Goal: Complete application form: Complete application form

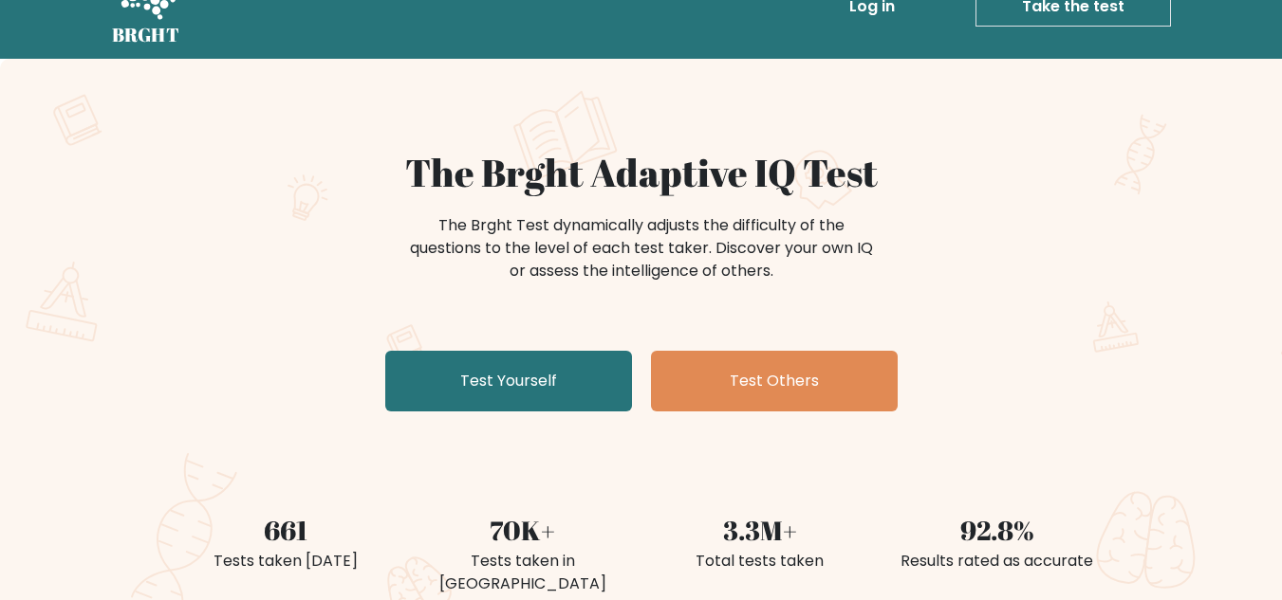
scroll to position [46, 0]
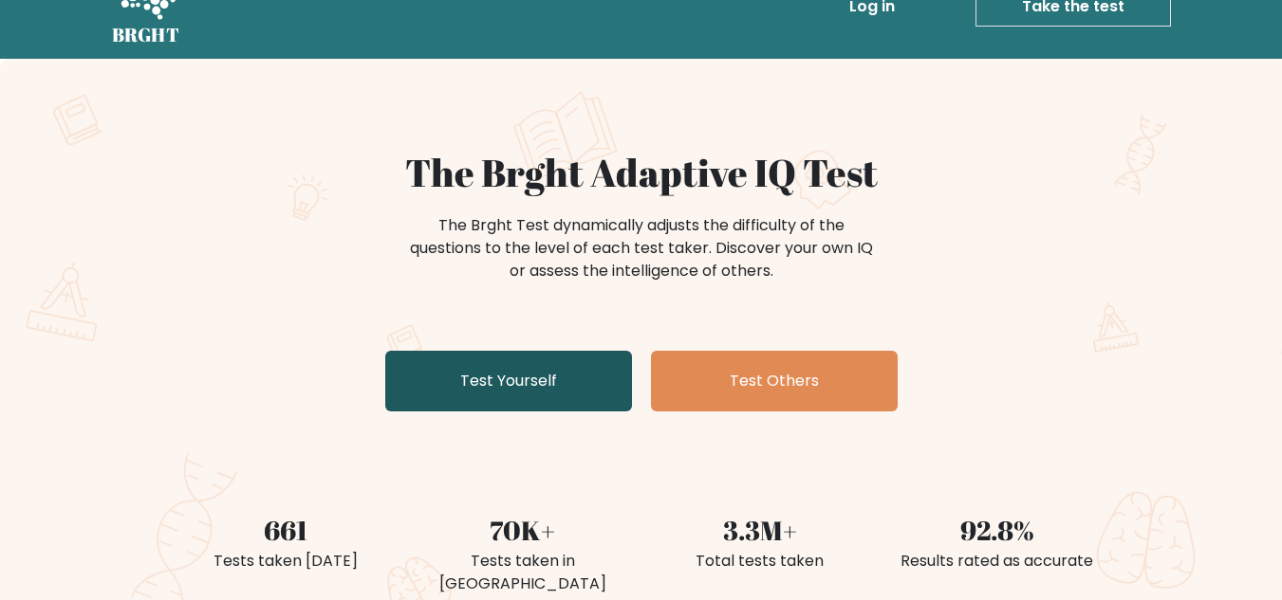
click at [449, 390] on link "Test Yourself" at bounding box center [508, 381] width 247 height 61
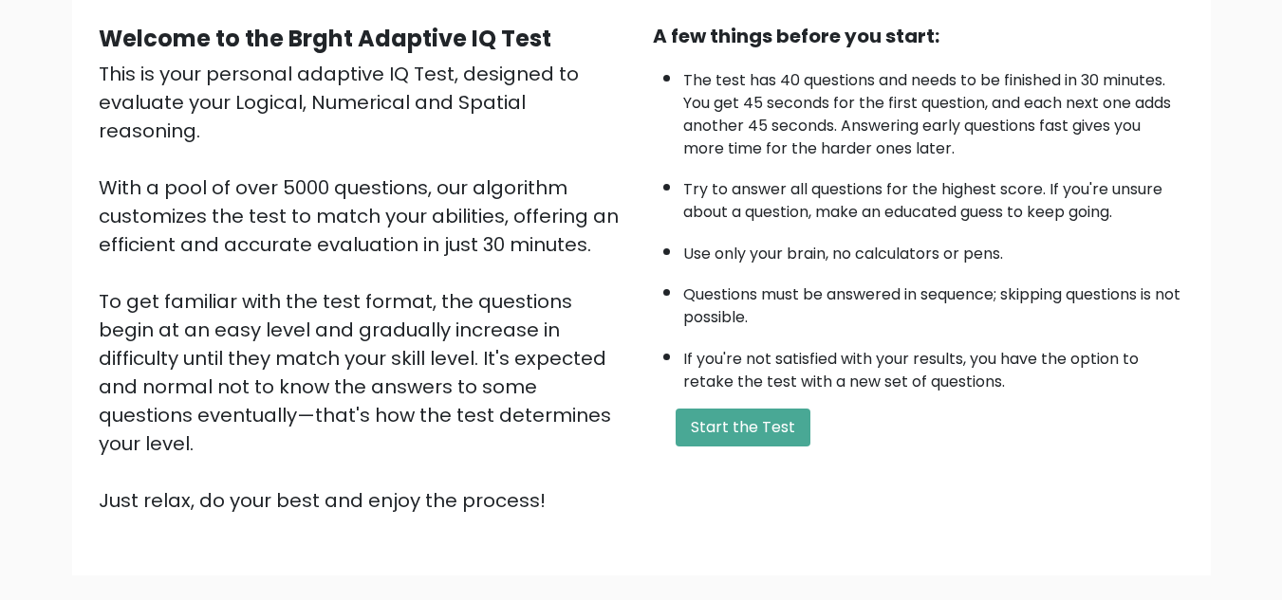
scroll to position [176, 0]
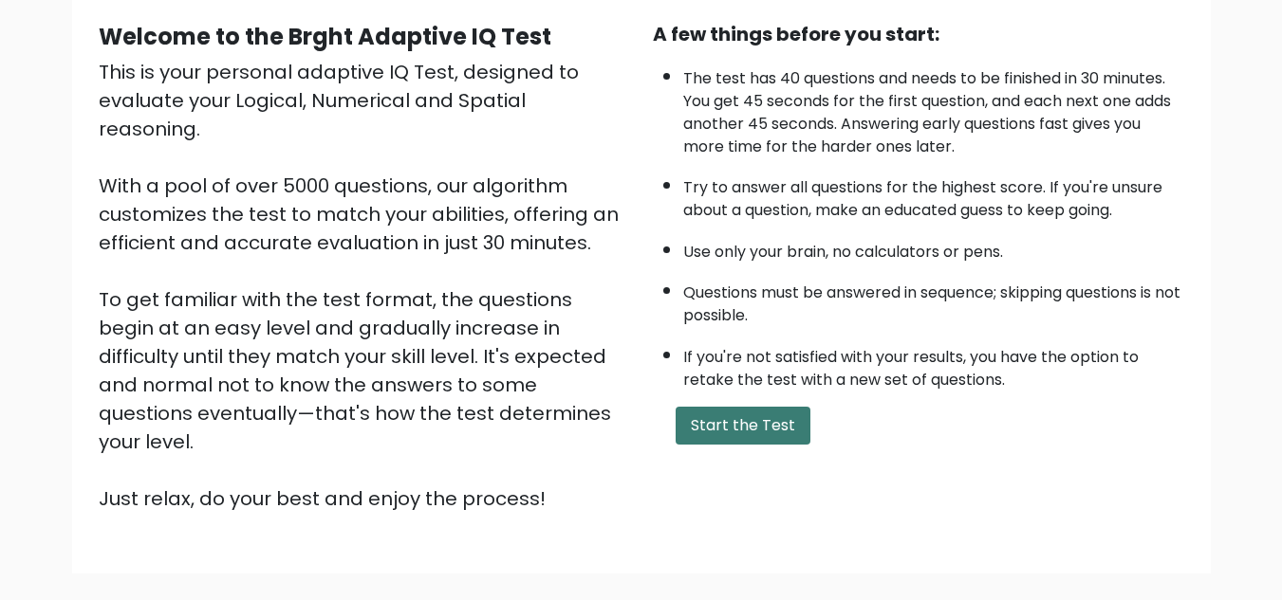
click at [721, 431] on button "Start the Test" at bounding box center [742, 426] width 135 height 38
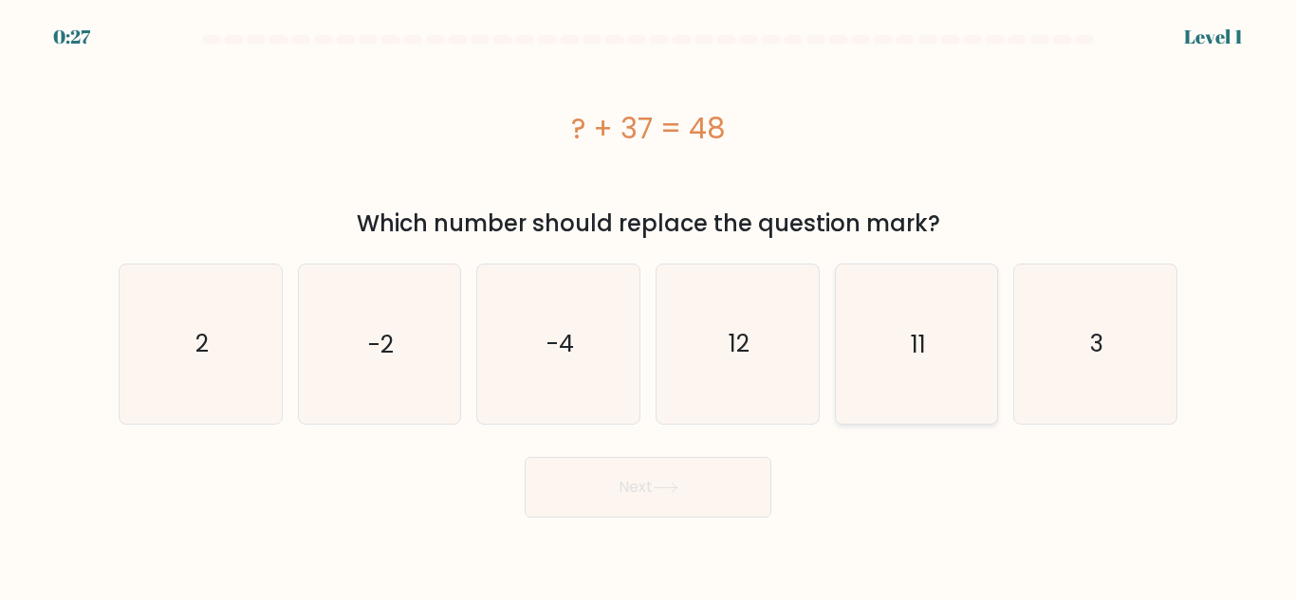
click at [882, 334] on icon "11" at bounding box center [916, 344] width 158 height 158
click at [649, 305] on input "e. 11" at bounding box center [648, 303] width 1 height 5
radio input "true"
click at [674, 467] on button "Next" at bounding box center [648, 487] width 247 height 61
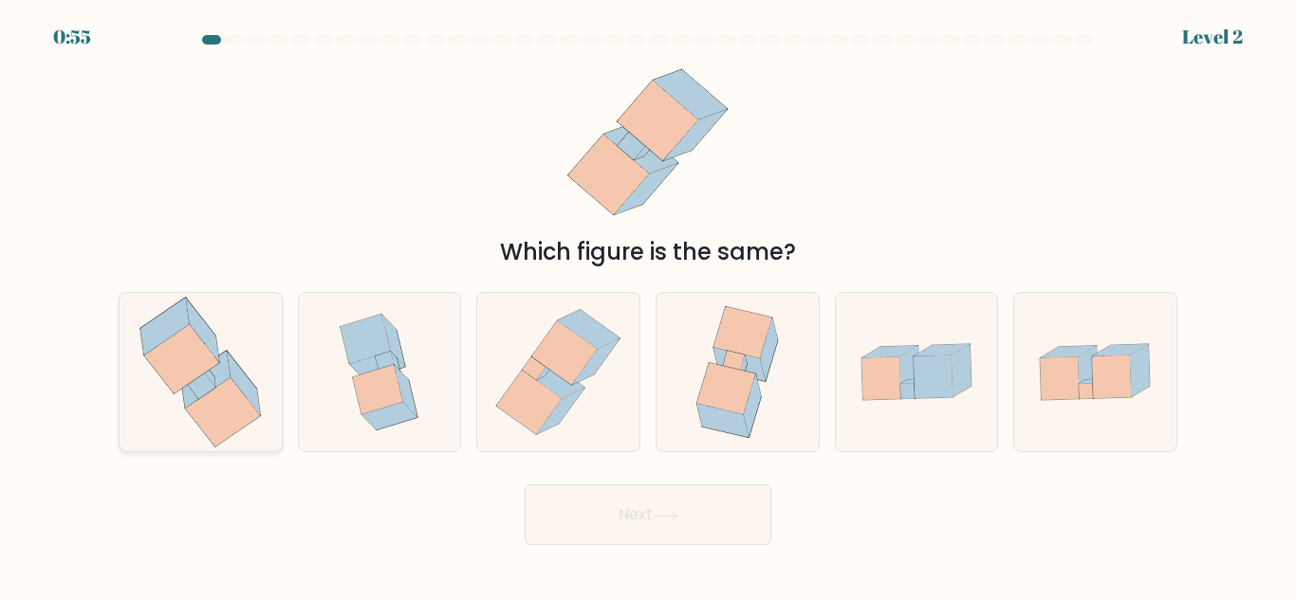
click at [235, 382] on icon at bounding box center [244, 384] width 33 height 64
click at [648, 305] on input "a." at bounding box center [648, 303] width 1 height 5
radio input "true"
click at [659, 526] on button "Next" at bounding box center [648, 515] width 247 height 61
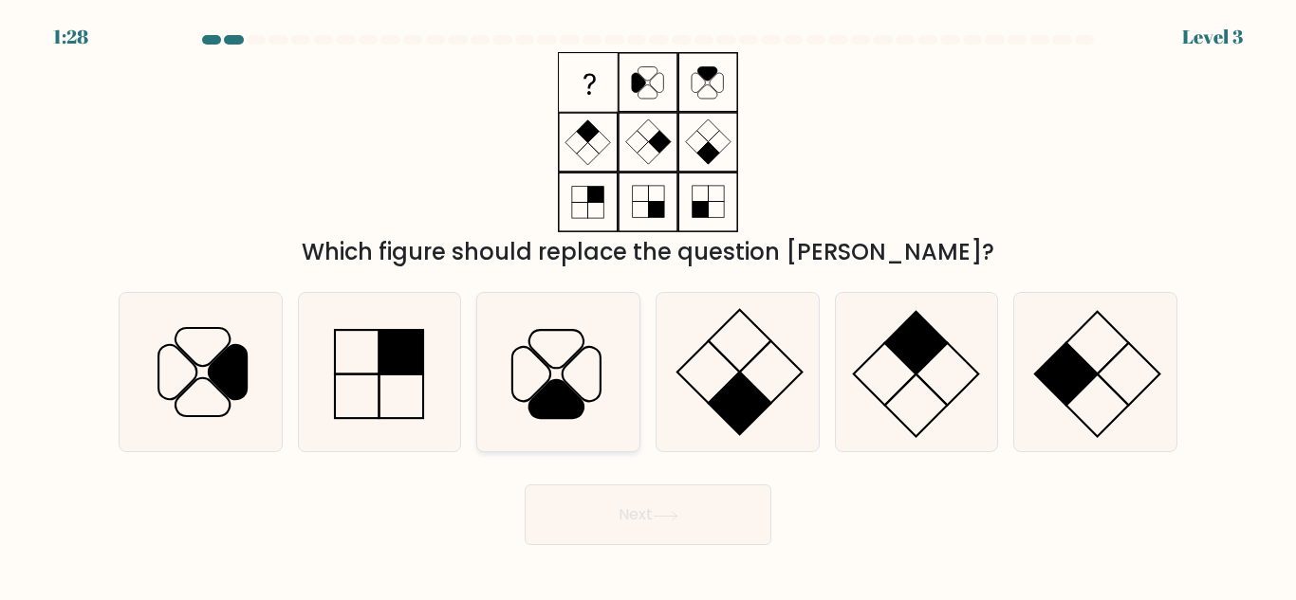
click at [559, 347] on icon at bounding box center [558, 372] width 158 height 158
click at [648, 305] on input "c." at bounding box center [648, 303] width 1 height 5
radio input "true"
click at [670, 527] on button "Next" at bounding box center [648, 515] width 247 height 61
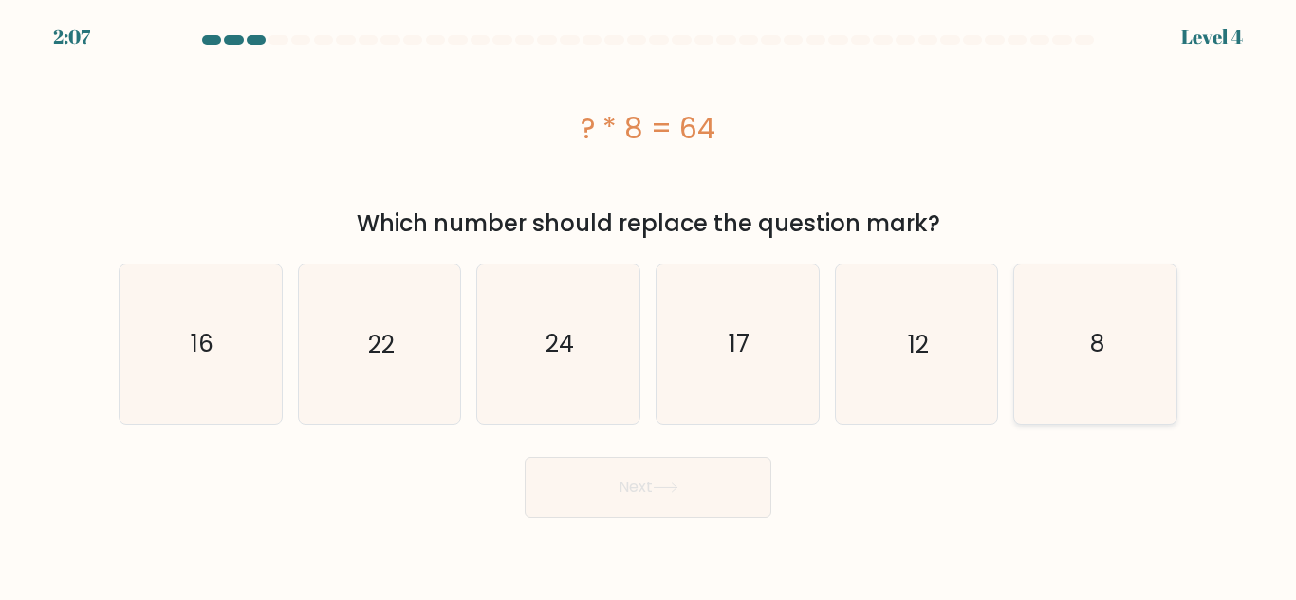
click at [1127, 373] on icon "8" at bounding box center [1095, 344] width 158 height 158
click at [649, 305] on input "f. 8" at bounding box center [648, 303] width 1 height 5
radio input "true"
click at [709, 483] on button "Next" at bounding box center [648, 487] width 247 height 61
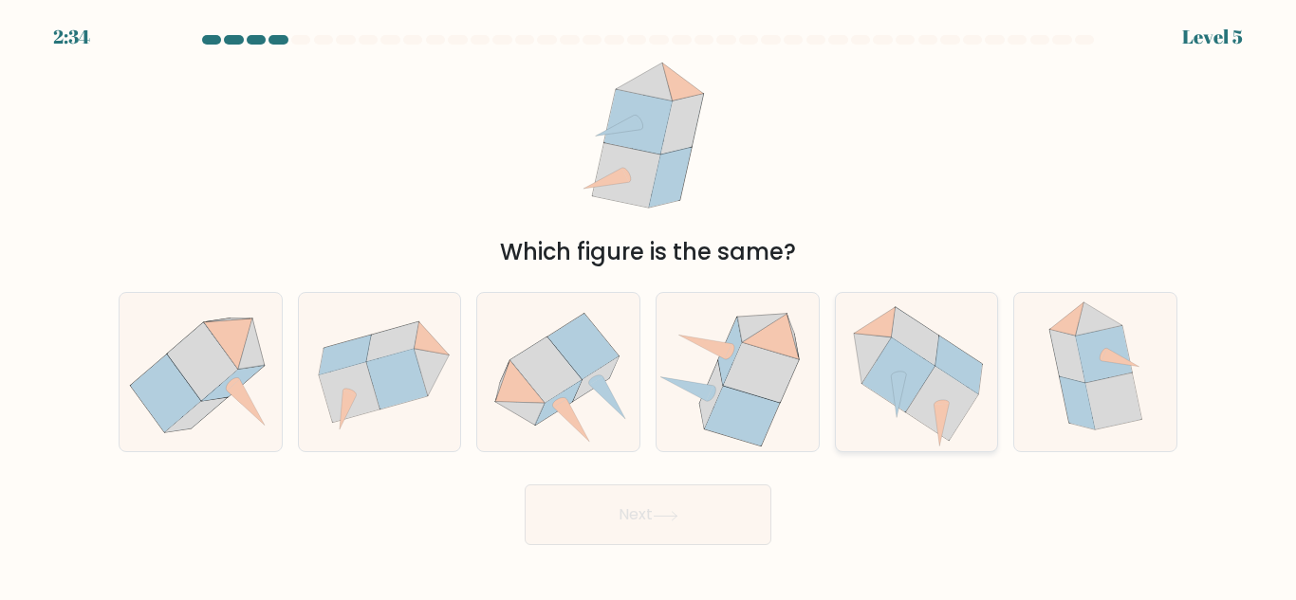
click at [901, 369] on icon at bounding box center [898, 376] width 73 height 75
click at [649, 305] on input "e." at bounding box center [648, 303] width 1 height 5
radio input "true"
click at [679, 503] on button "Next" at bounding box center [648, 515] width 247 height 61
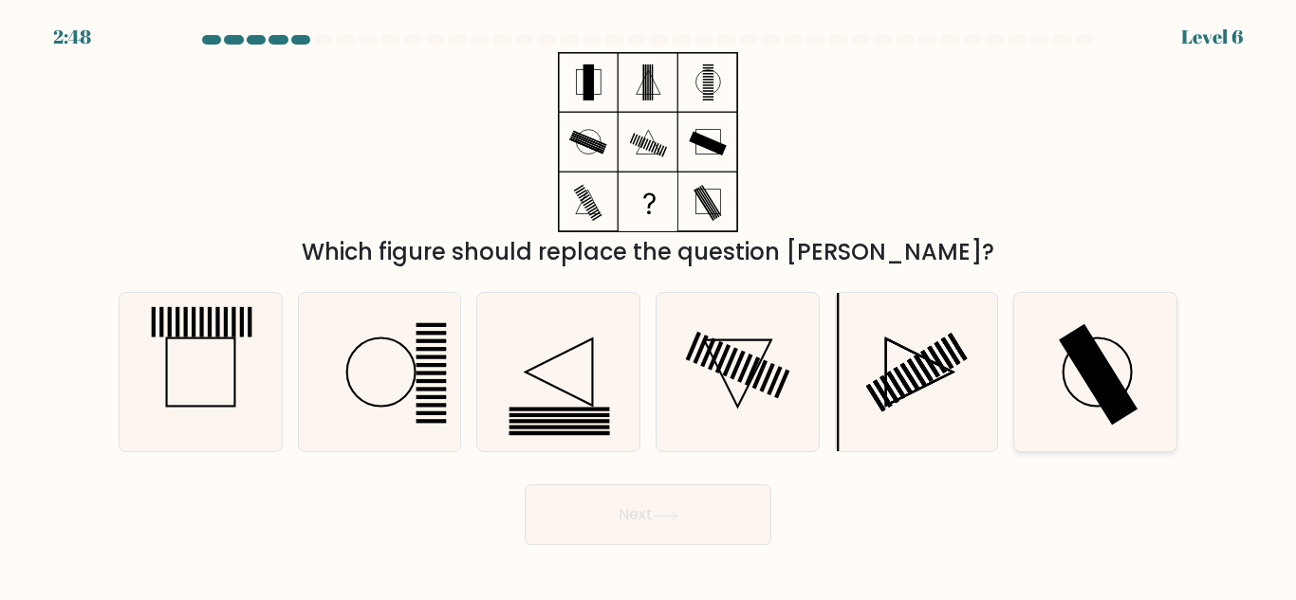
click at [1092, 364] on rect at bounding box center [1098, 375] width 79 height 102
click at [649, 305] on input "f." at bounding box center [648, 303] width 1 height 5
radio input "true"
click at [650, 523] on button "Next" at bounding box center [648, 515] width 247 height 61
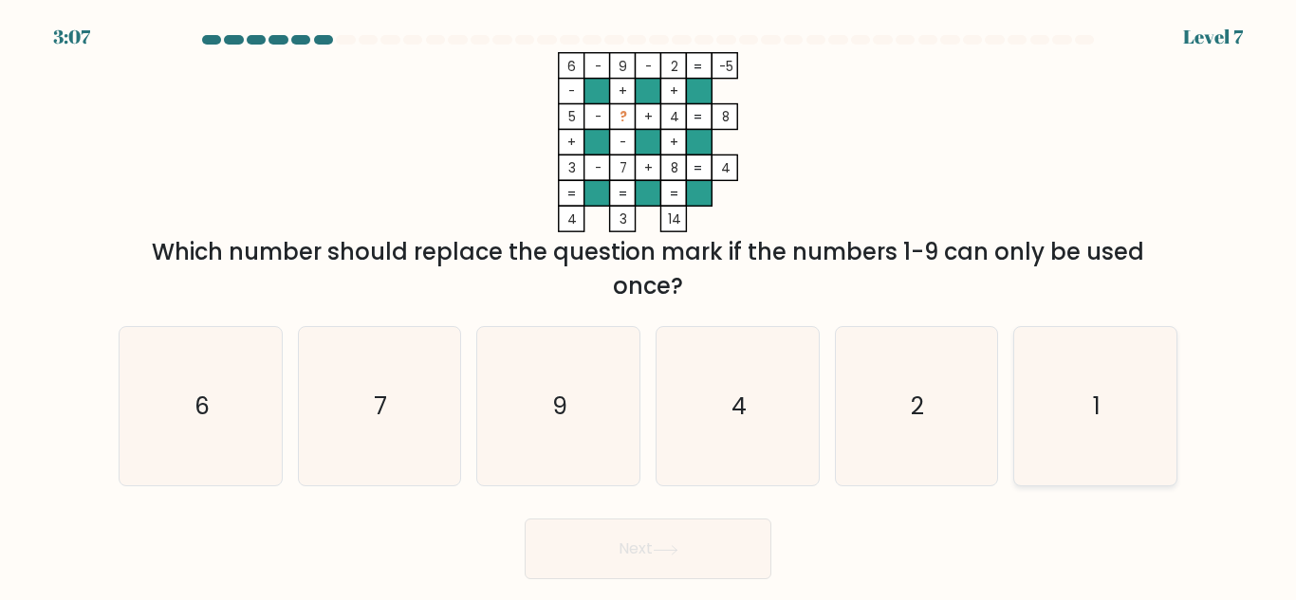
click at [1078, 399] on icon "1" at bounding box center [1095, 406] width 158 height 158
click at [649, 305] on input "f. 1" at bounding box center [648, 303] width 1 height 5
radio input "true"
click at [688, 538] on button "Next" at bounding box center [648, 549] width 247 height 61
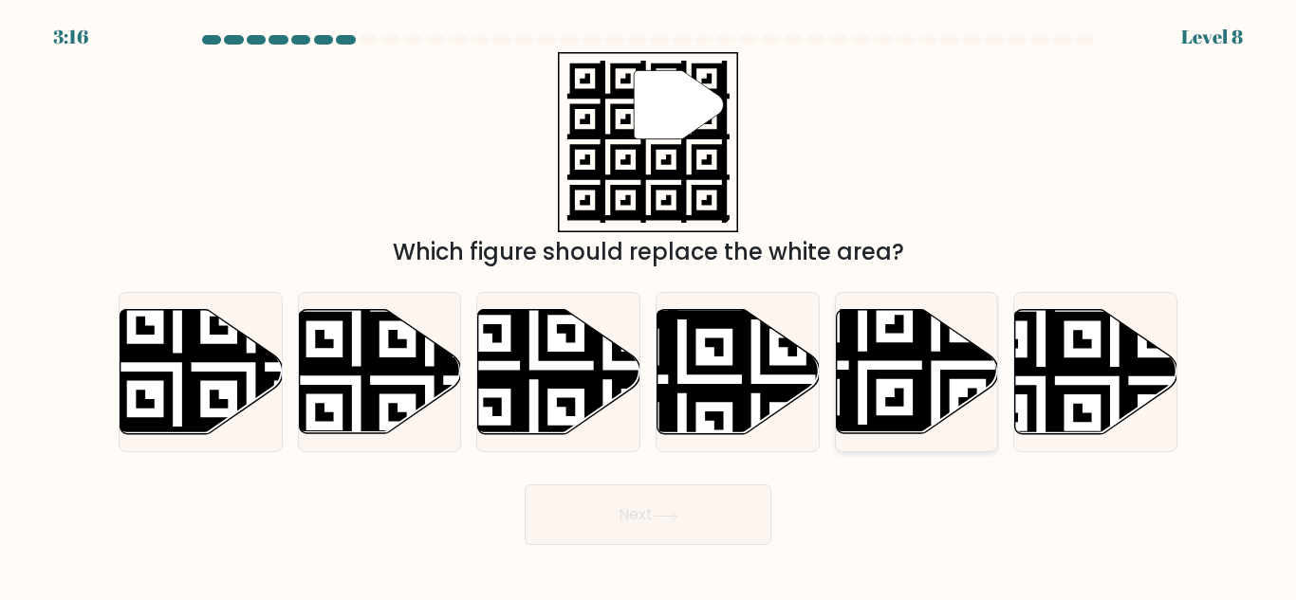
click at [906, 354] on icon at bounding box center [862, 439] width 294 height 294
click at [649, 305] on input "e." at bounding box center [648, 303] width 1 height 5
radio input "true"
click at [693, 533] on button "Next" at bounding box center [648, 515] width 247 height 61
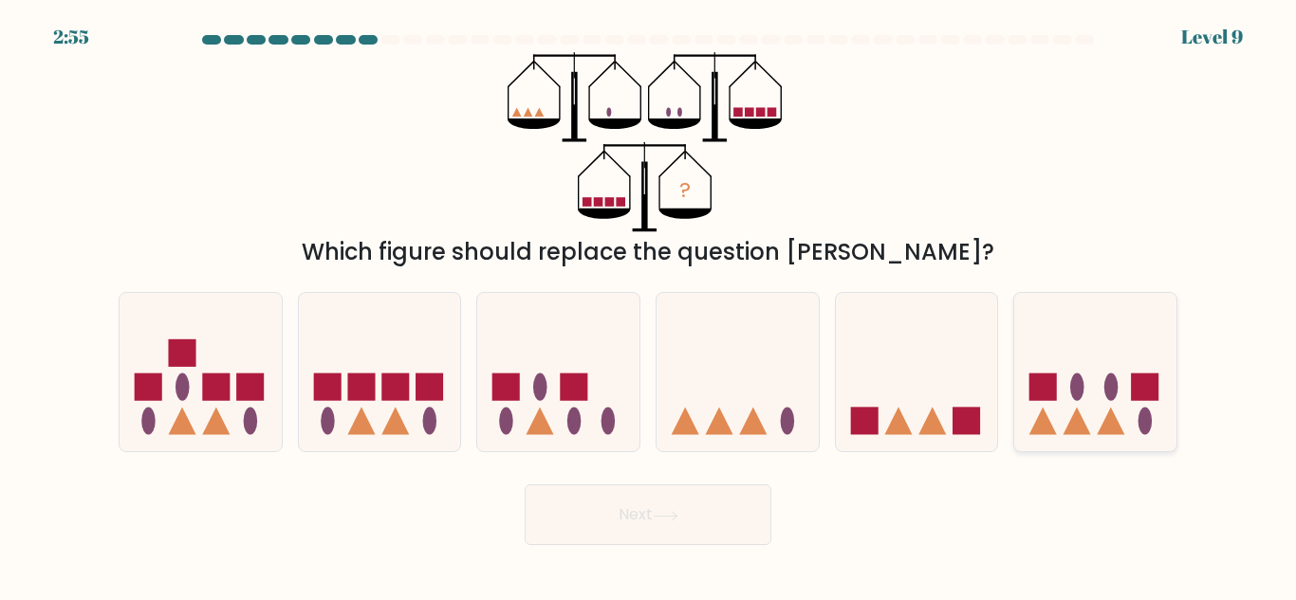
click at [1080, 394] on ellipse at bounding box center [1077, 388] width 14 height 28
click at [649, 305] on input "f." at bounding box center [648, 303] width 1 height 5
radio input "true"
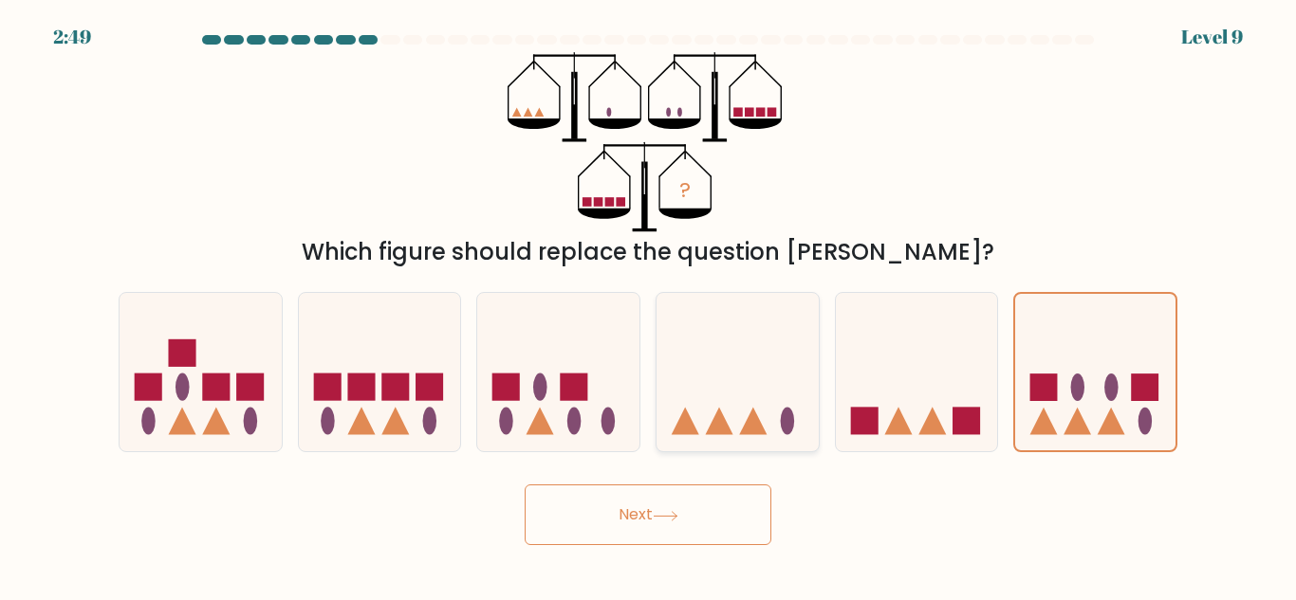
click at [748, 388] on icon at bounding box center [737, 372] width 162 height 134
click at [649, 305] on input "d." at bounding box center [648, 303] width 1 height 5
radio input "true"
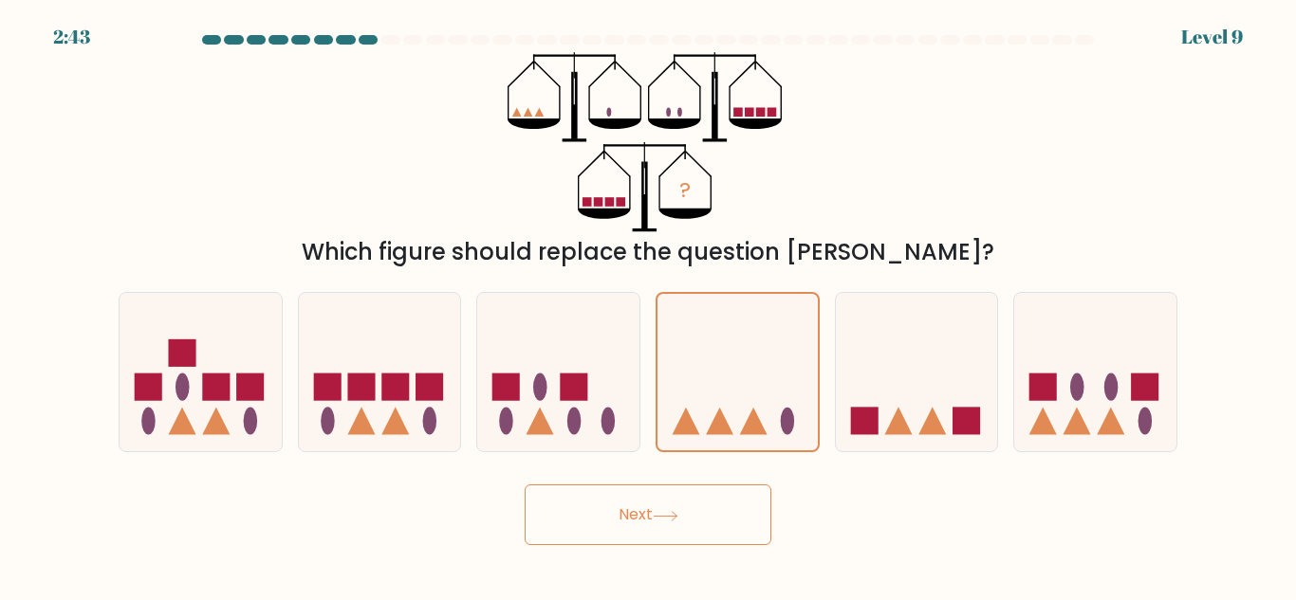
click at [674, 535] on button "Next" at bounding box center [648, 515] width 247 height 61
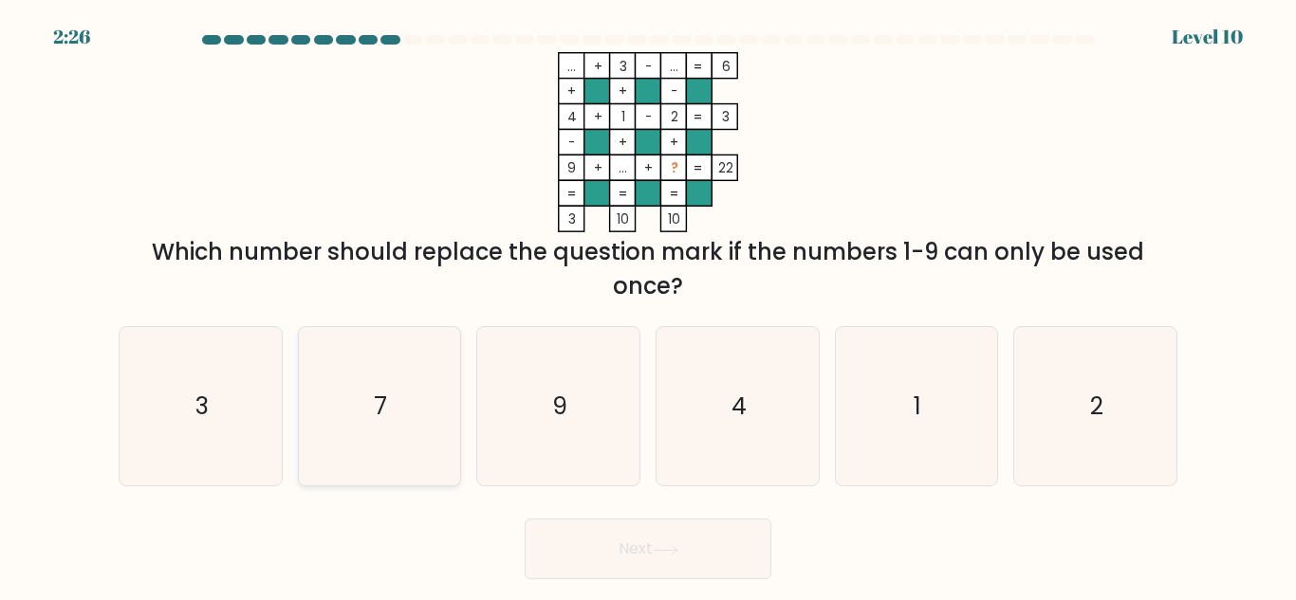
click at [352, 424] on icon "7" at bounding box center [379, 406] width 158 height 158
click at [648, 305] on input "b. 7" at bounding box center [648, 303] width 1 height 5
radio input "true"
click at [628, 549] on button "Next" at bounding box center [648, 549] width 247 height 61
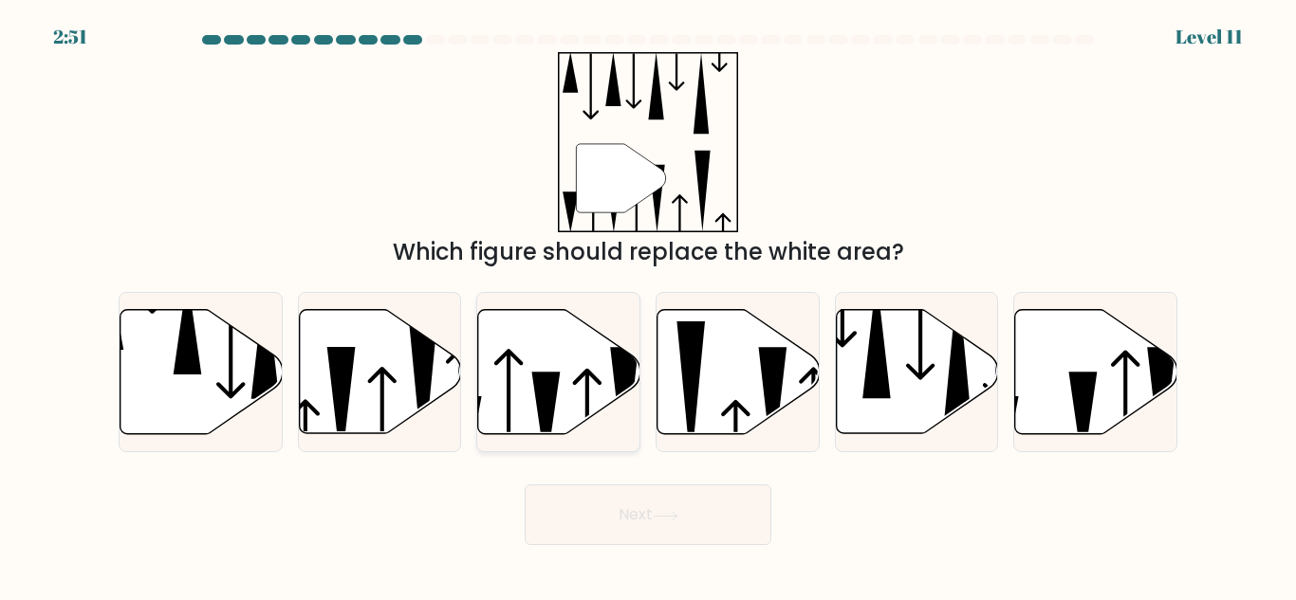
click at [513, 407] on icon at bounding box center [559, 372] width 162 height 124
click at [648, 305] on input "c." at bounding box center [648, 303] width 1 height 5
radio input "true"
click at [644, 506] on button "Next" at bounding box center [648, 515] width 247 height 61
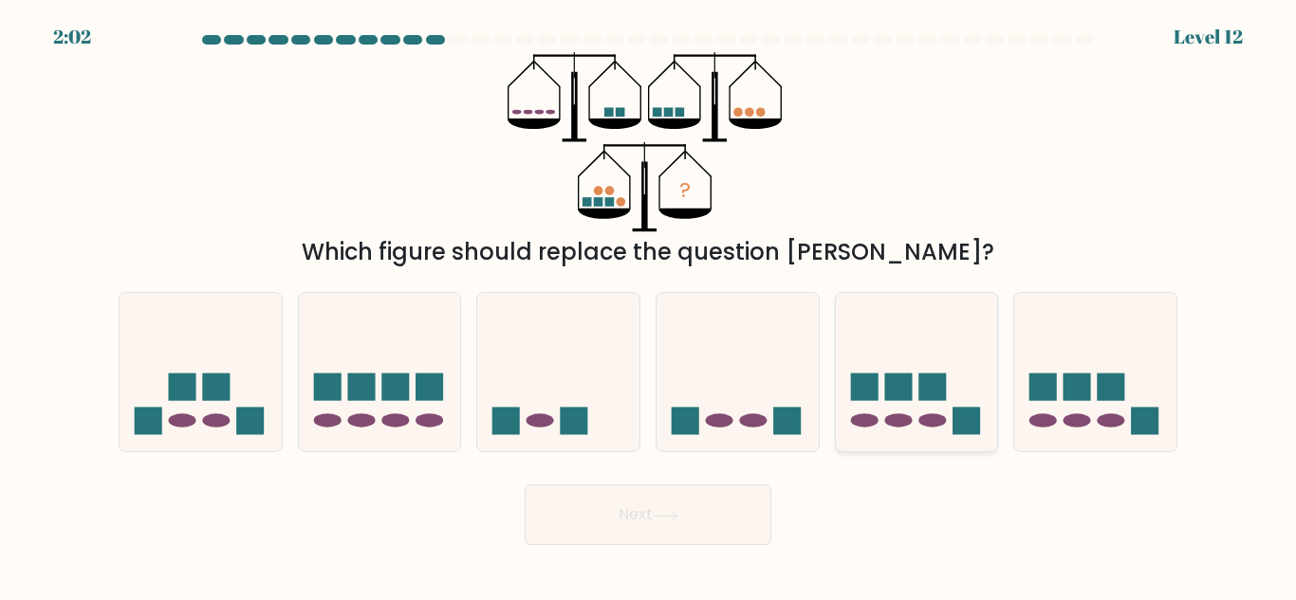
click at [867, 396] on rect at bounding box center [864, 388] width 28 height 28
click at [649, 305] on input "e." at bounding box center [648, 303] width 1 height 5
radio input "true"
click at [376, 403] on icon at bounding box center [380, 372] width 162 height 134
click at [648, 305] on input "b." at bounding box center [648, 303] width 1 height 5
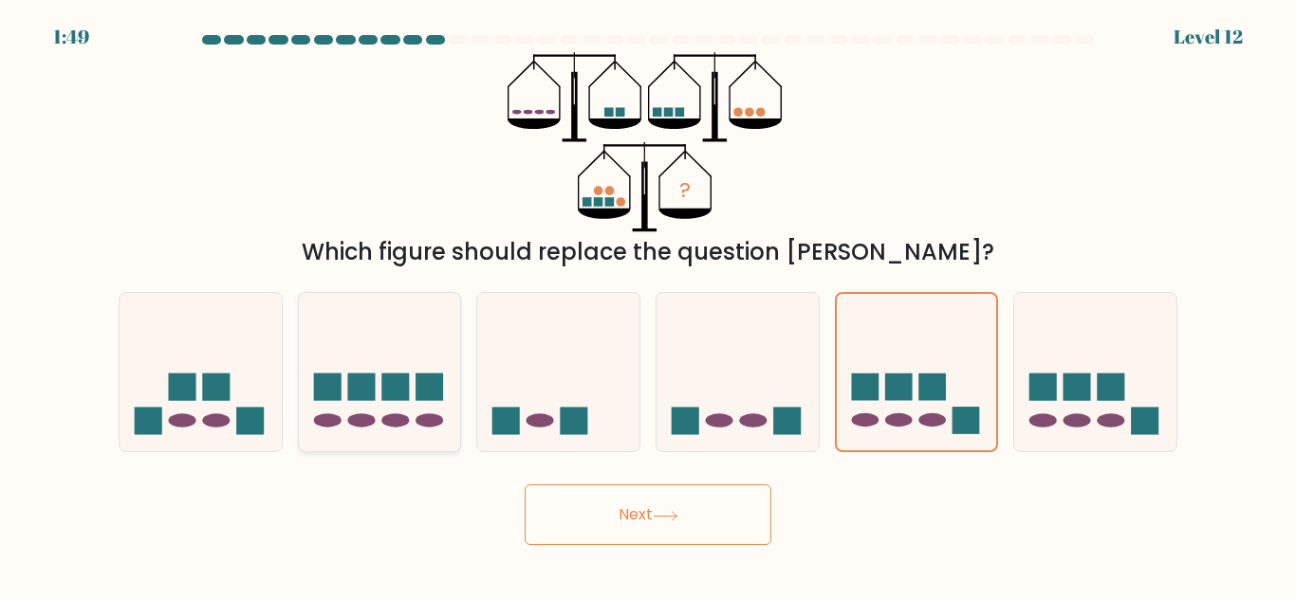
radio input "true"
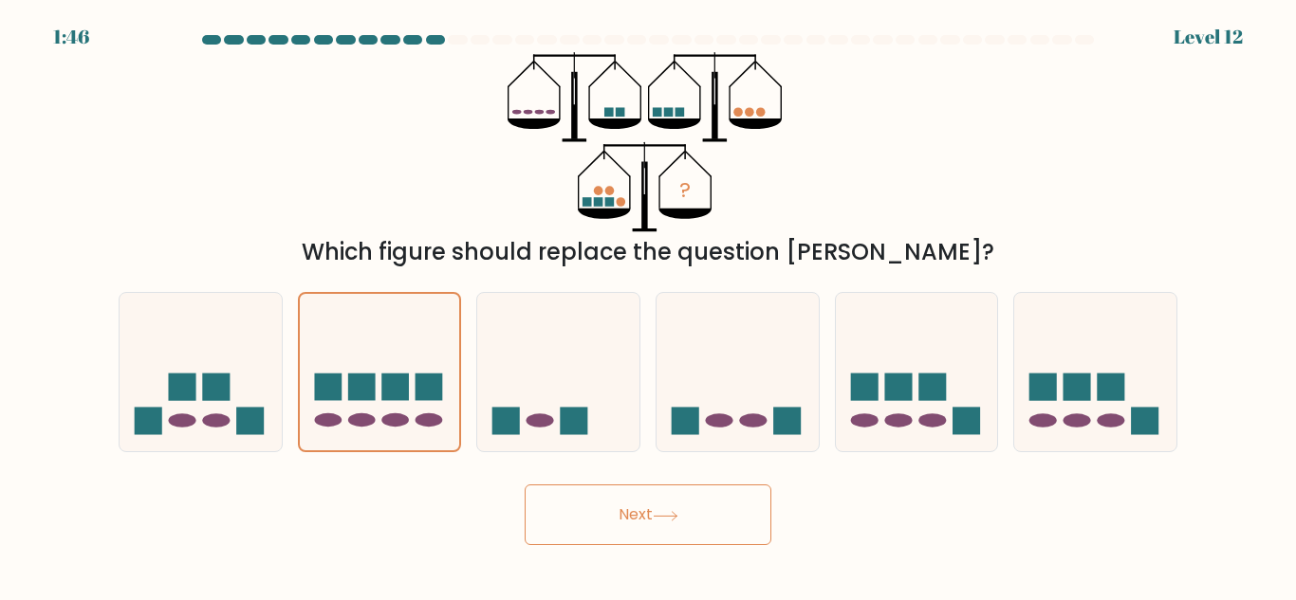
click at [675, 537] on button "Next" at bounding box center [648, 515] width 247 height 61
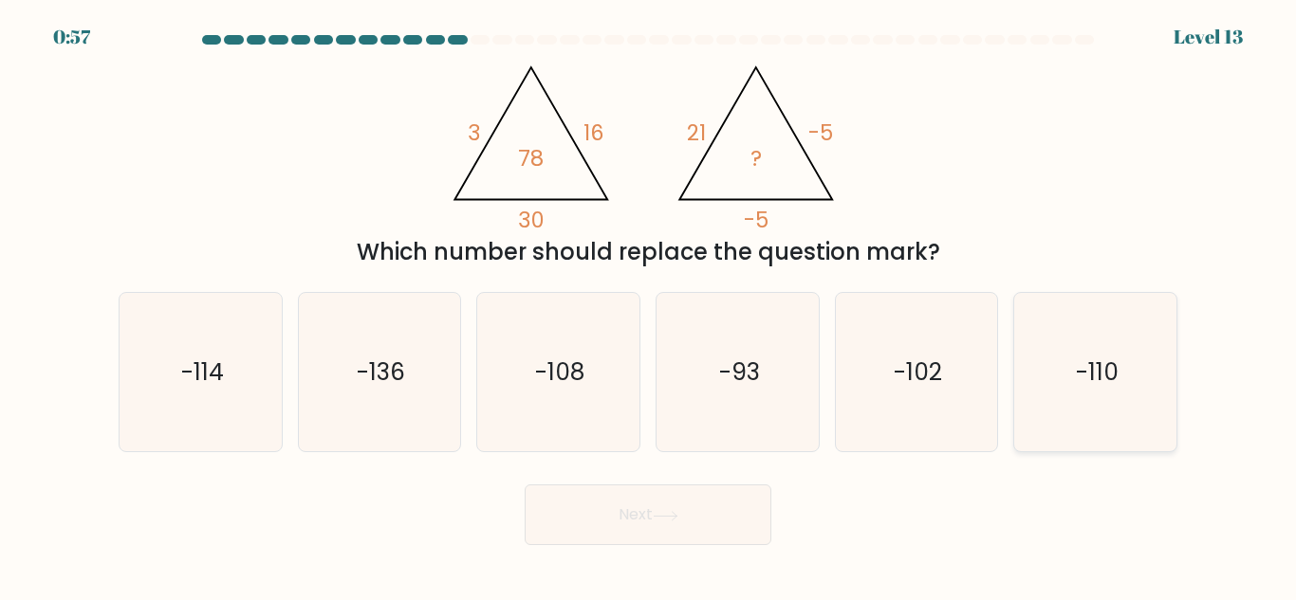
click at [1037, 391] on icon "-110" at bounding box center [1095, 372] width 158 height 158
click at [649, 305] on input "f. -110" at bounding box center [648, 303] width 1 height 5
radio input "true"
click at [685, 525] on button "Next" at bounding box center [648, 515] width 247 height 61
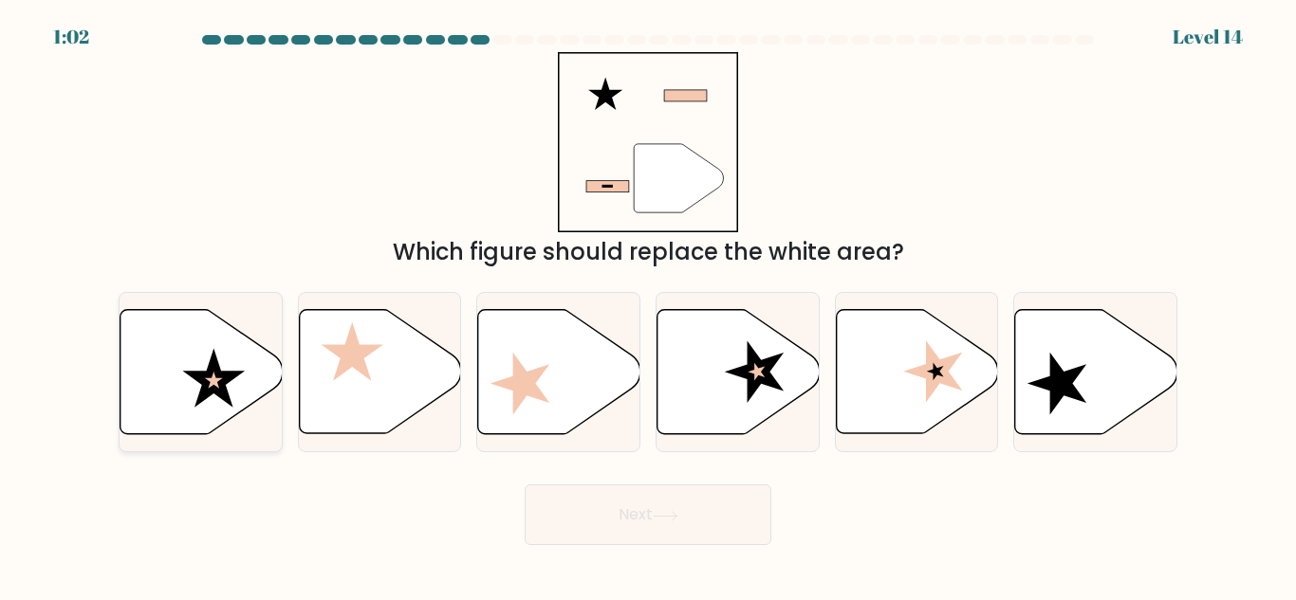
click at [218, 386] on icon at bounding box center [214, 380] width 18 height 17
click at [648, 305] on input "a." at bounding box center [648, 303] width 1 height 5
radio input "true"
click at [676, 509] on button "Next" at bounding box center [648, 515] width 247 height 61
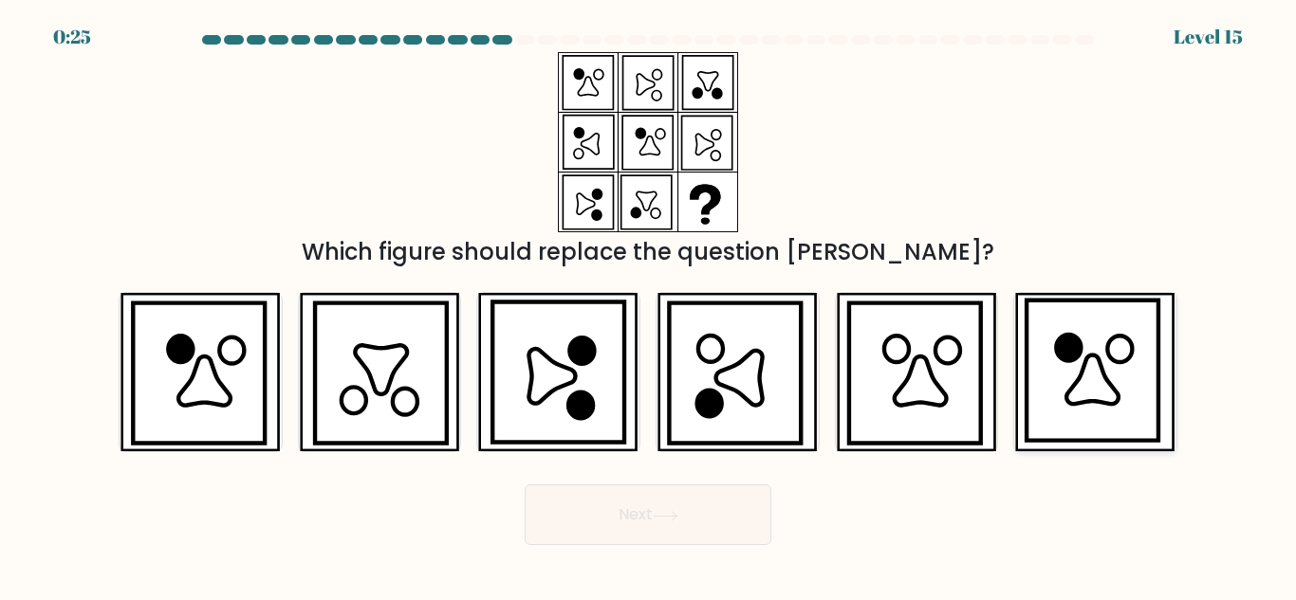
click at [1058, 397] on icon at bounding box center [1092, 371] width 132 height 140
click at [649, 305] on input "f." at bounding box center [648, 303] width 1 height 5
radio input "true"
click at [697, 494] on button "Next" at bounding box center [648, 515] width 247 height 61
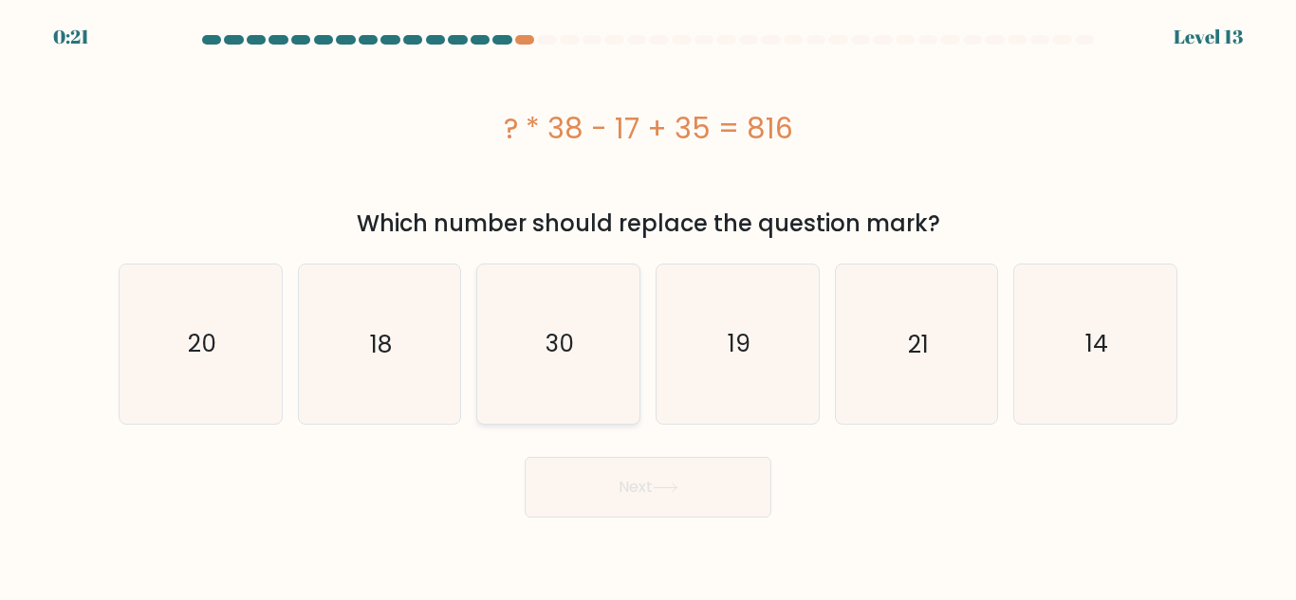
click at [568, 367] on icon "30" at bounding box center [558, 344] width 158 height 158
click at [648, 305] on input "c. 30" at bounding box center [648, 303] width 1 height 5
radio input "true"
click at [638, 492] on button "Next" at bounding box center [648, 487] width 247 height 61
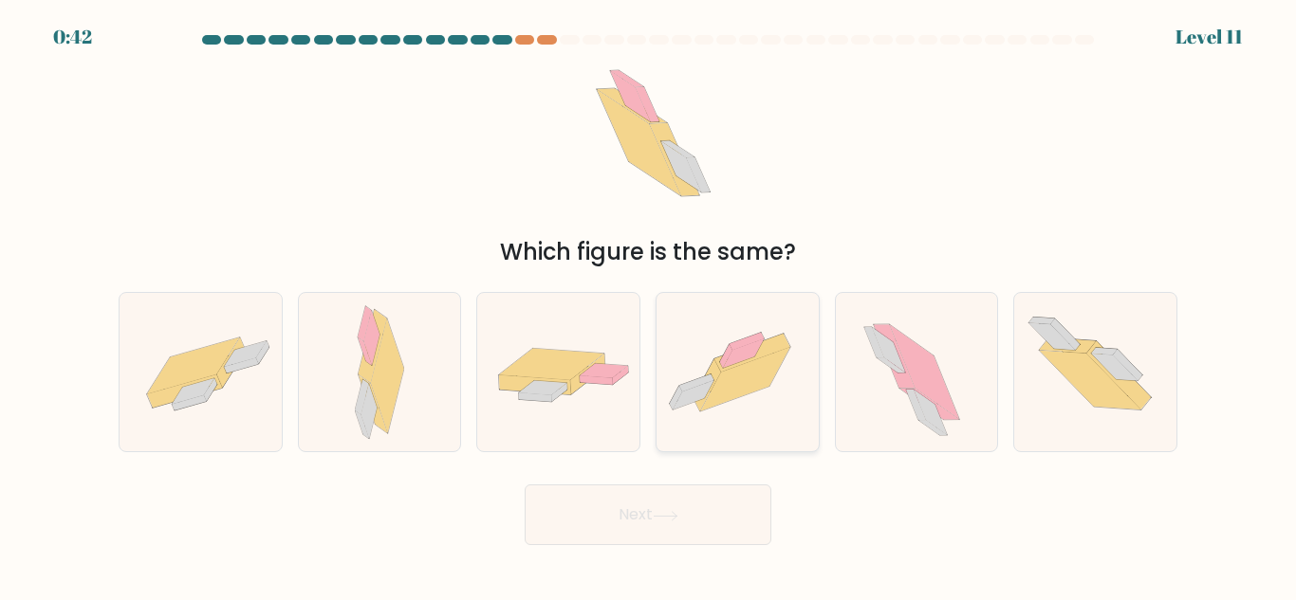
click at [754, 367] on icon at bounding box center [744, 379] width 89 height 64
click at [649, 305] on input "d." at bounding box center [648, 303] width 1 height 5
radio input "true"
click at [387, 332] on icon at bounding box center [387, 378] width 33 height 116
click at [648, 305] on input "b." at bounding box center [648, 303] width 1 height 5
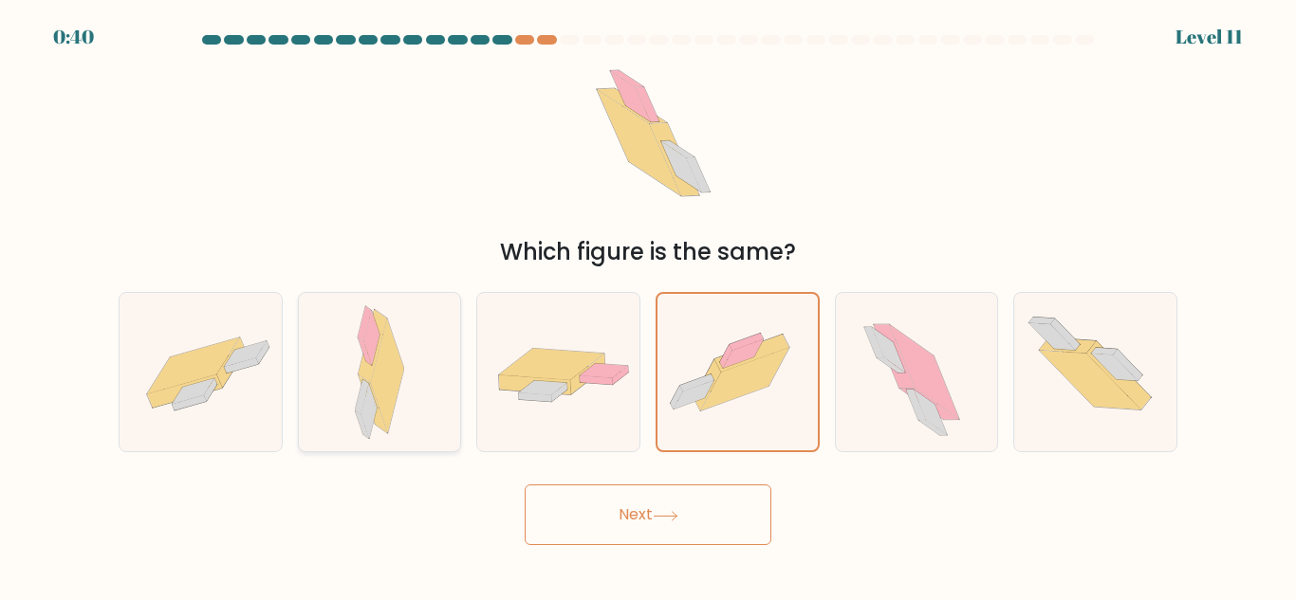
radio input "true"
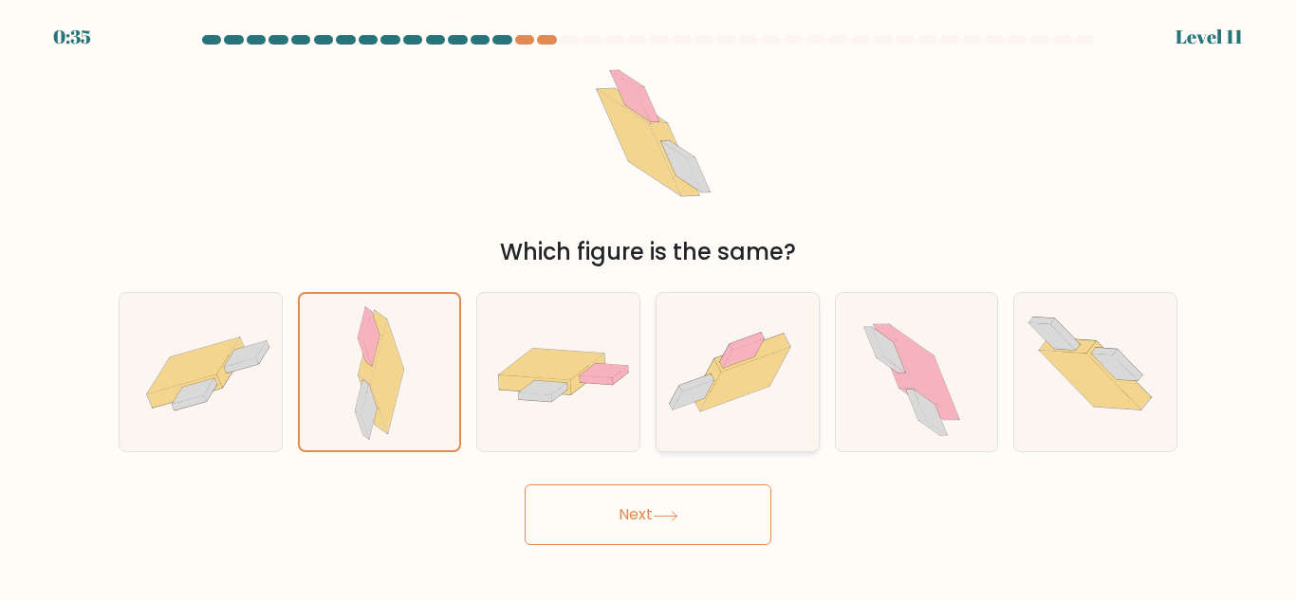
click at [707, 373] on icon at bounding box center [737, 372] width 162 height 121
click at [649, 305] on input "d." at bounding box center [648, 303] width 1 height 5
radio input "true"
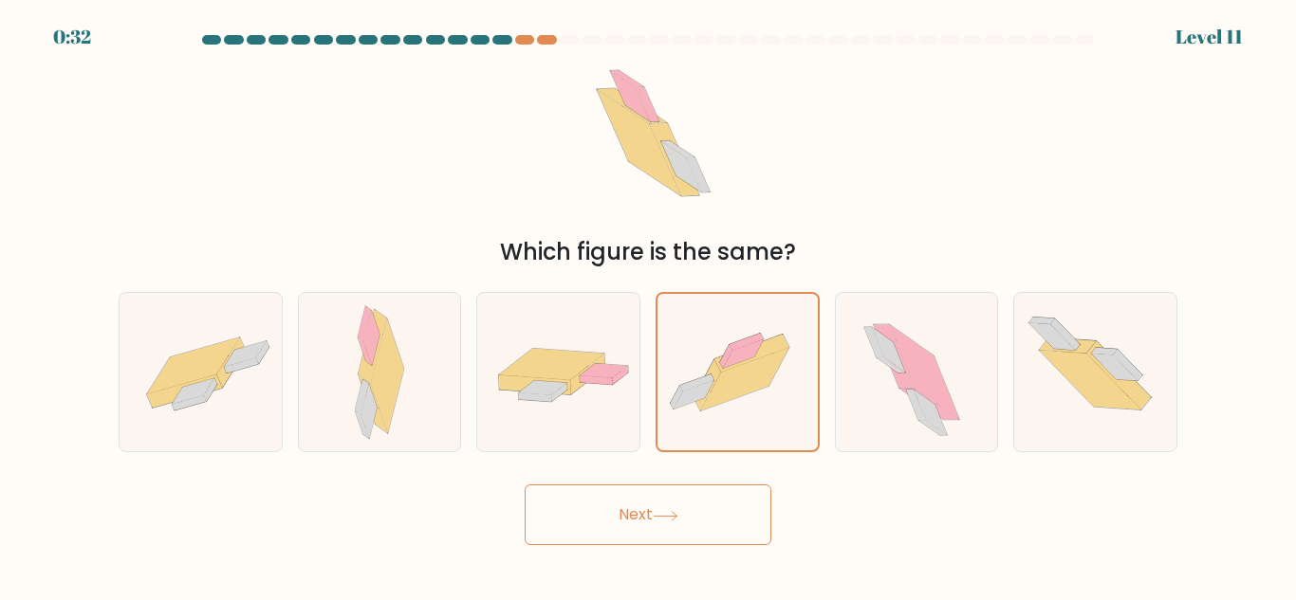
click at [705, 500] on button "Next" at bounding box center [648, 515] width 247 height 61
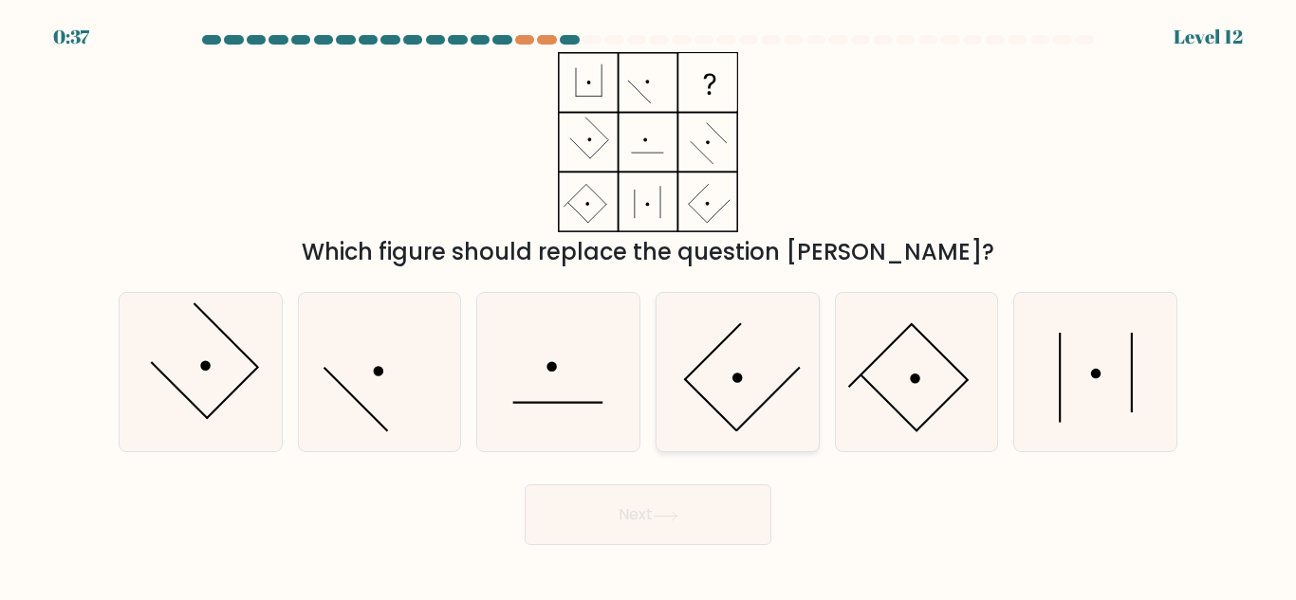
click at [787, 378] on icon at bounding box center [737, 372] width 158 height 158
click at [649, 305] on input "d." at bounding box center [648, 303] width 1 height 5
radio input "true"
click at [543, 396] on icon at bounding box center [558, 372] width 158 height 158
click at [648, 305] on input "c." at bounding box center [648, 303] width 1 height 5
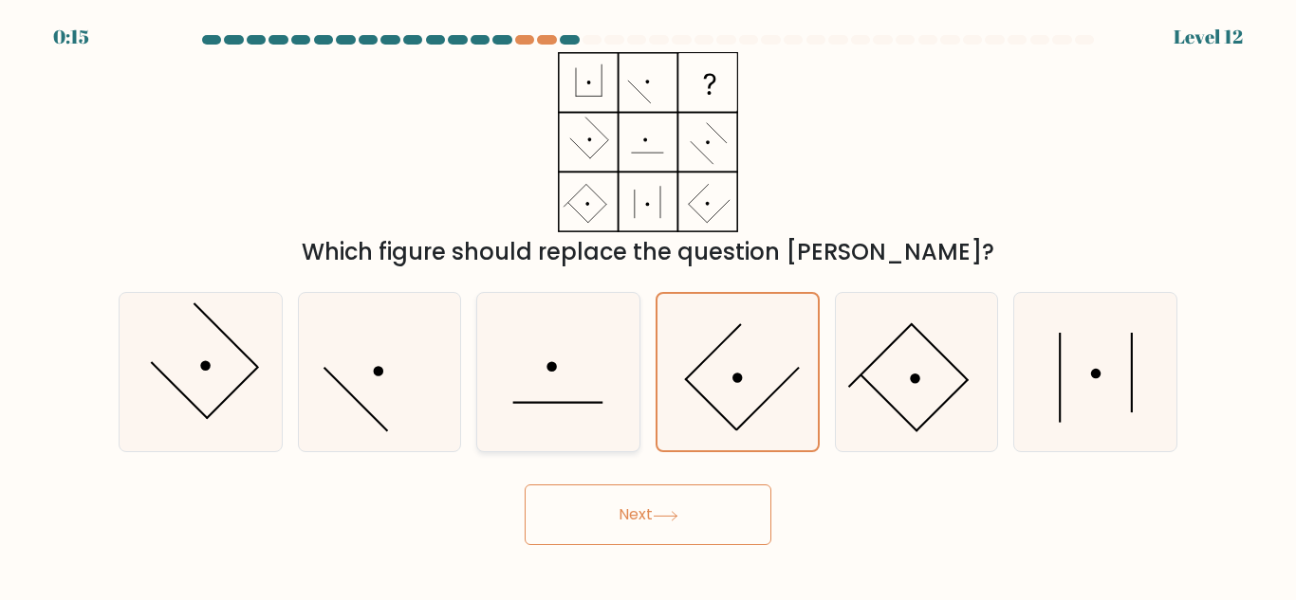
radio input "true"
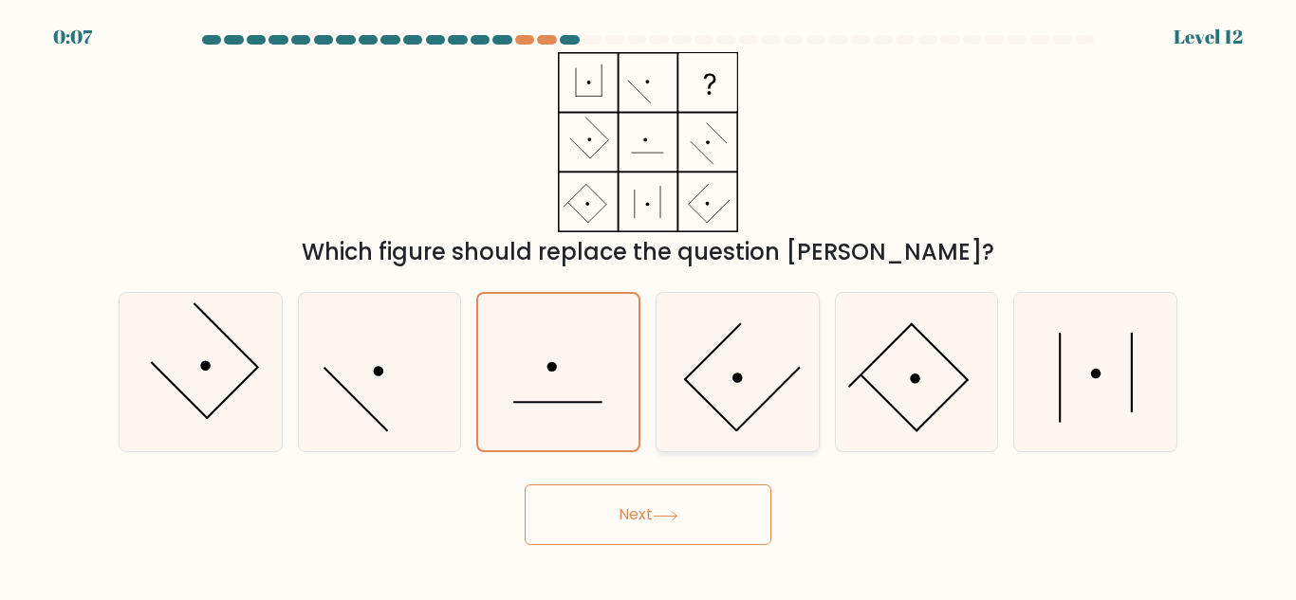
click at [749, 388] on icon at bounding box center [737, 372] width 158 height 158
click at [649, 305] on input "d." at bounding box center [648, 303] width 1 height 5
radio input "true"
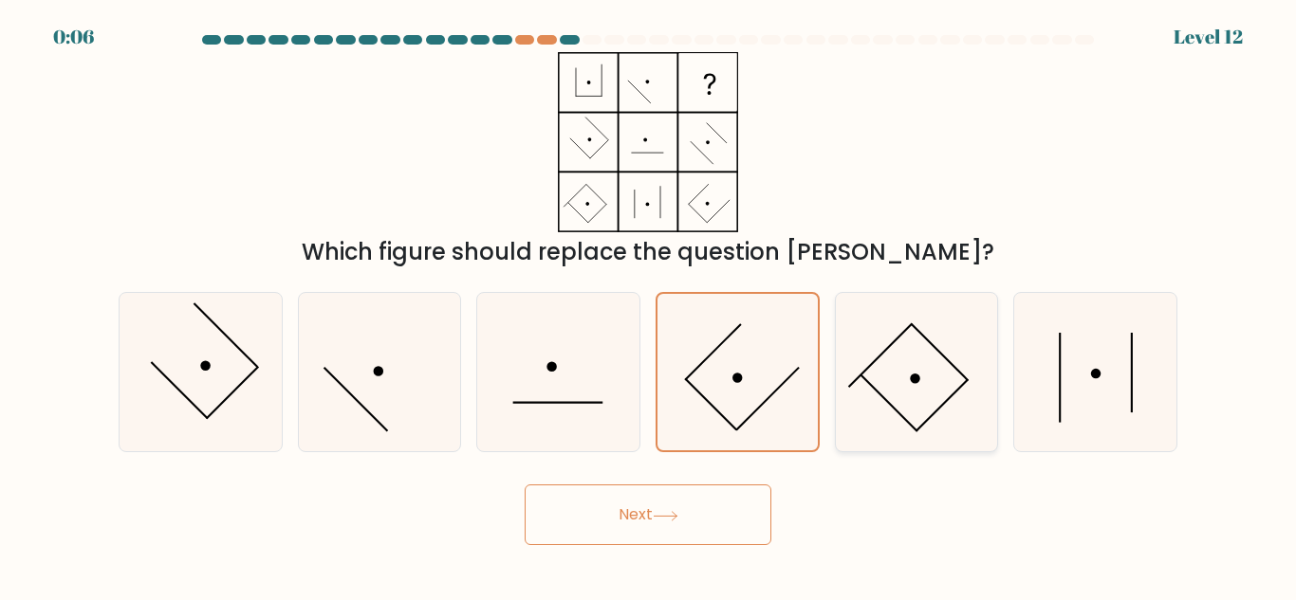
click at [924, 344] on icon at bounding box center [916, 372] width 158 height 158
click at [649, 305] on input "e." at bounding box center [648, 303] width 1 height 5
radio input "true"
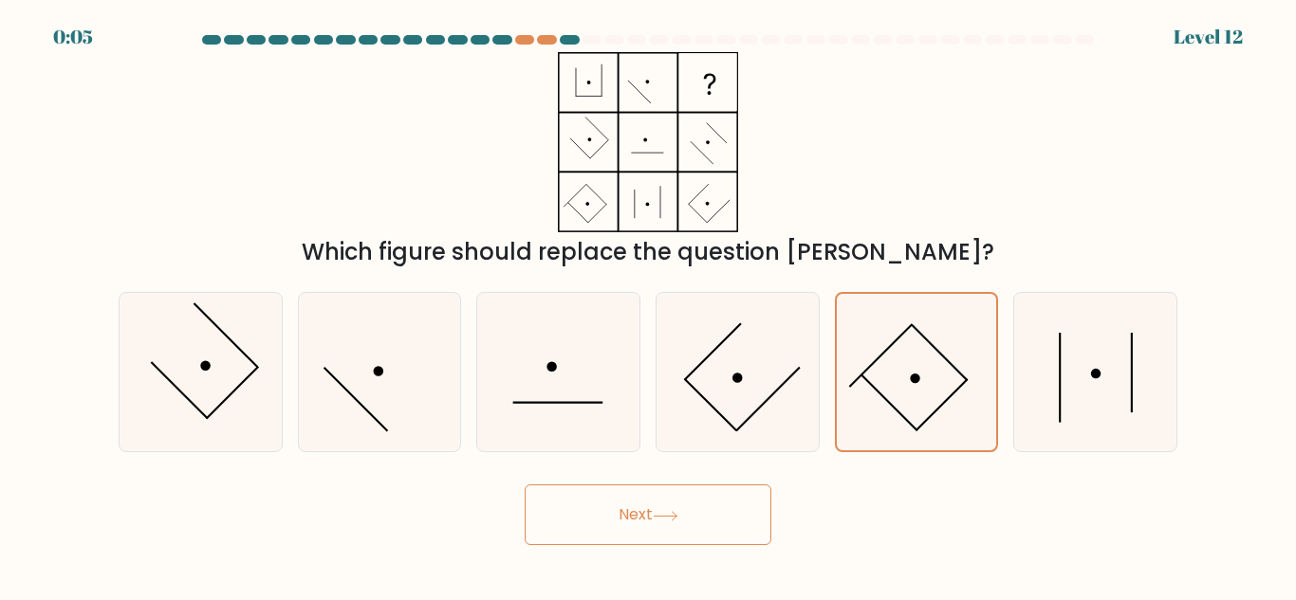
click at [689, 524] on button "Next" at bounding box center [648, 515] width 247 height 61
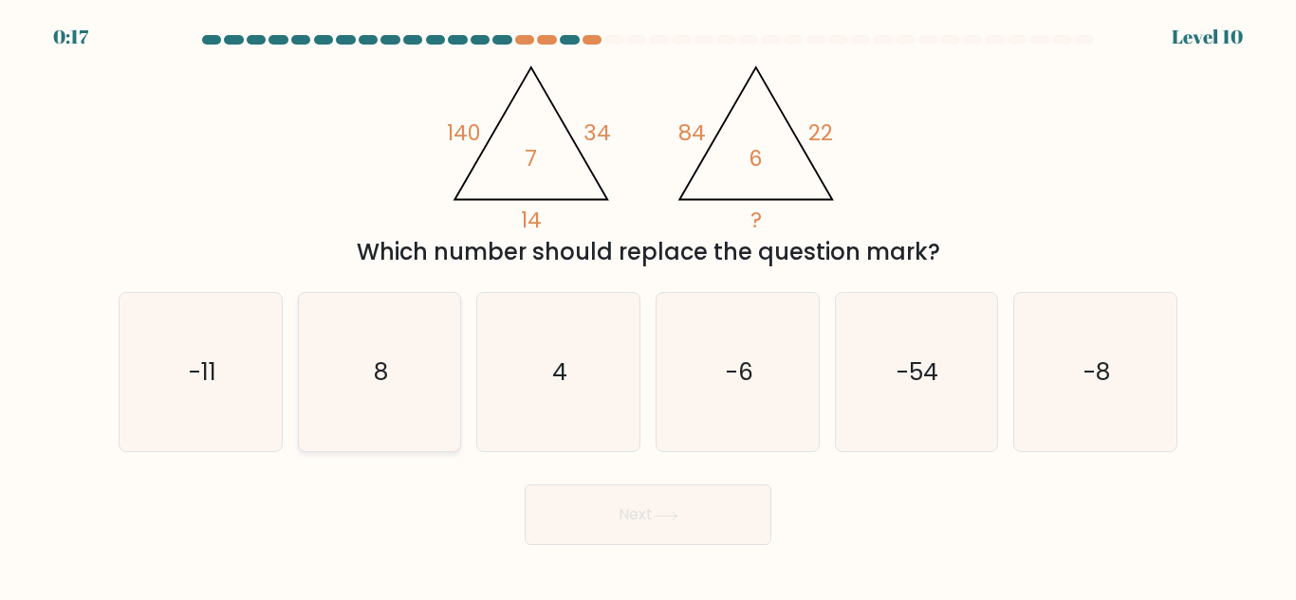
click at [428, 400] on icon "8" at bounding box center [379, 372] width 158 height 158
click at [648, 305] on input "b. 8" at bounding box center [648, 303] width 1 height 5
radio input "true"
click at [607, 517] on button "Next" at bounding box center [648, 515] width 247 height 61
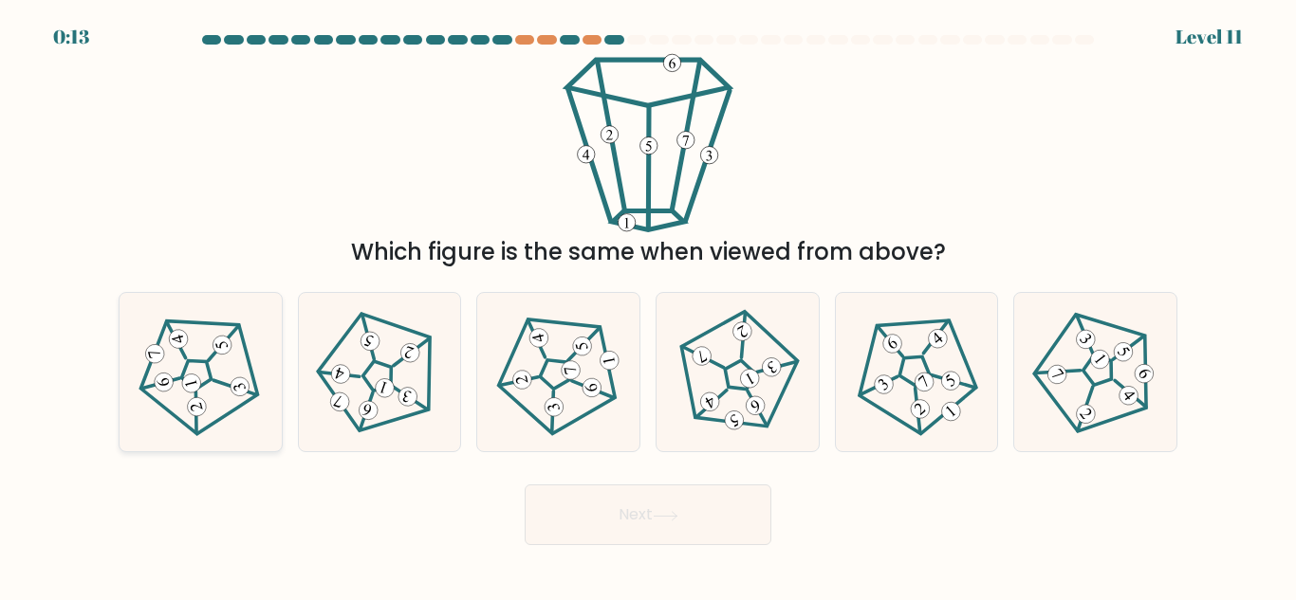
click at [186, 321] on 234 at bounding box center [195, 374] width 138 height 141
click at [648, 305] on input "a." at bounding box center [648, 303] width 1 height 5
radio input "true"
click at [590, 504] on button "Next" at bounding box center [648, 515] width 247 height 61
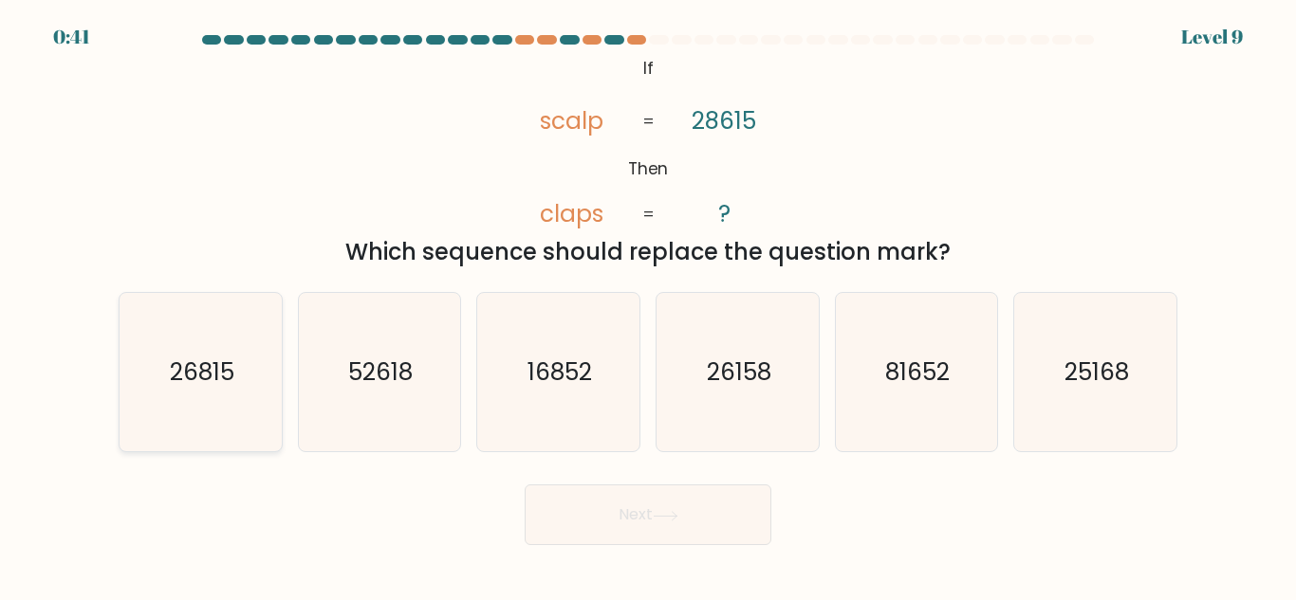
click at [258, 402] on icon "26815" at bounding box center [200, 372] width 158 height 158
click at [648, 305] on input "a. 26815" at bounding box center [648, 303] width 1 height 5
radio input "true"
click at [945, 379] on text "81652" at bounding box center [918, 372] width 65 height 33
click at [649, 305] on input "e. 81652" at bounding box center [648, 303] width 1 height 5
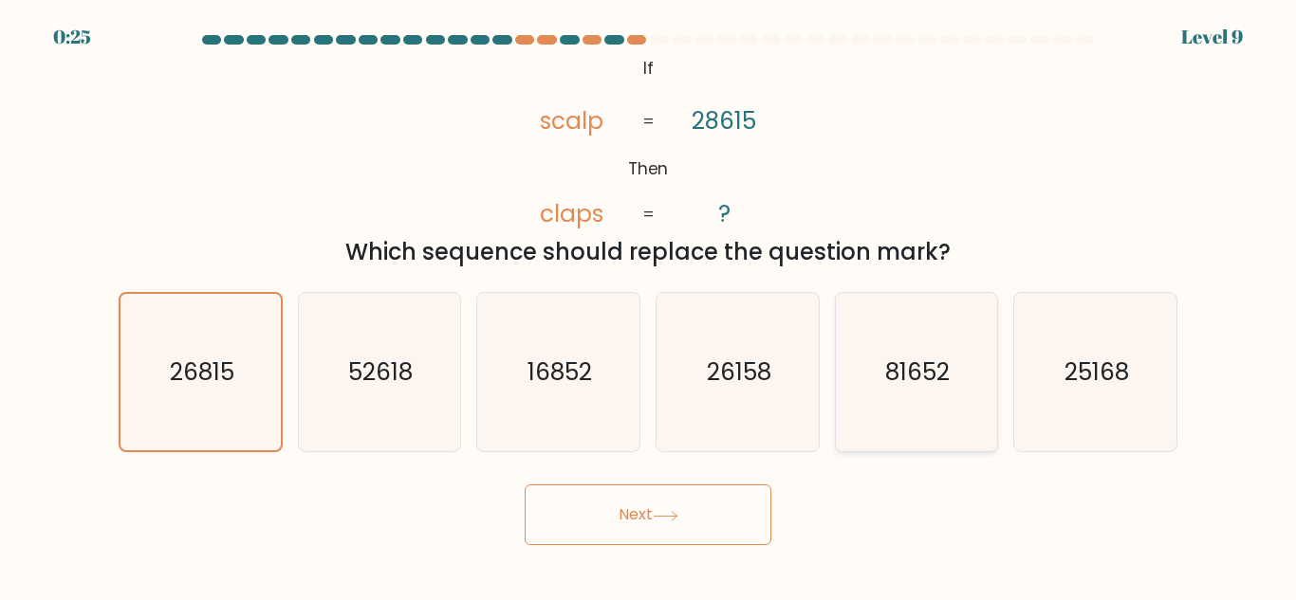
radio input "true"
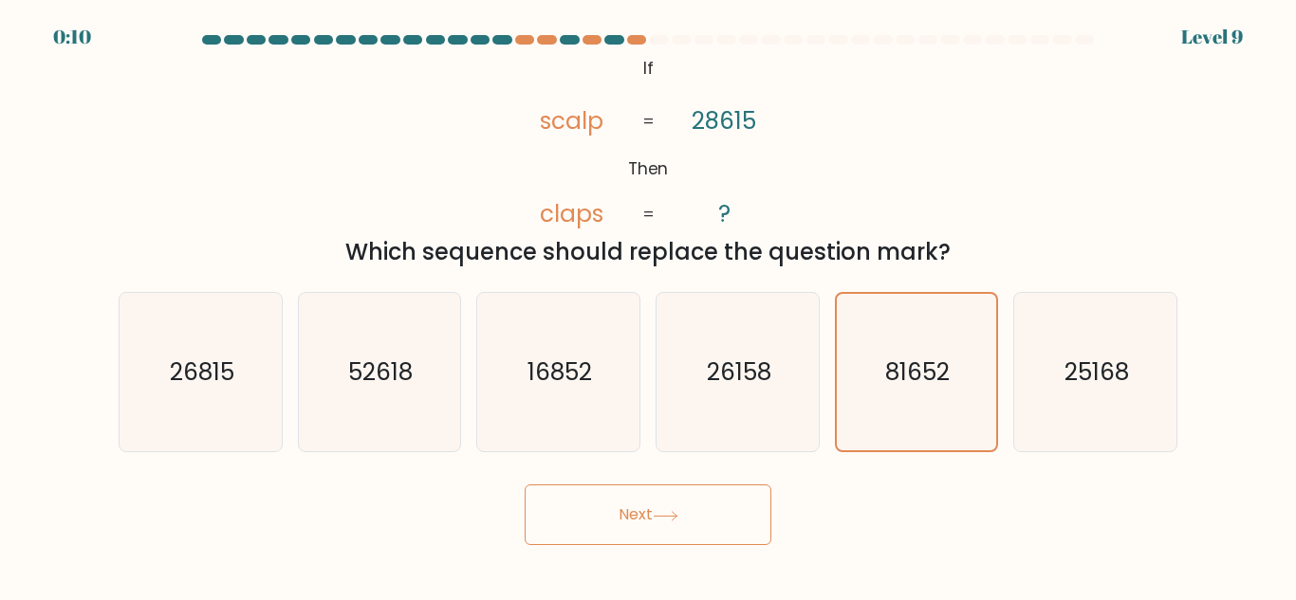
click at [667, 511] on icon at bounding box center [666, 516] width 26 height 10
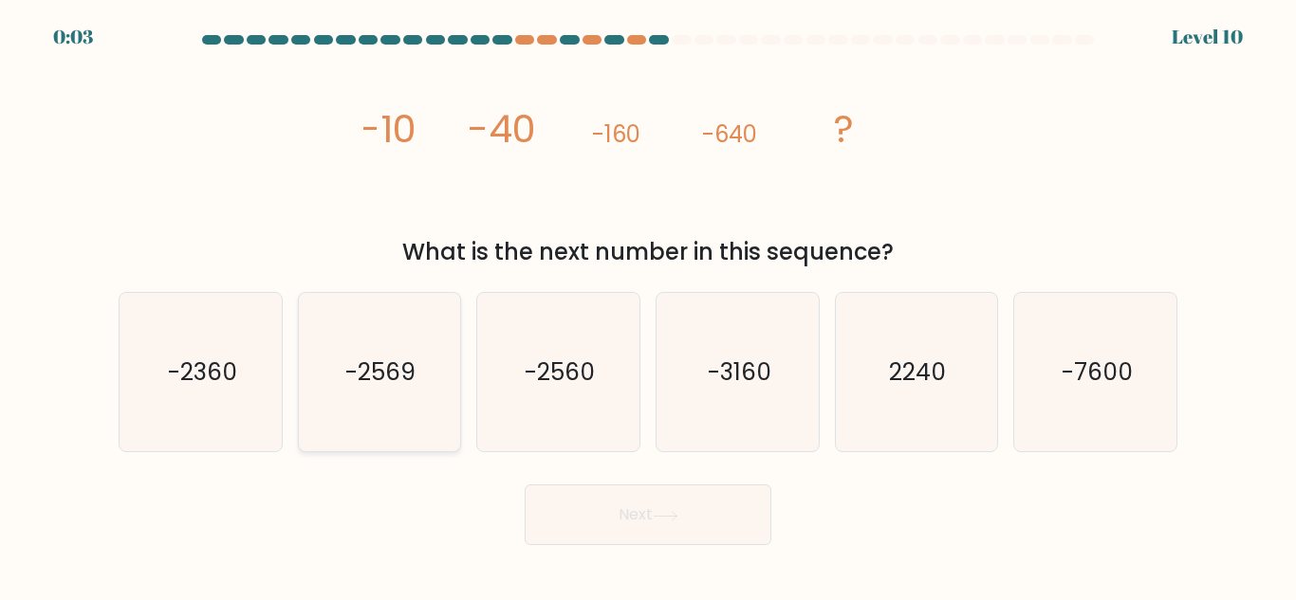
click at [405, 401] on icon "-2569" at bounding box center [379, 372] width 158 height 158
click at [648, 305] on input "b. -2569" at bounding box center [648, 303] width 1 height 5
radio input "true"
click at [595, 499] on button "Next" at bounding box center [648, 515] width 247 height 61
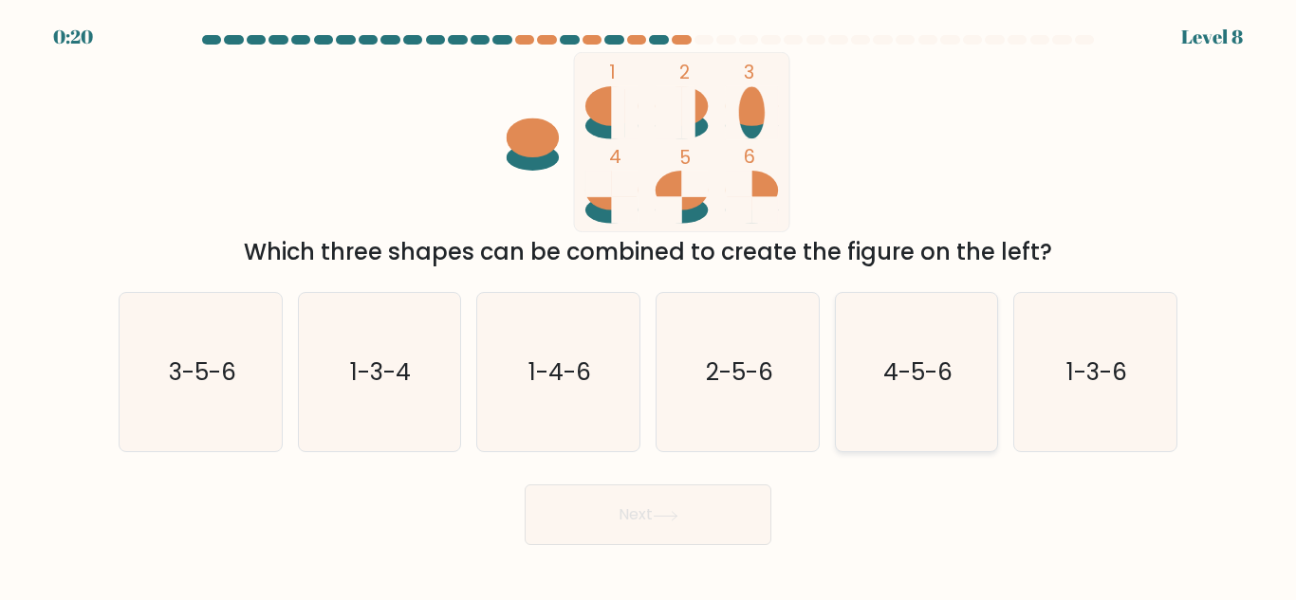
click at [934, 407] on icon "4-5-6" at bounding box center [916, 372] width 158 height 158
click at [649, 305] on input "e. 4-5-6" at bounding box center [648, 303] width 1 height 5
radio input "true"
click at [699, 508] on button "Next" at bounding box center [648, 515] width 247 height 61
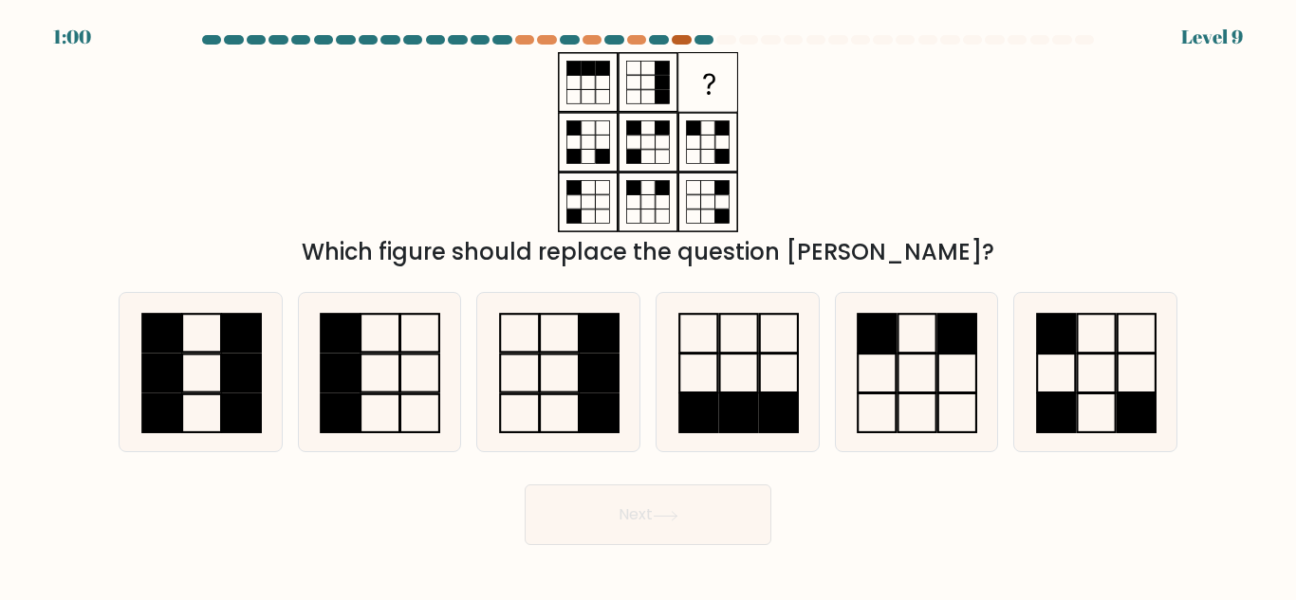
click at [676, 41] on div at bounding box center [681, 39] width 19 height 9
click at [681, 41] on div at bounding box center [681, 39] width 19 height 9
click at [784, 409] on rect at bounding box center [779, 413] width 38 height 39
click at [649, 305] on input "d." at bounding box center [648, 303] width 1 height 5
radio input "true"
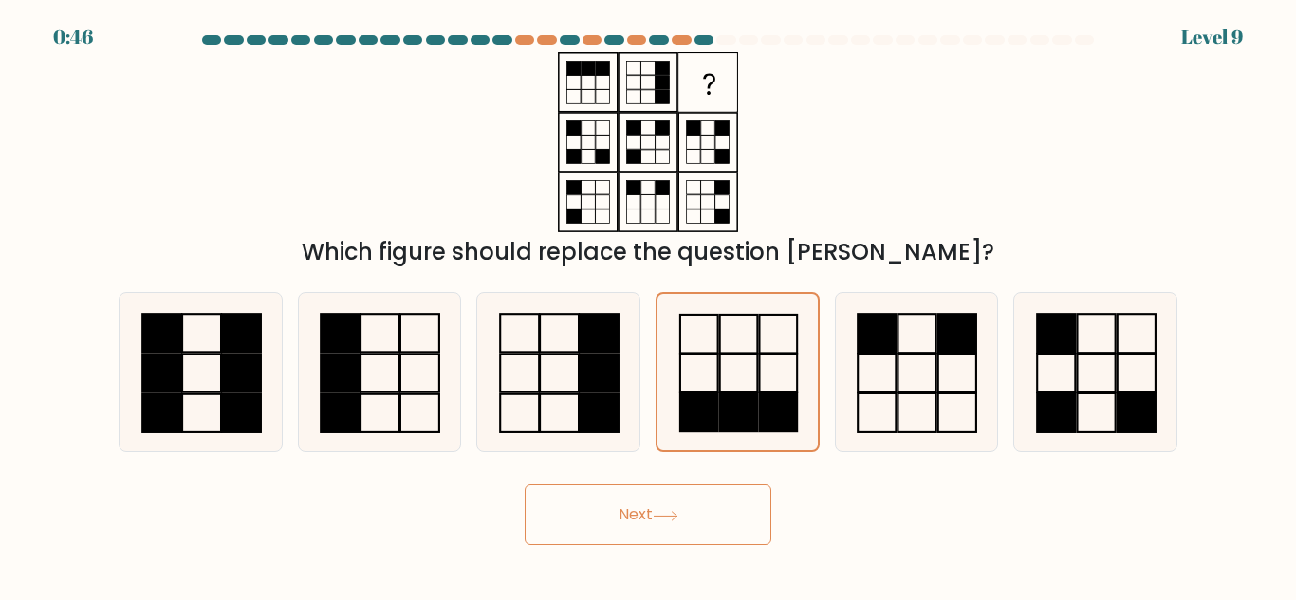
click at [625, 491] on button "Next" at bounding box center [648, 515] width 247 height 61
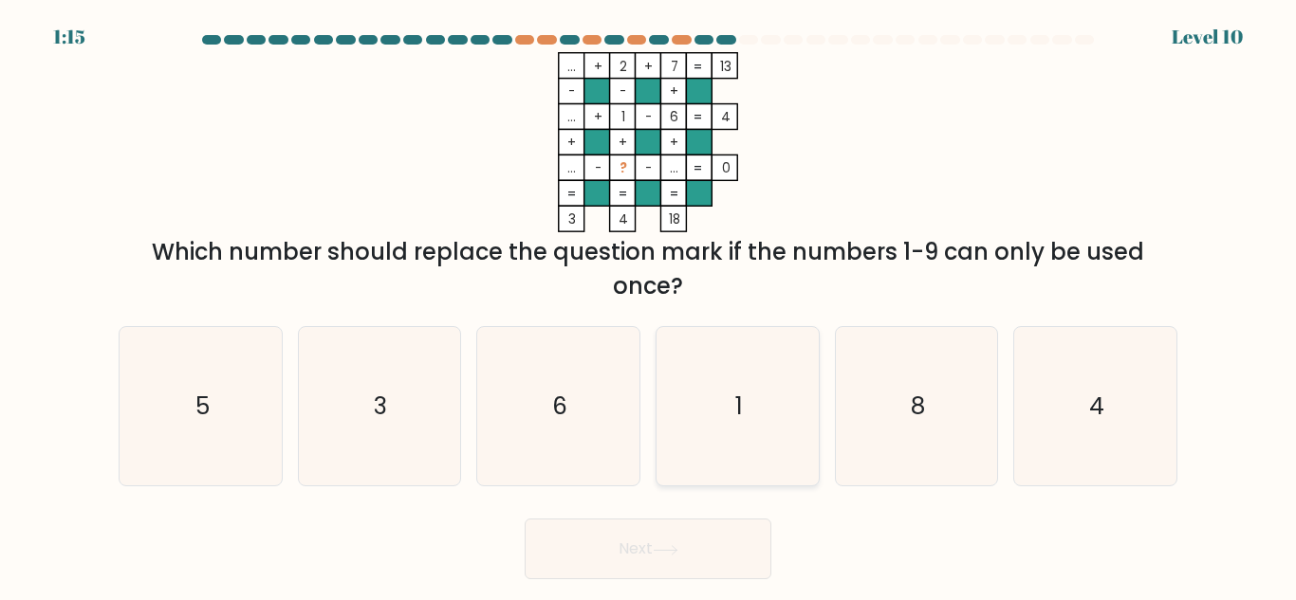
click at [725, 380] on icon "1" at bounding box center [737, 406] width 158 height 158
click at [649, 305] on input "d. 1" at bounding box center [648, 303] width 1 height 5
radio input "true"
click at [659, 561] on button "Next" at bounding box center [648, 549] width 247 height 61
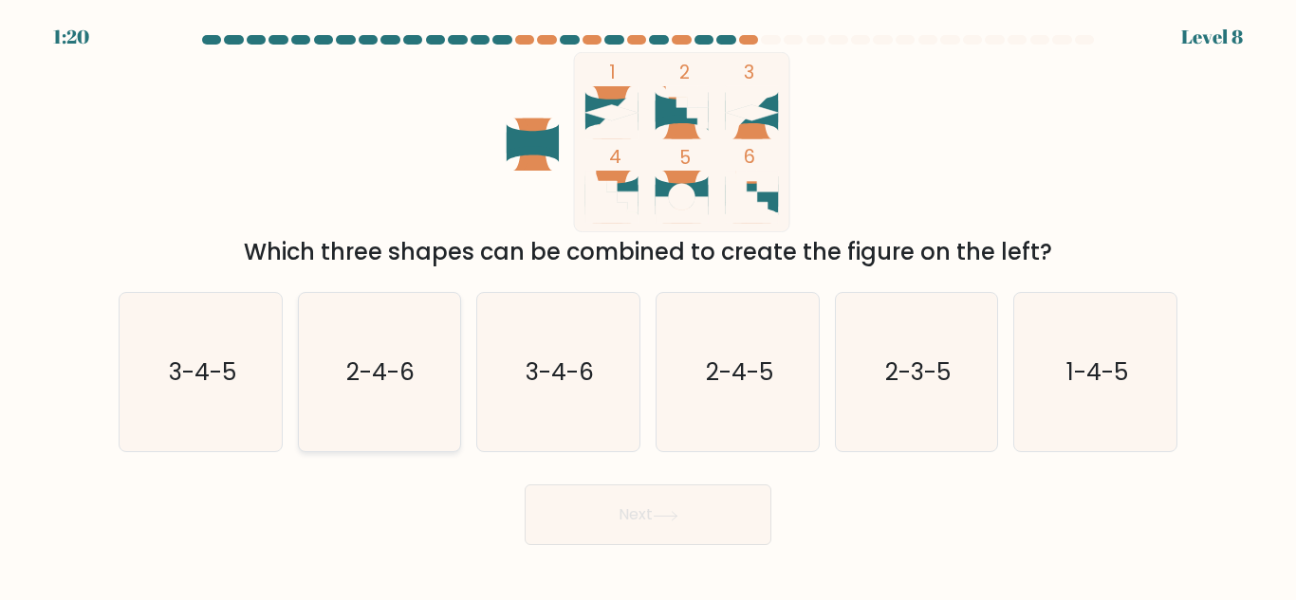
click at [413, 416] on icon "2-4-6" at bounding box center [379, 372] width 158 height 158
click at [648, 305] on input "b. 2-4-6" at bounding box center [648, 303] width 1 height 5
radio input "true"
click at [587, 505] on button "Next" at bounding box center [648, 515] width 247 height 61
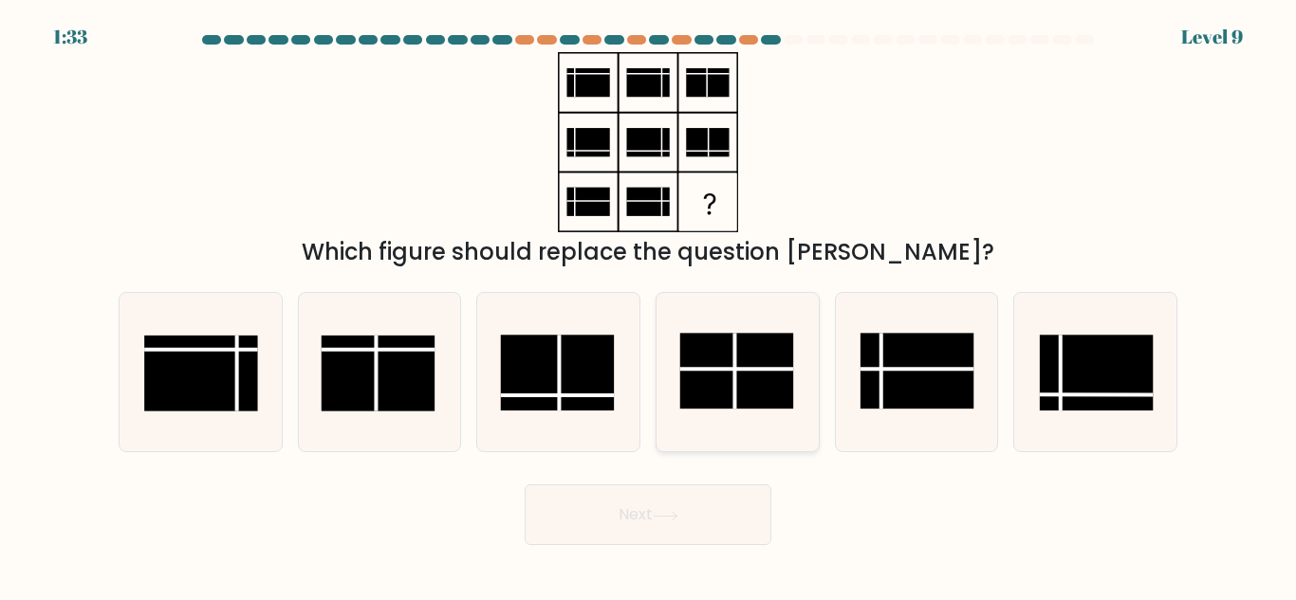
click at [748, 406] on rect at bounding box center [736, 372] width 114 height 76
click at [649, 305] on input "d." at bounding box center [648, 303] width 1 height 5
radio input "true"
click at [700, 523] on button "Next" at bounding box center [648, 515] width 247 height 61
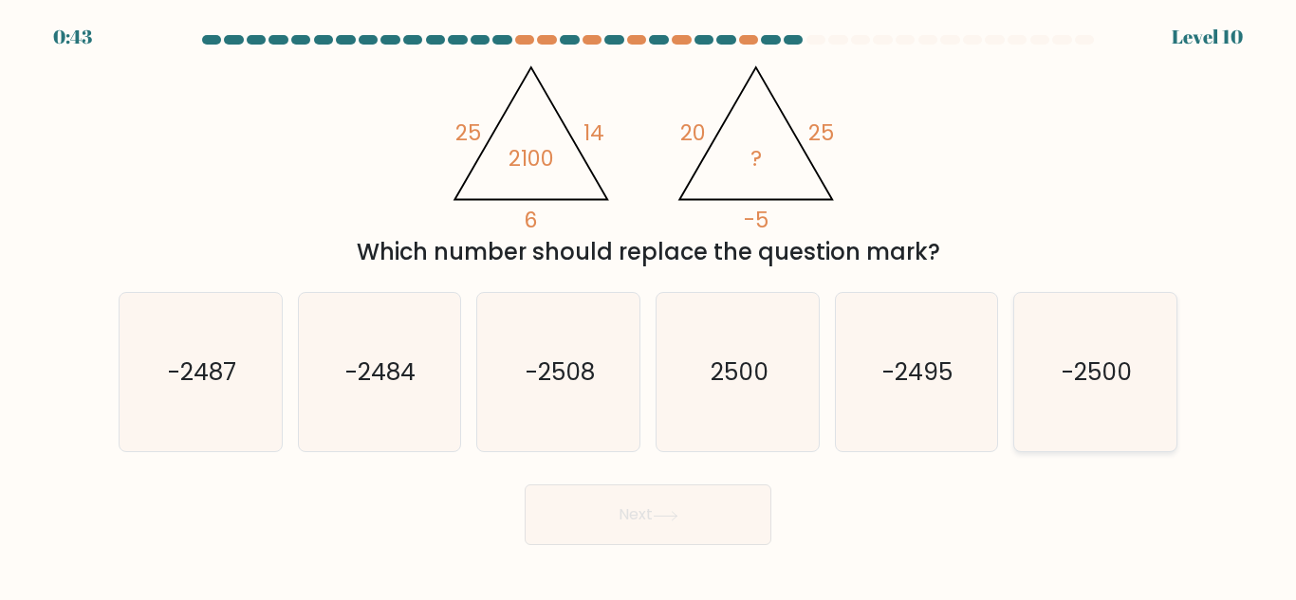
click at [1154, 434] on icon "-2500" at bounding box center [1095, 372] width 158 height 158
click at [649, 305] on input "f. -2500" at bounding box center [648, 303] width 1 height 5
radio input "true"
click at [735, 517] on button "Next" at bounding box center [648, 515] width 247 height 61
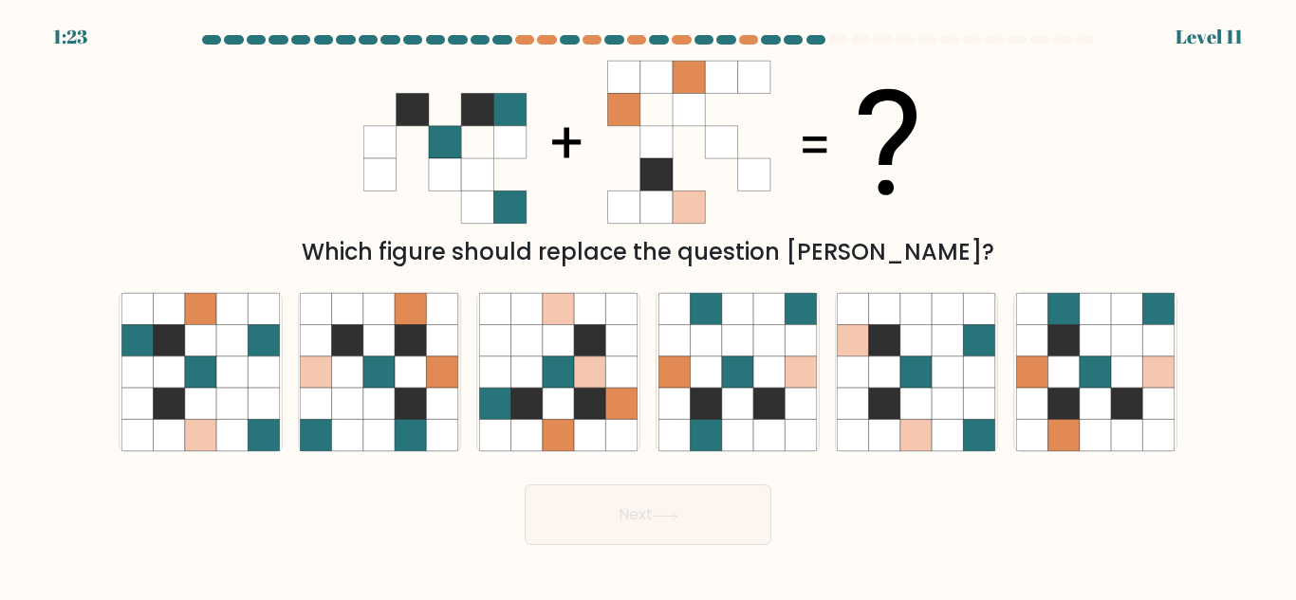
drag, startPoint x: 518, startPoint y: 209, endPoint x: 547, endPoint y: 189, distance: 35.5
click at [547, 189] on icon at bounding box center [647, 142] width 569 height 180
click at [238, 380] on icon at bounding box center [231, 372] width 31 height 31
click at [648, 305] on input "a." at bounding box center [648, 303] width 1 height 5
radio input "true"
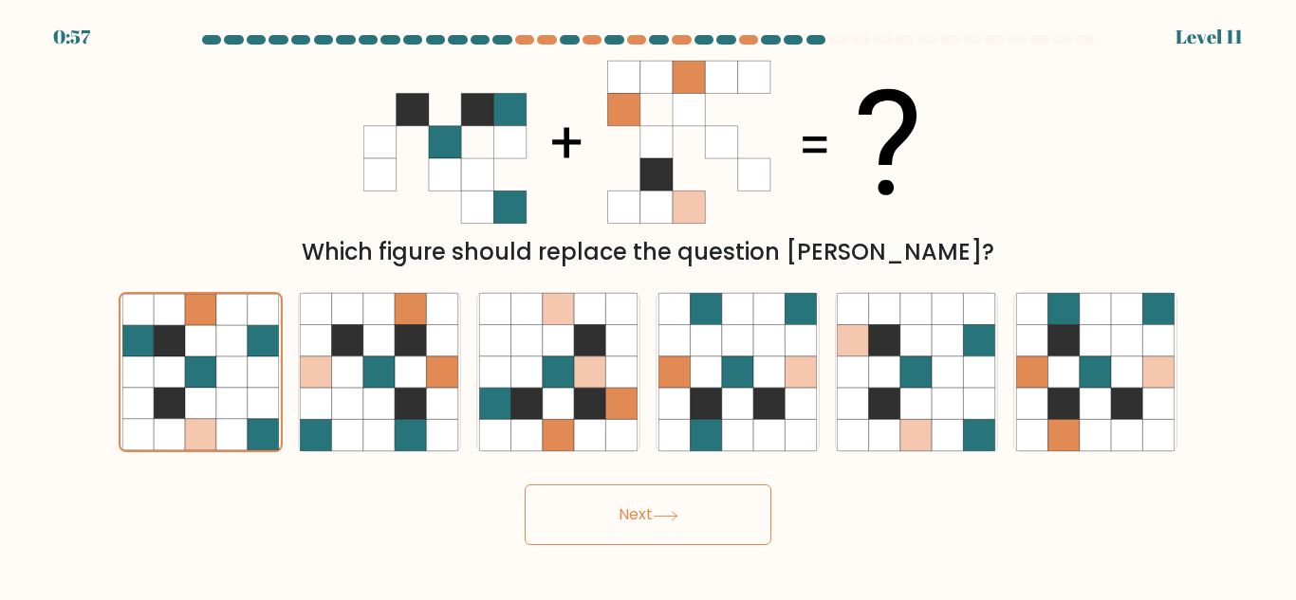
click at [641, 511] on button "Next" at bounding box center [648, 515] width 247 height 61
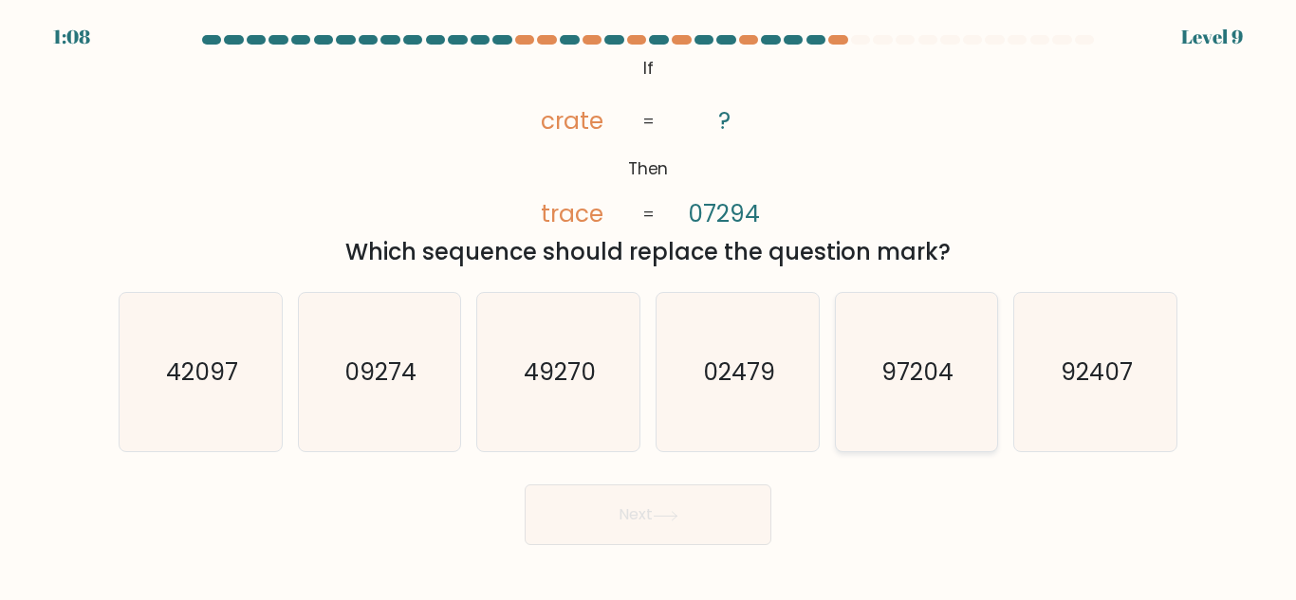
click at [972, 397] on icon "97204" at bounding box center [916, 372] width 158 height 158
click at [649, 305] on input "e. 97204" at bounding box center [648, 303] width 1 height 5
radio input "true"
click at [678, 513] on icon at bounding box center [666, 516] width 26 height 10
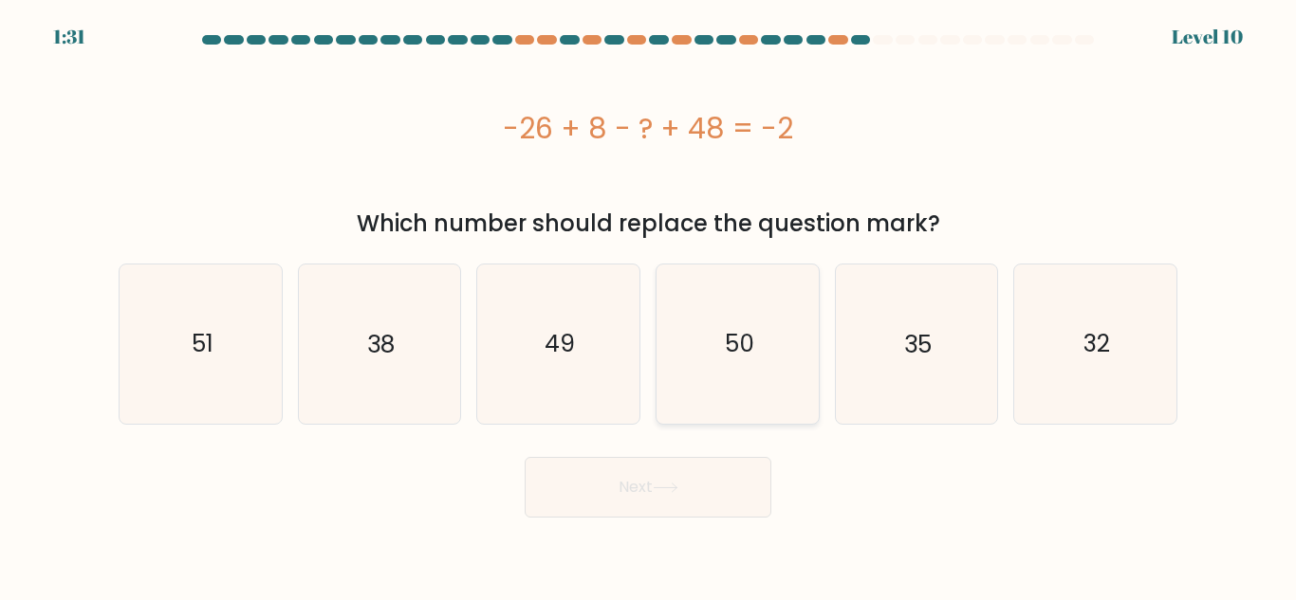
click at [737, 289] on icon "50" at bounding box center [737, 344] width 158 height 158
click at [649, 301] on input "d. 50" at bounding box center [648, 303] width 1 height 5
radio input "true"
click at [649, 477] on button "Next" at bounding box center [648, 487] width 247 height 61
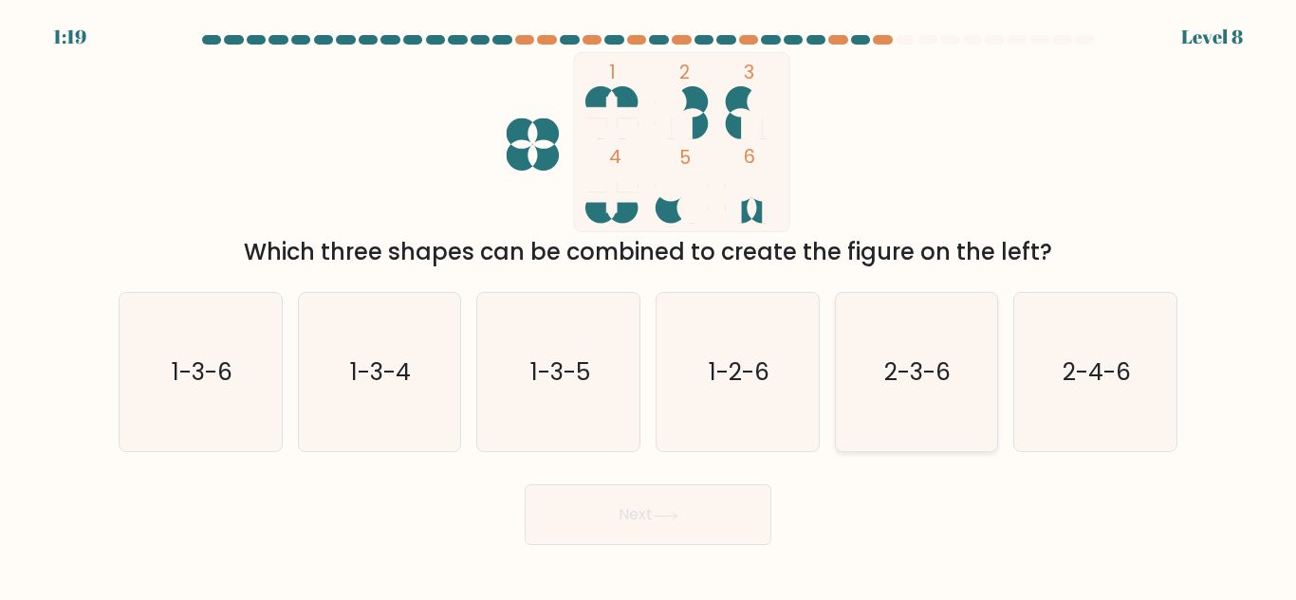
click at [895, 360] on text "2-3-6" at bounding box center [918, 372] width 66 height 33
click at [649, 305] on input "e. 2-3-6" at bounding box center [648, 303] width 1 height 5
radio input "true"
click at [711, 513] on button "Next" at bounding box center [648, 515] width 247 height 61
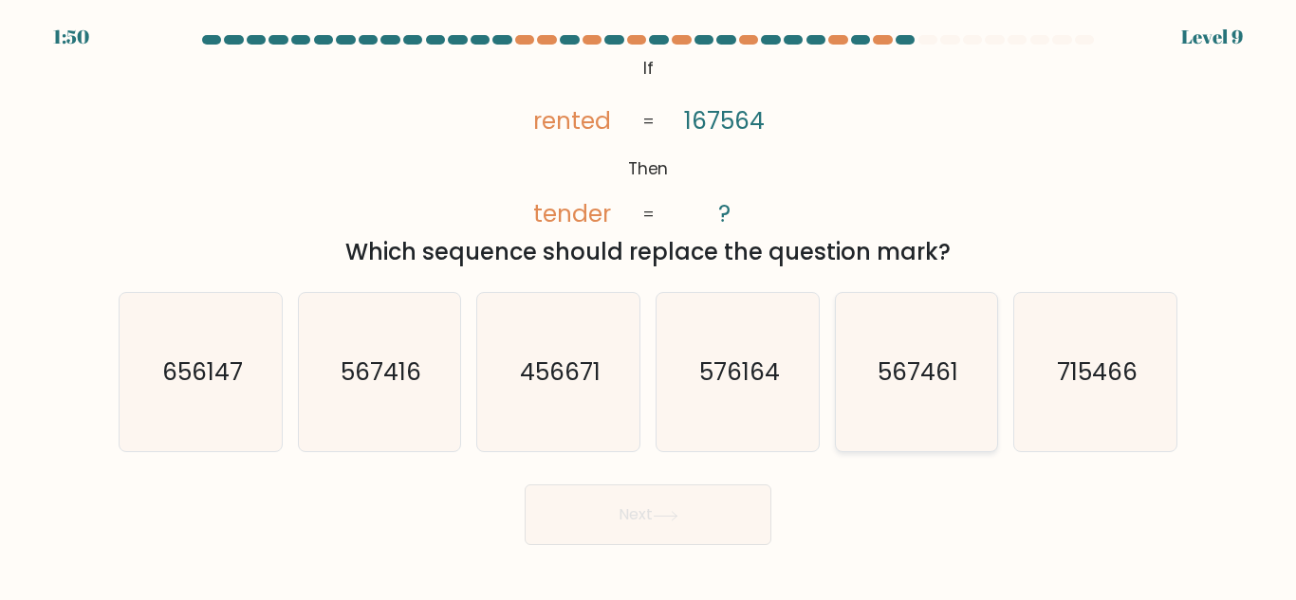
click at [875, 390] on icon "567461" at bounding box center [916, 372] width 158 height 158
click at [649, 305] on input "e. 567461" at bounding box center [648, 303] width 1 height 5
radio input "true"
click at [680, 506] on button "Next" at bounding box center [648, 515] width 247 height 61
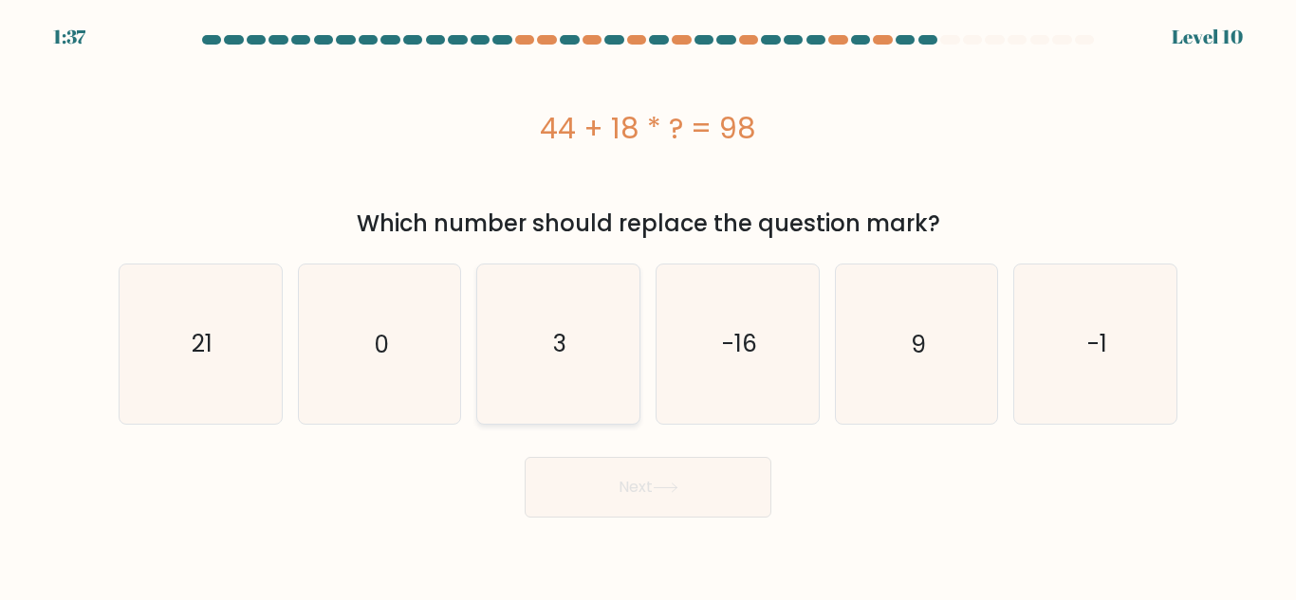
click at [551, 286] on icon "3" at bounding box center [558, 344] width 158 height 158
click at [648, 301] on input "c. 3" at bounding box center [648, 303] width 1 height 5
radio input "true"
click at [621, 481] on button "Next" at bounding box center [648, 487] width 247 height 61
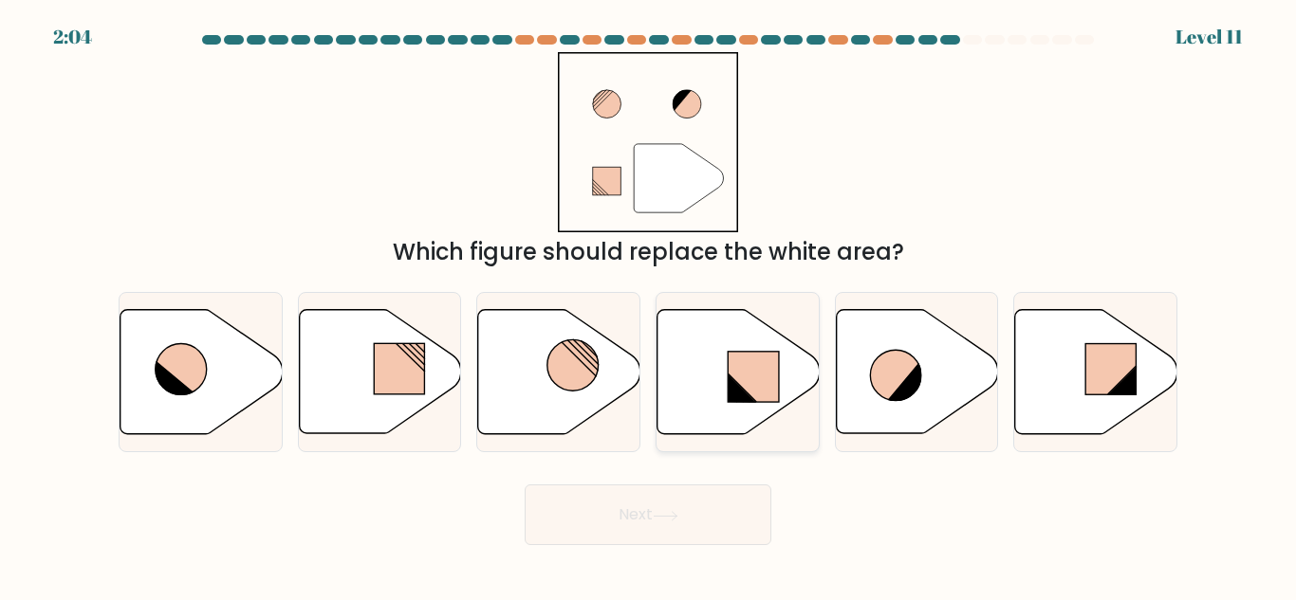
click at [711, 416] on icon at bounding box center [738, 372] width 162 height 124
click at [649, 305] on input "d." at bounding box center [648, 303] width 1 height 5
radio input "true"
click at [703, 521] on button "Next" at bounding box center [648, 515] width 247 height 61
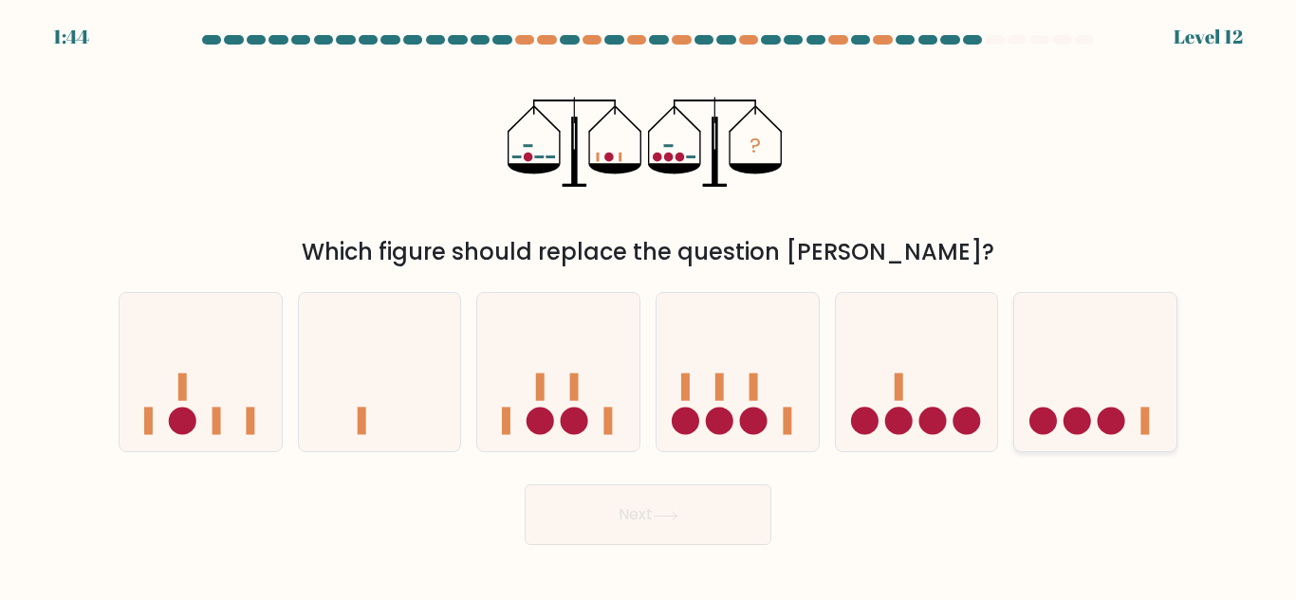
click at [1062, 422] on icon at bounding box center [1095, 372] width 162 height 134
click at [649, 305] on input "f." at bounding box center [648, 303] width 1 height 5
radio input "true"
click at [642, 532] on button "Next" at bounding box center [648, 515] width 247 height 61
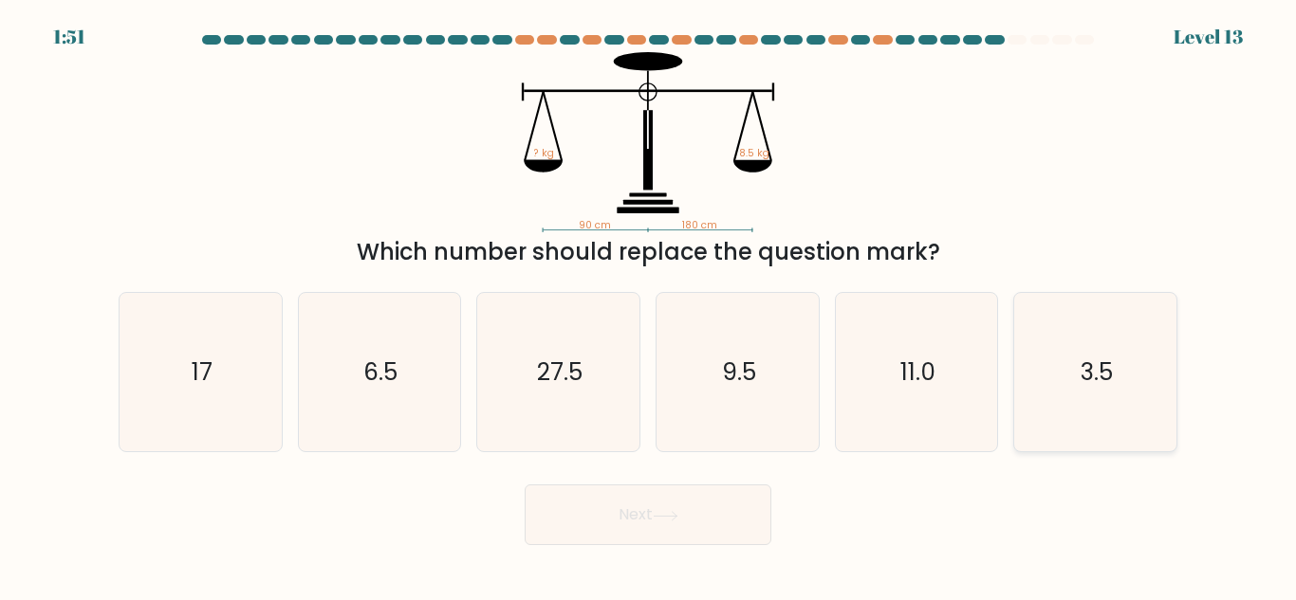
click at [1068, 377] on icon "3.5" at bounding box center [1095, 372] width 158 height 158
click at [649, 305] on input "f. 3.5" at bounding box center [648, 303] width 1 height 5
radio input "true"
click at [184, 343] on icon "17" at bounding box center [200, 372] width 158 height 158
click at [648, 305] on input "a. 17" at bounding box center [648, 303] width 1 height 5
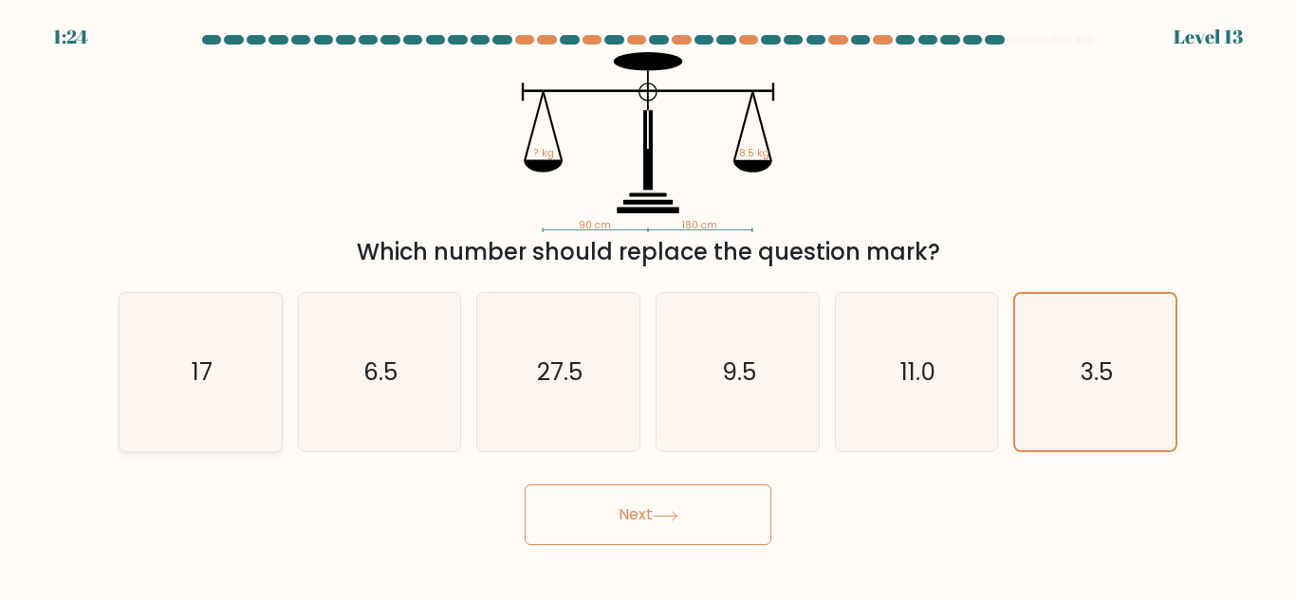
radio input "true"
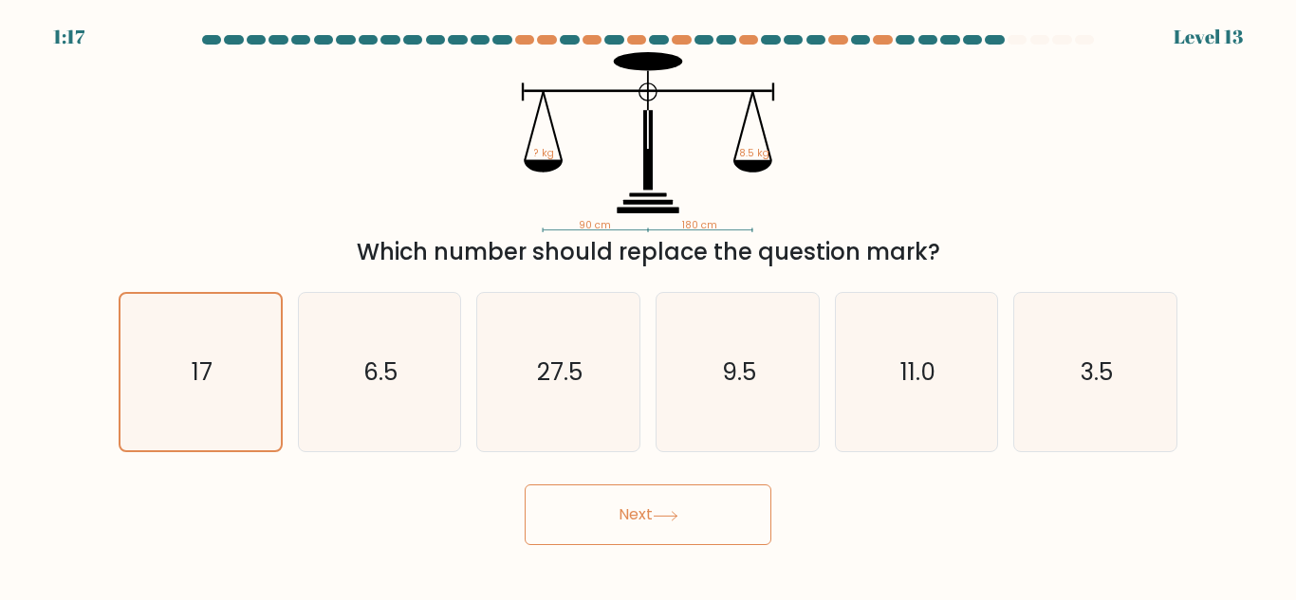
click at [668, 507] on button "Next" at bounding box center [648, 515] width 247 height 61
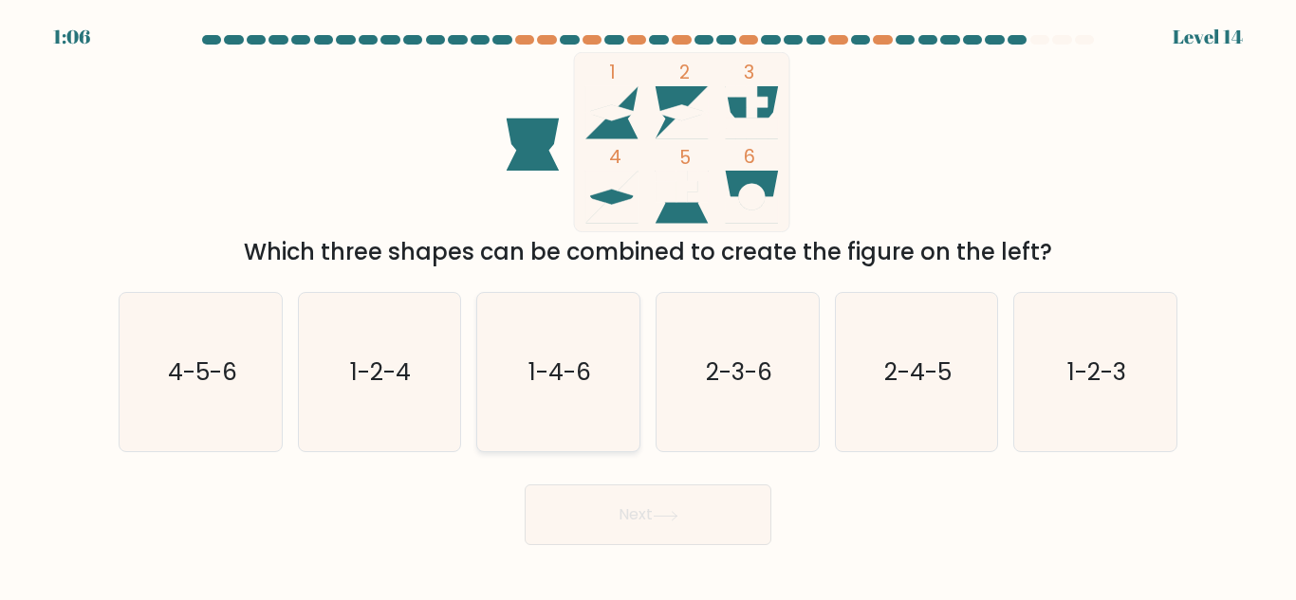
click at [536, 380] on text "1-4-6" at bounding box center [559, 372] width 63 height 33
click at [648, 305] on input "c. 1-4-6" at bounding box center [648, 303] width 1 height 5
radio input "true"
click at [395, 377] on text "1-2-4" at bounding box center [381, 372] width 61 height 33
click at [648, 305] on input "b. 1-2-4" at bounding box center [648, 303] width 1 height 5
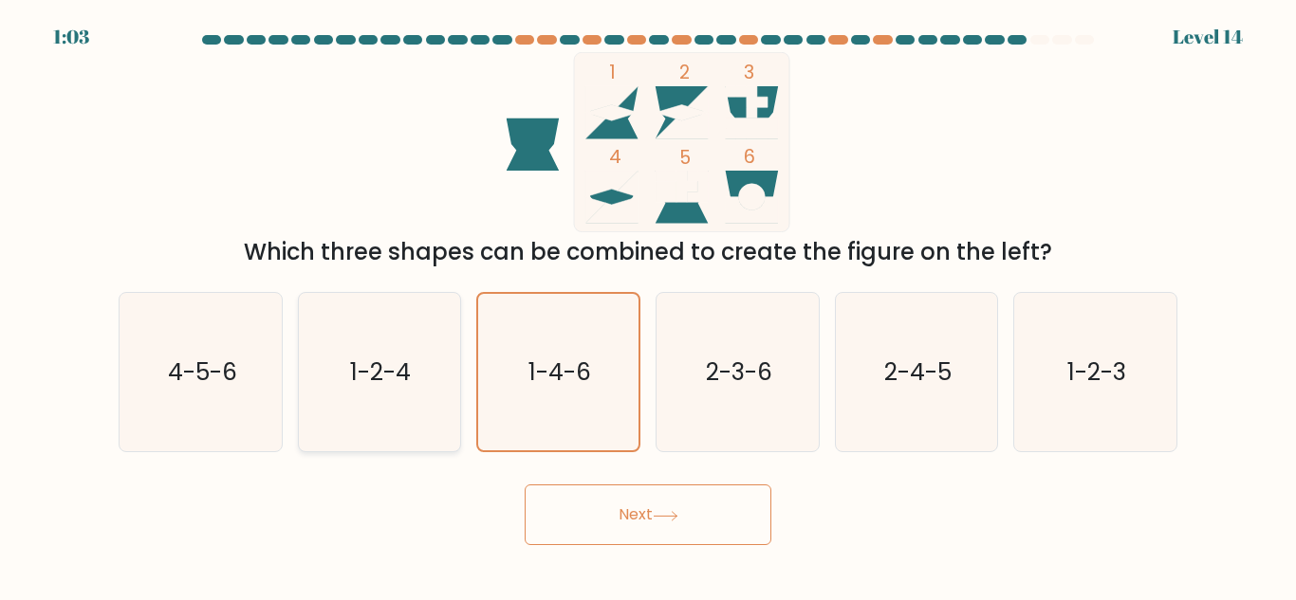
radio input "true"
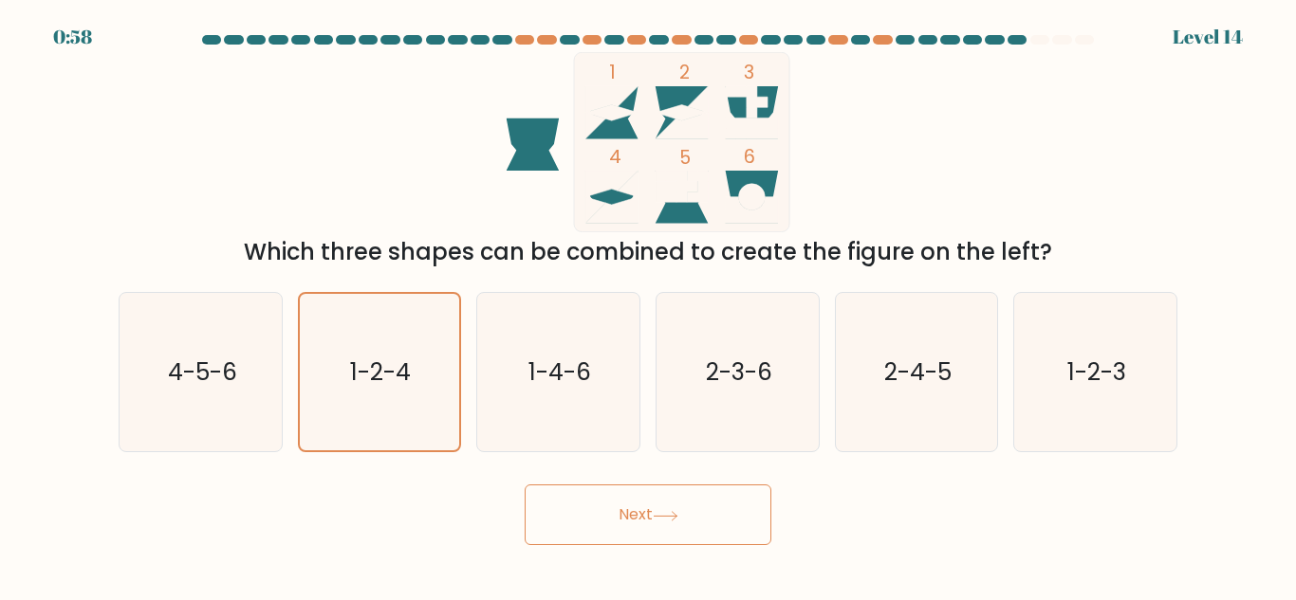
click at [686, 505] on button "Next" at bounding box center [648, 515] width 247 height 61
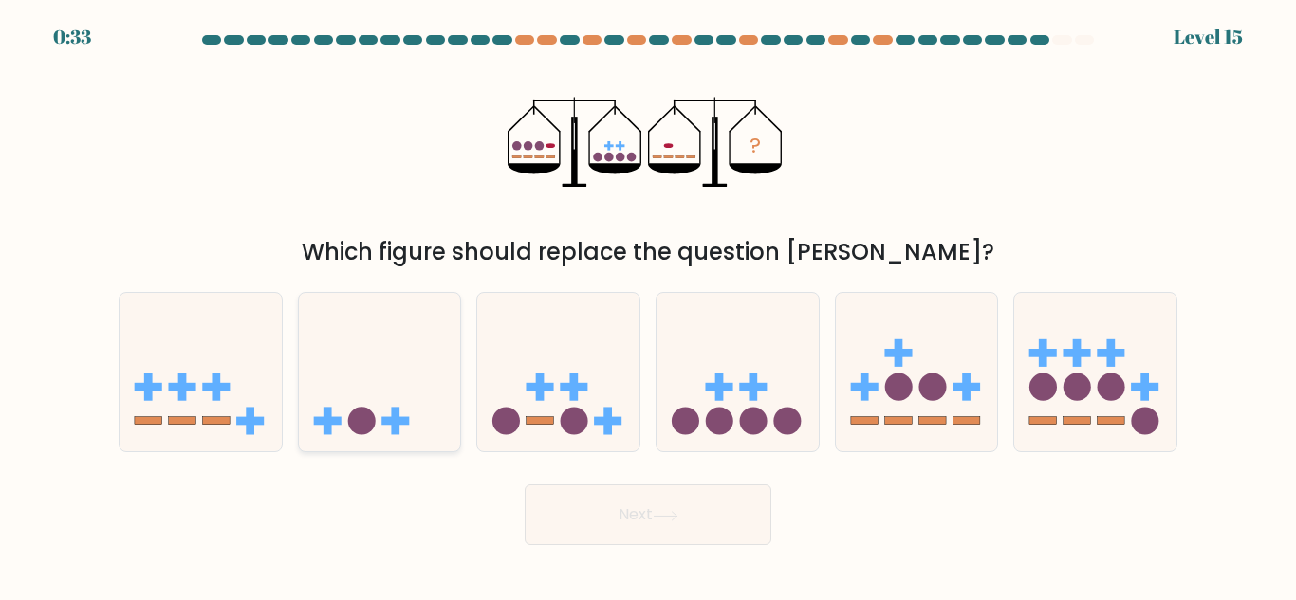
click at [347, 416] on icon at bounding box center [380, 372] width 162 height 134
click at [648, 305] on input "b." at bounding box center [648, 303] width 1 height 5
radio input "true"
click at [730, 399] on icon at bounding box center [737, 372] width 162 height 134
click at [649, 305] on input "d." at bounding box center [648, 303] width 1 height 5
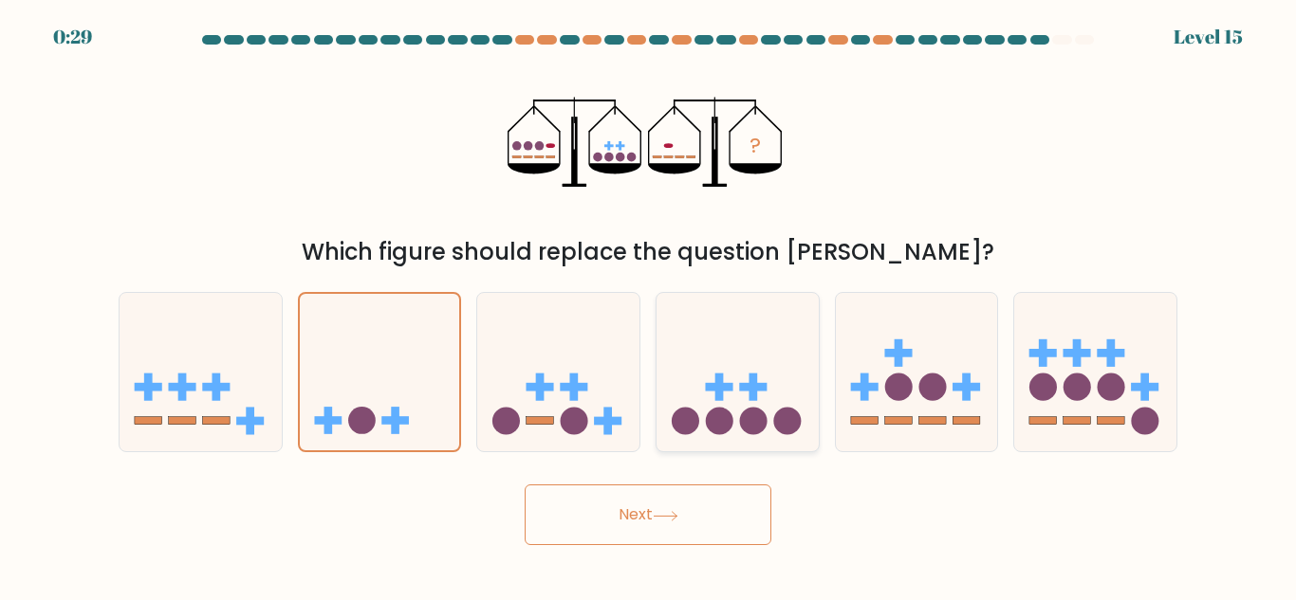
radio input "true"
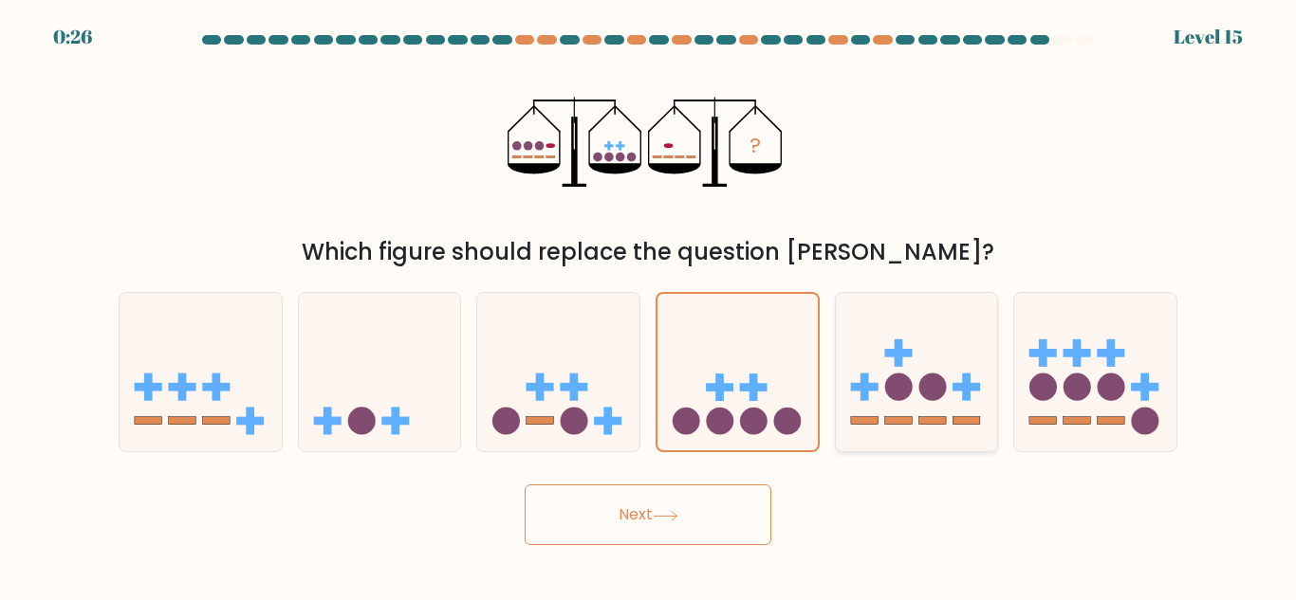
click at [894, 390] on circle at bounding box center [898, 388] width 28 height 28
click at [649, 305] on input "e." at bounding box center [648, 303] width 1 height 5
radio input "true"
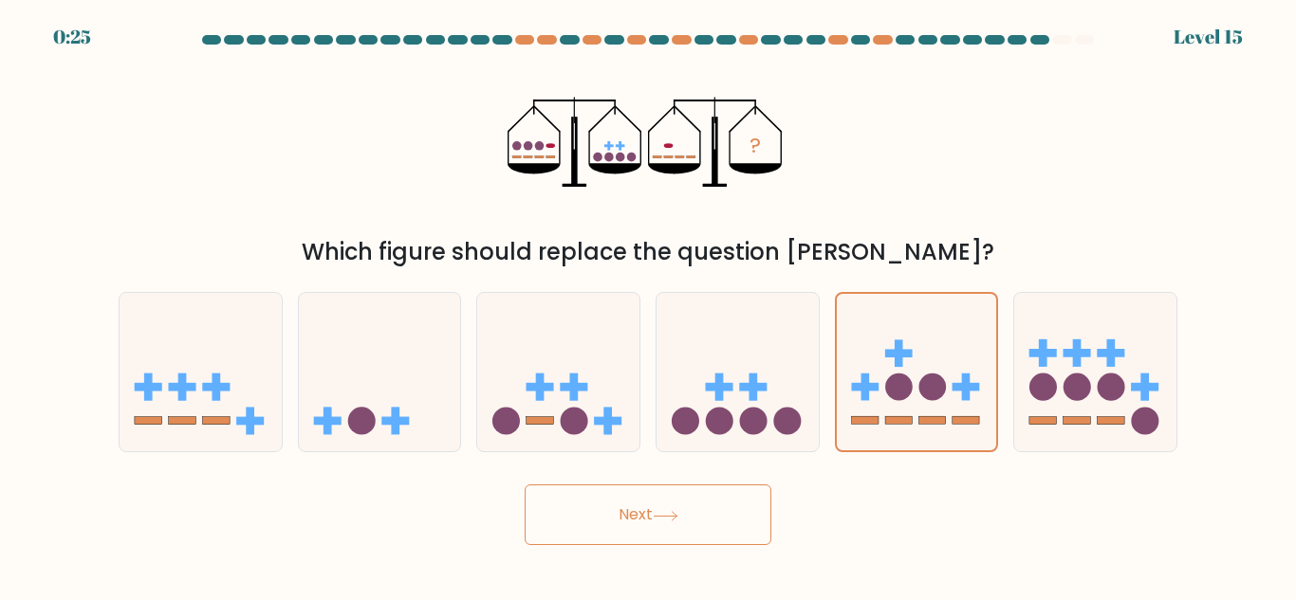
click at [705, 515] on button "Next" at bounding box center [648, 515] width 247 height 61
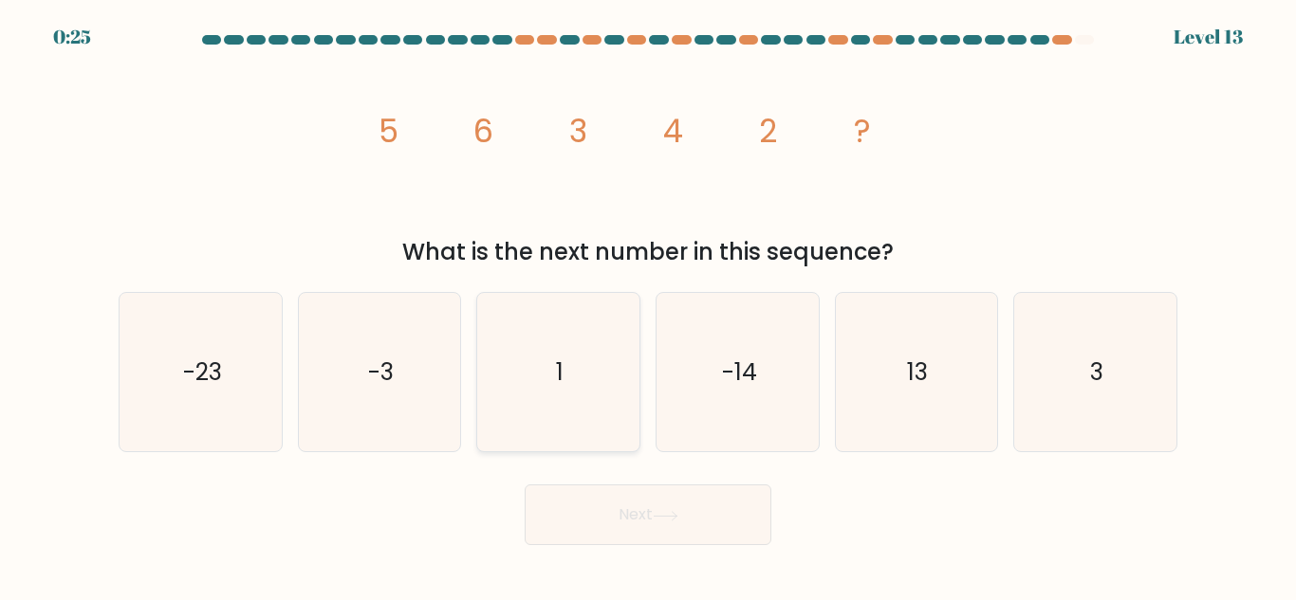
click at [564, 405] on icon "1" at bounding box center [558, 372] width 158 height 158
click at [648, 305] on input "c. 1" at bounding box center [648, 303] width 1 height 5
radio input "true"
click at [1106, 390] on icon "3" at bounding box center [1095, 372] width 158 height 158
click at [649, 305] on input "f. 3" at bounding box center [648, 303] width 1 height 5
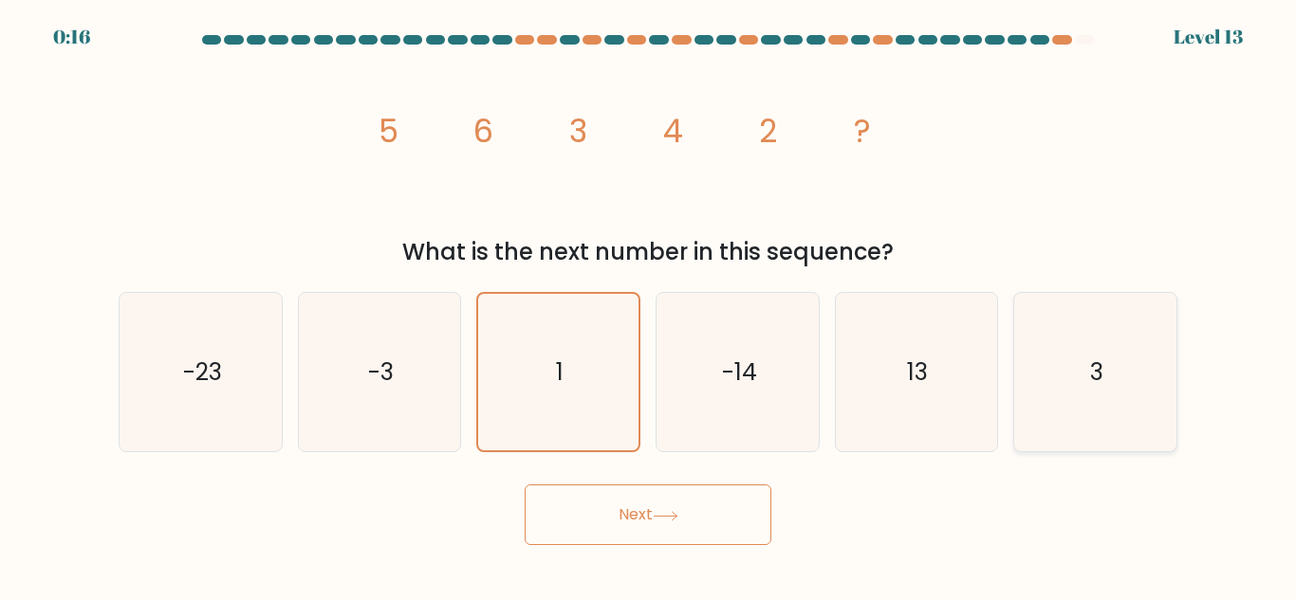
radio input "true"
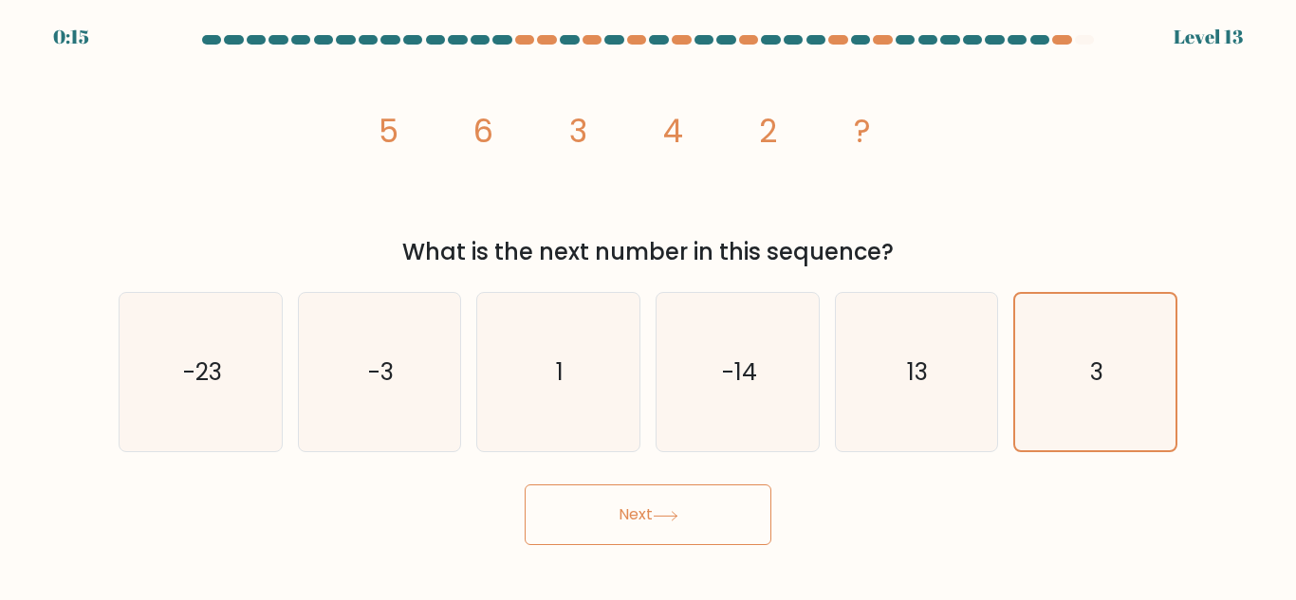
click at [720, 541] on button "Next" at bounding box center [648, 515] width 247 height 61
click at [713, 509] on button "Next" at bounding box center [648, 515] width 247 height 61
click at [631, 509] on button "Next" at bounding box center [648, 515] width 247 height 61
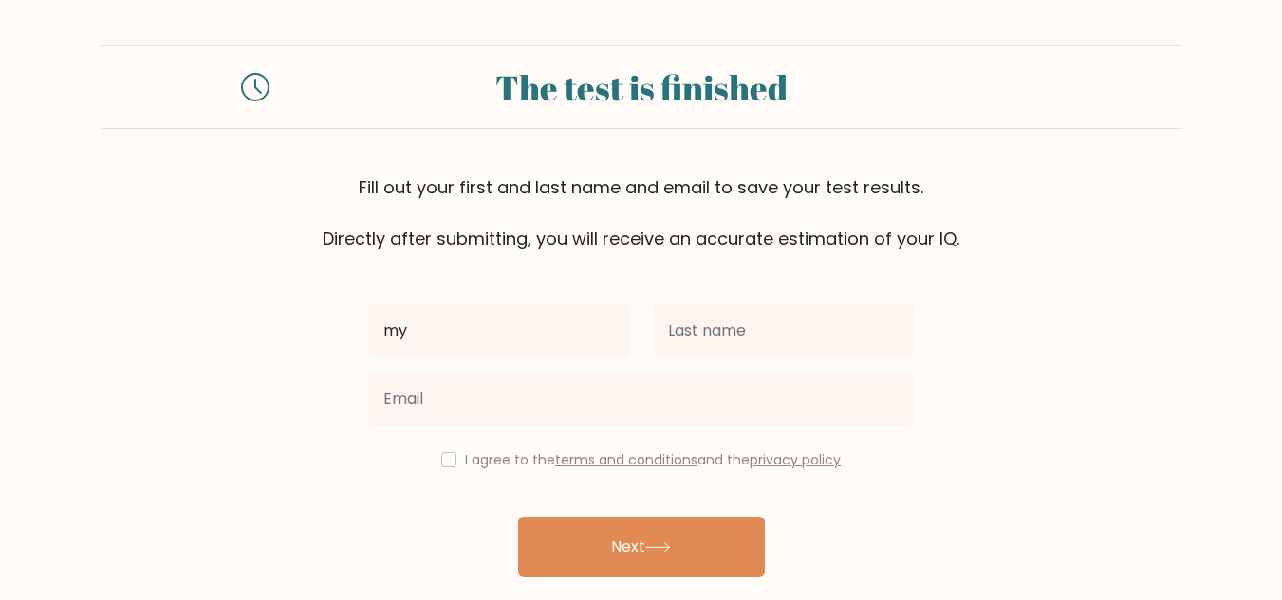
type input "m"
type input "l"
type input "jane"
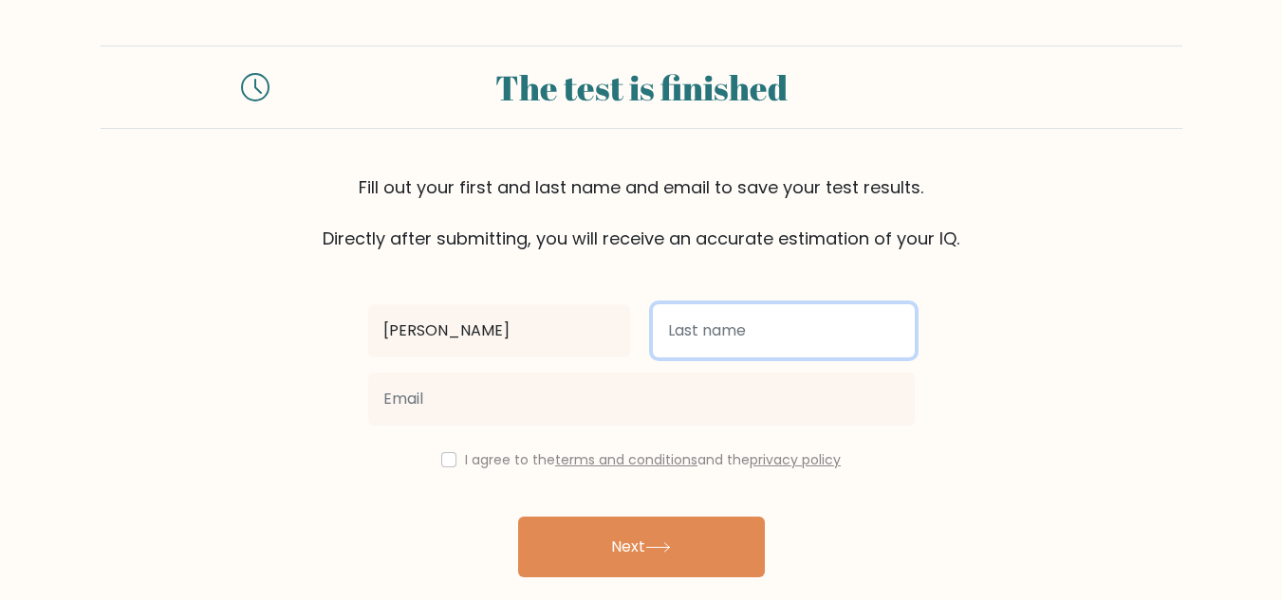
click at [753, 323] on input "text" at bounding box center [784, 331] width 262 height 53
type input "doe"
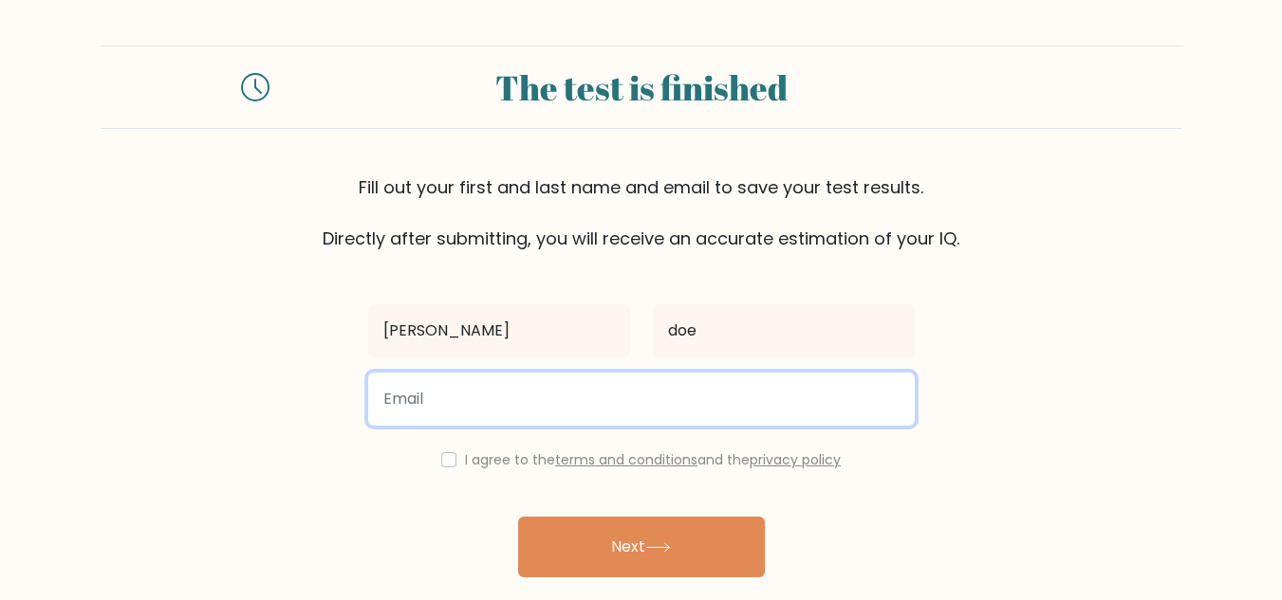
click at [531, 414] on input "email" at bounding box center [641, 399] width 546 height 53
type input "o"
type input "maryadebayo697@gmail.com"
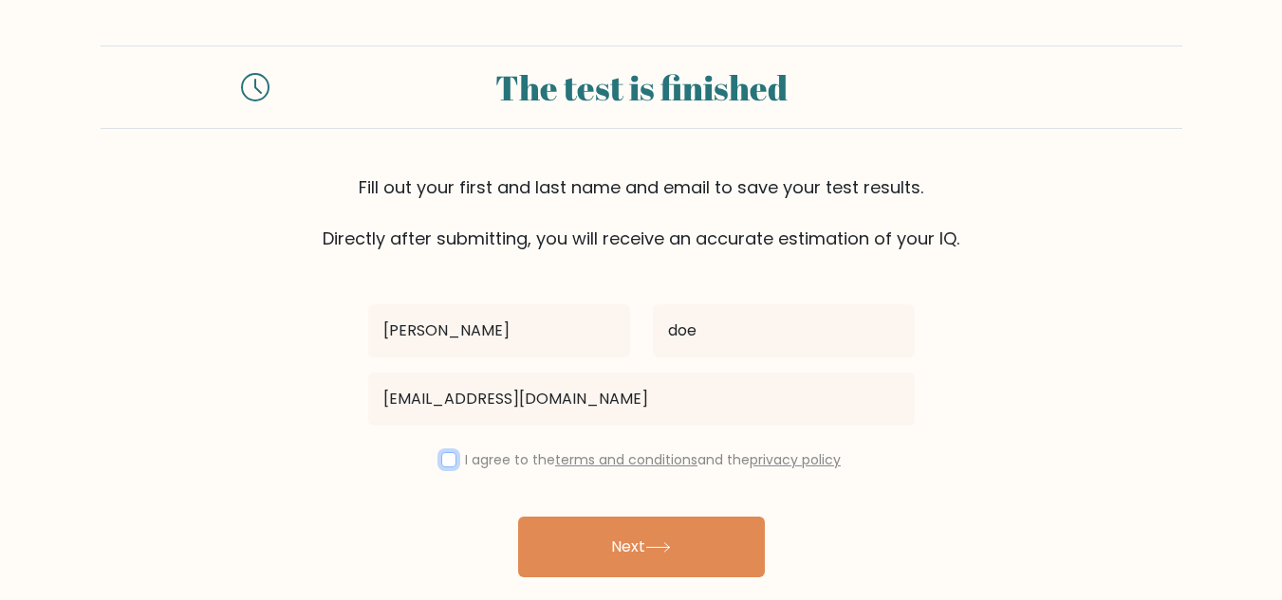
click at [441, 461] on input "checkbox" at bounding box center [448, 460] width 15 height 15
checkbox input "true"
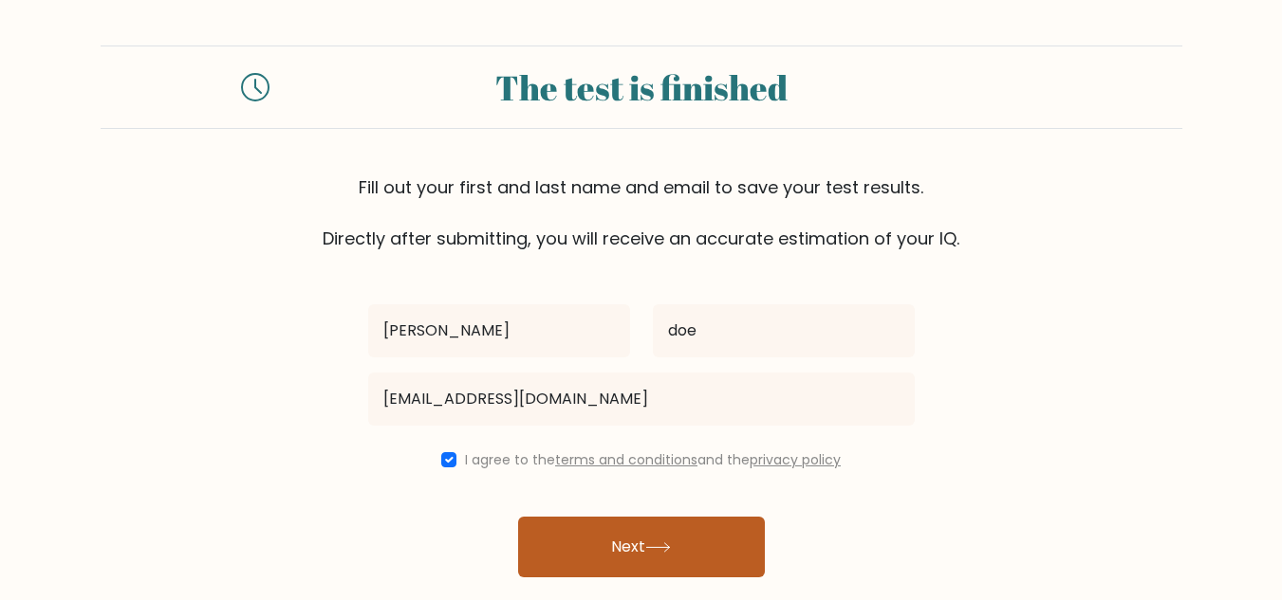
click at [656, 556] on button "Next" at bounding box center [641, 547] width 247 height 61
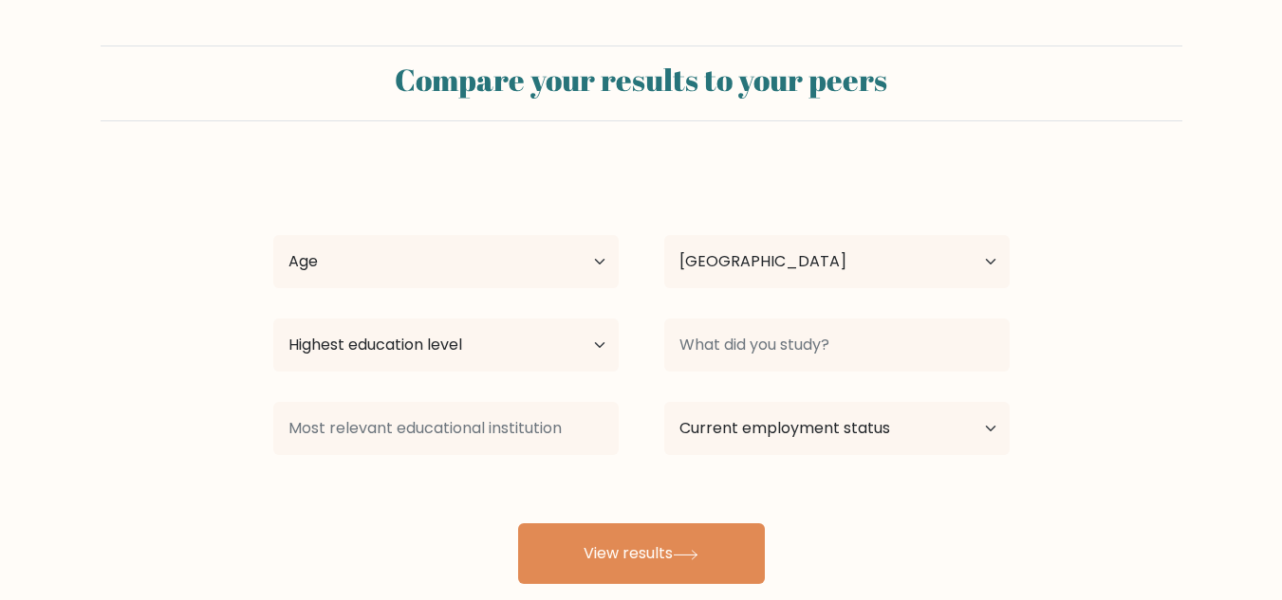
select select "NG"
click at [656, 556] on button "View results" at bounding box center [641, 554] width 247 height 61
click at [438, 261] on select "Age Under 18 years old 18-24 years old 25-34 years old 35-44 years old 45-54 ye…" at bounding box center [445, 261] width 345 height 53
click at [390, 266] on select "Age Under 18 years old 18-24 years old 25-34 years old 35-44 years old 45-54 ye…" at bounding box center [445, 261] width 345 height 53
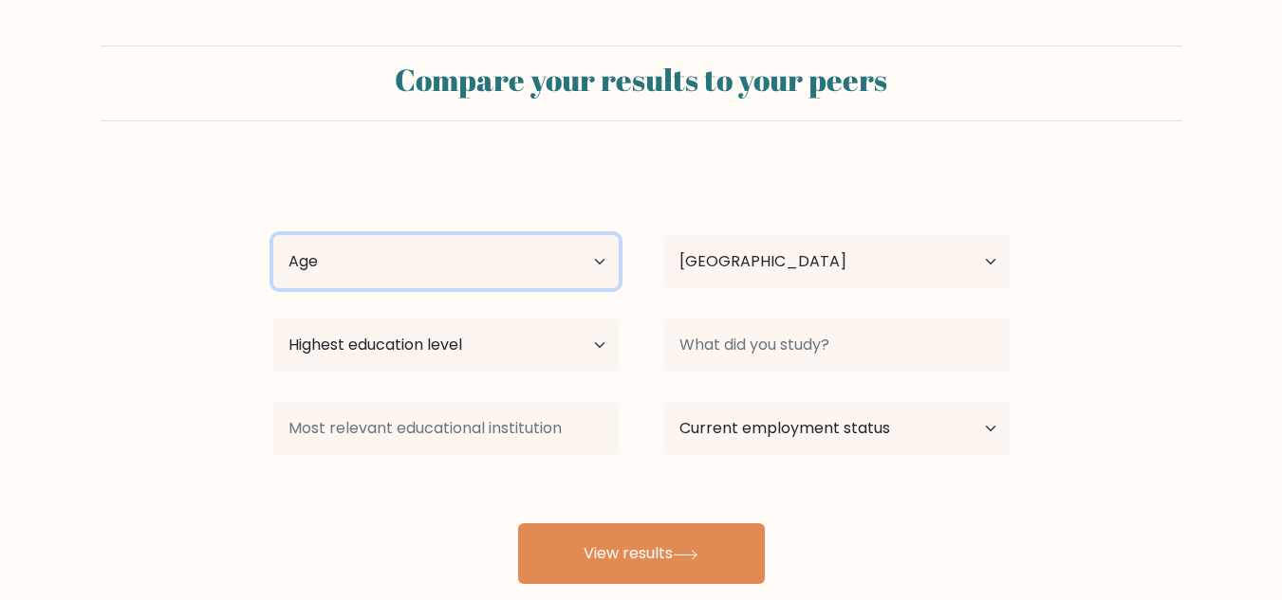
select select "25_34"
click at [273, 235] on select "Age Under 18 years old 18-24 years old 25-34 years old 35-44 years old 45-54 ye…" at bounding box center [445, 261] width 345 height 53
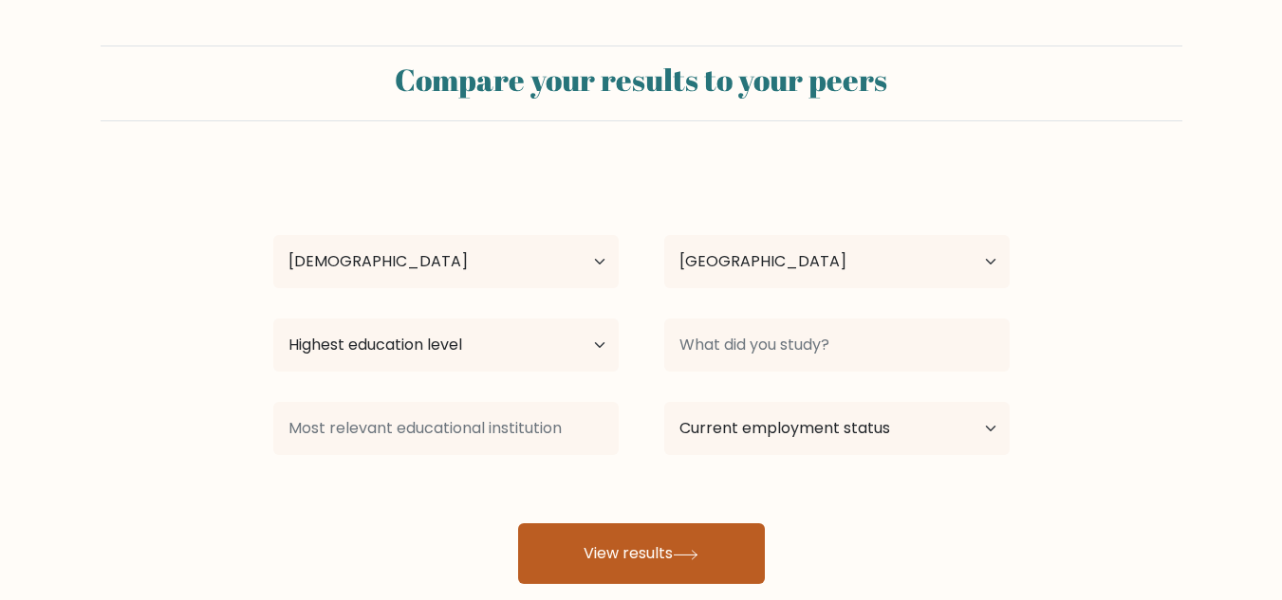
click at [667, 582] on button "View results" at bounding box center [641, 554] width 247 height 61
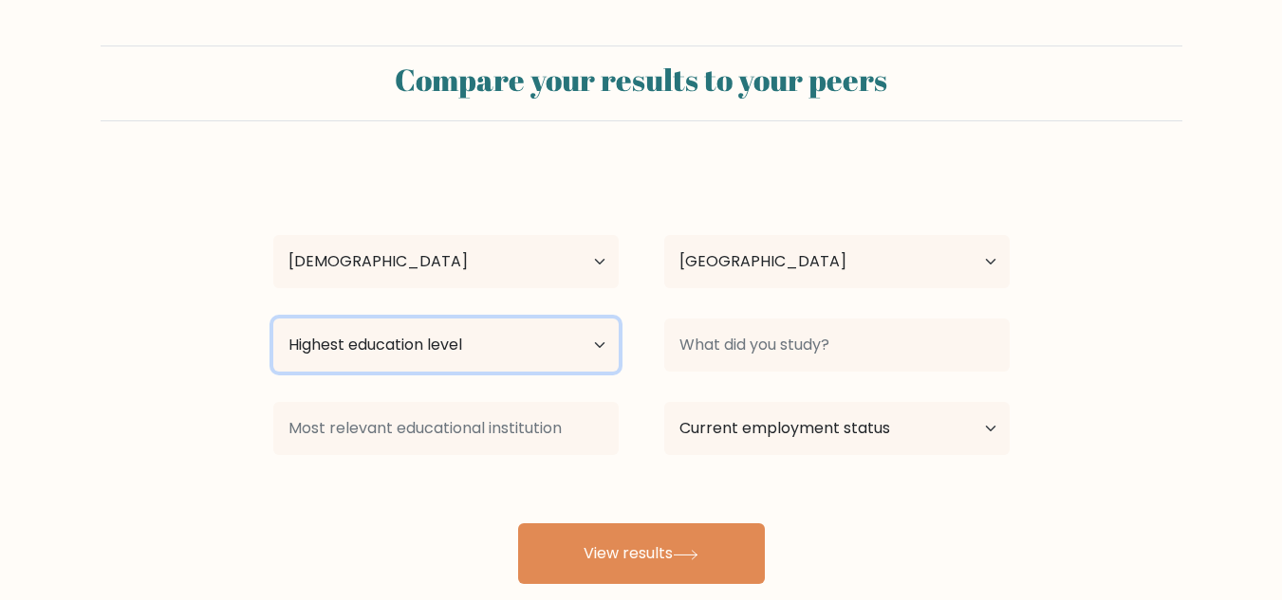
click at [557, 334] on select "Highest education level No schooling Primary Lower Secondary Upper Secondary Oc…" at bounding box center [445, 345] width 345 height 53
select select "bachelors_degree"
click at [273, 319] on select "Highest education level No schooling Primary Lower Secondary Upper Secondary Oc…" at bounding box center [445, 345] width 345 height 53
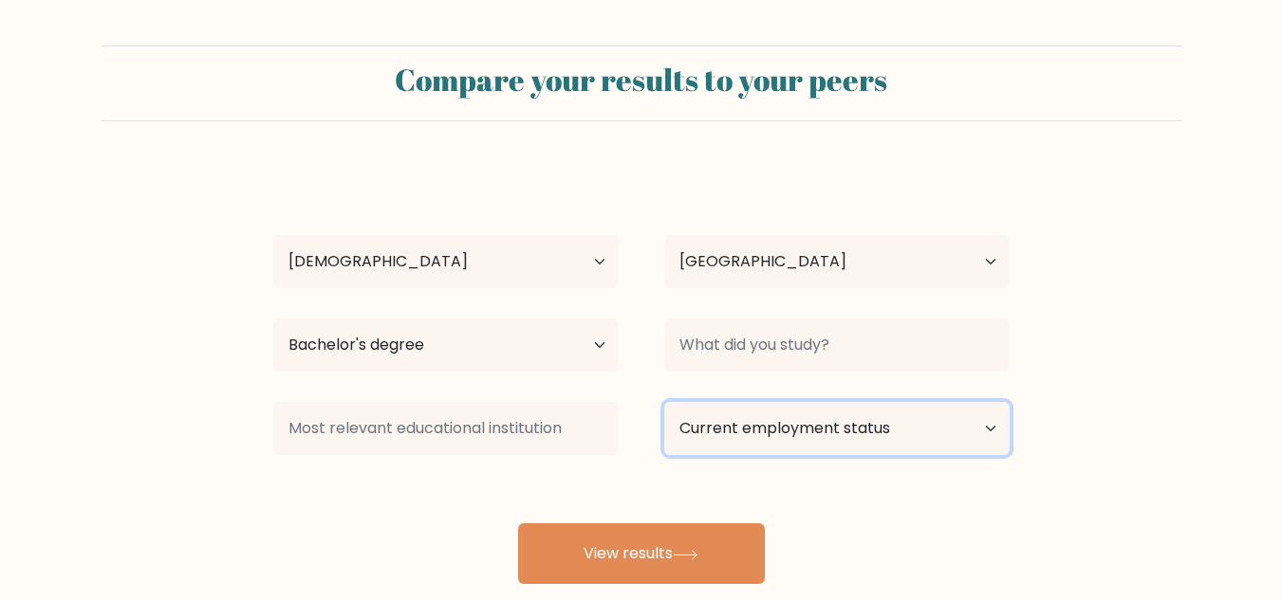
click at [767, 443] on select "Current employment status Employed Student Retired Other / prefer not to answer" at bounding box center [836, 428] width 345 height 53
select select "student"
click at [664, 402] on select "Current employment status Employed Student Retired Other / prefer not to answer" at bounding box center [836, 428] width 345 height 53
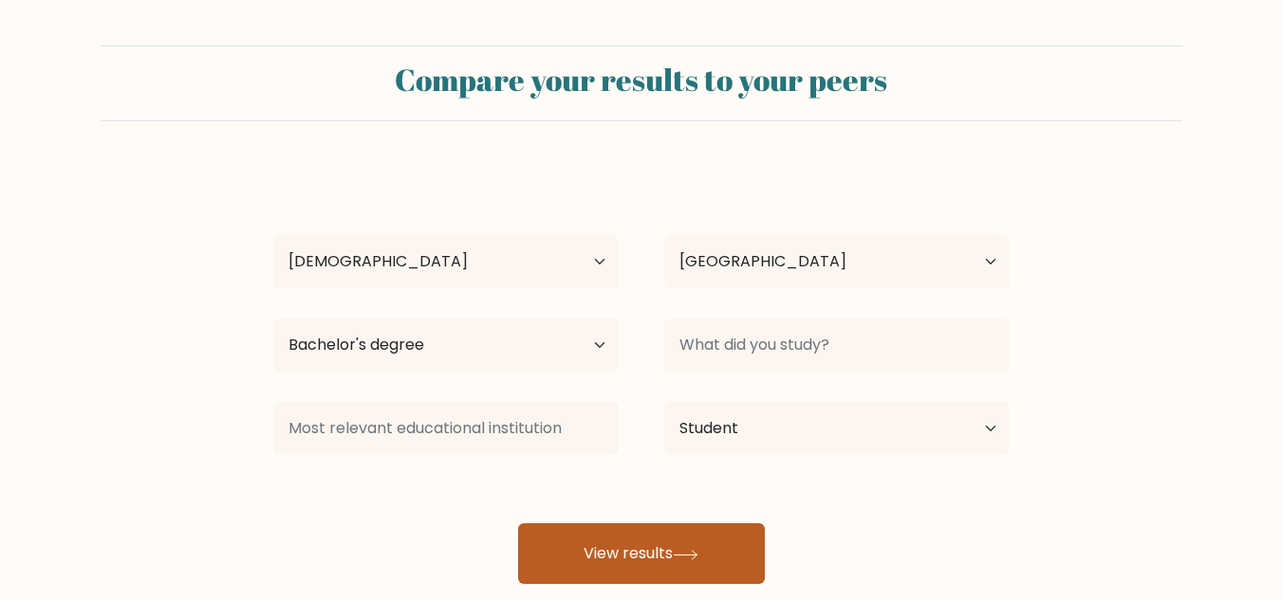
click at [690, 554] on icon at bounding box center [686, 555] width 26 height 10
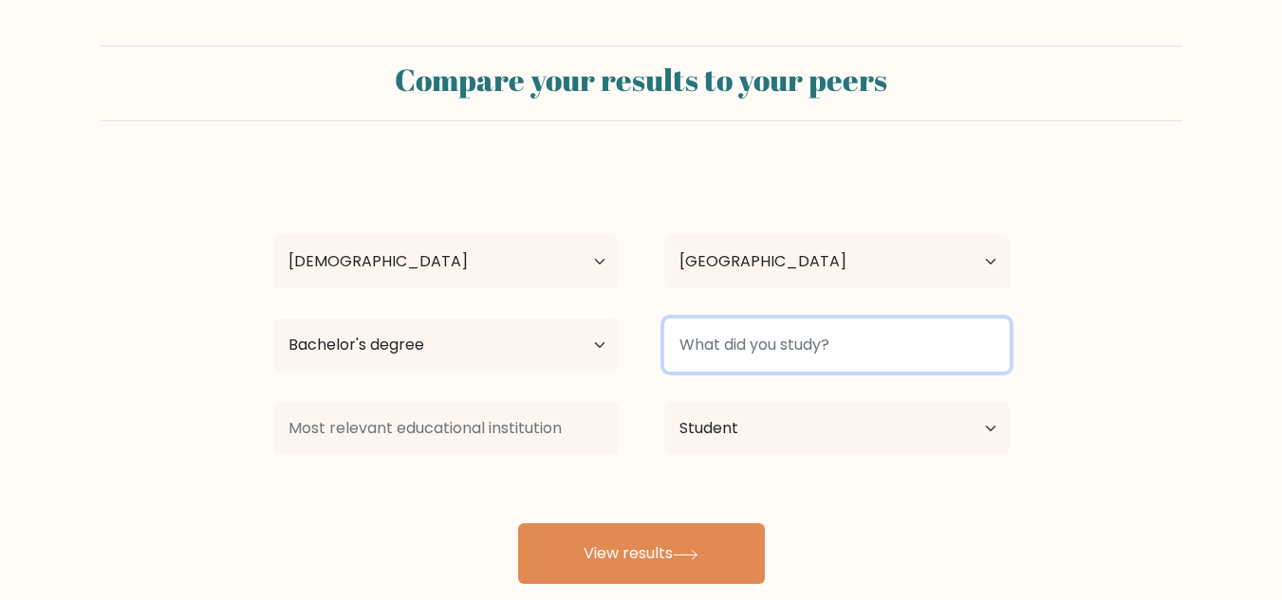
click at [755, 351] on input at bounding box center [836, 345] width 345 height 53
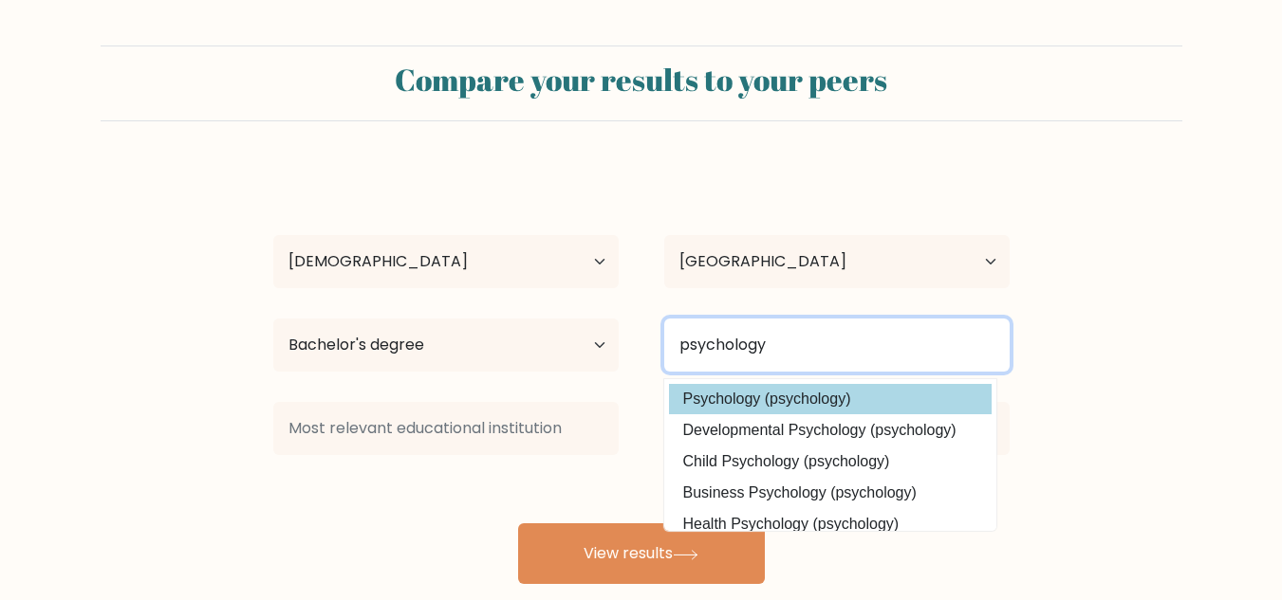
type input "psychology"
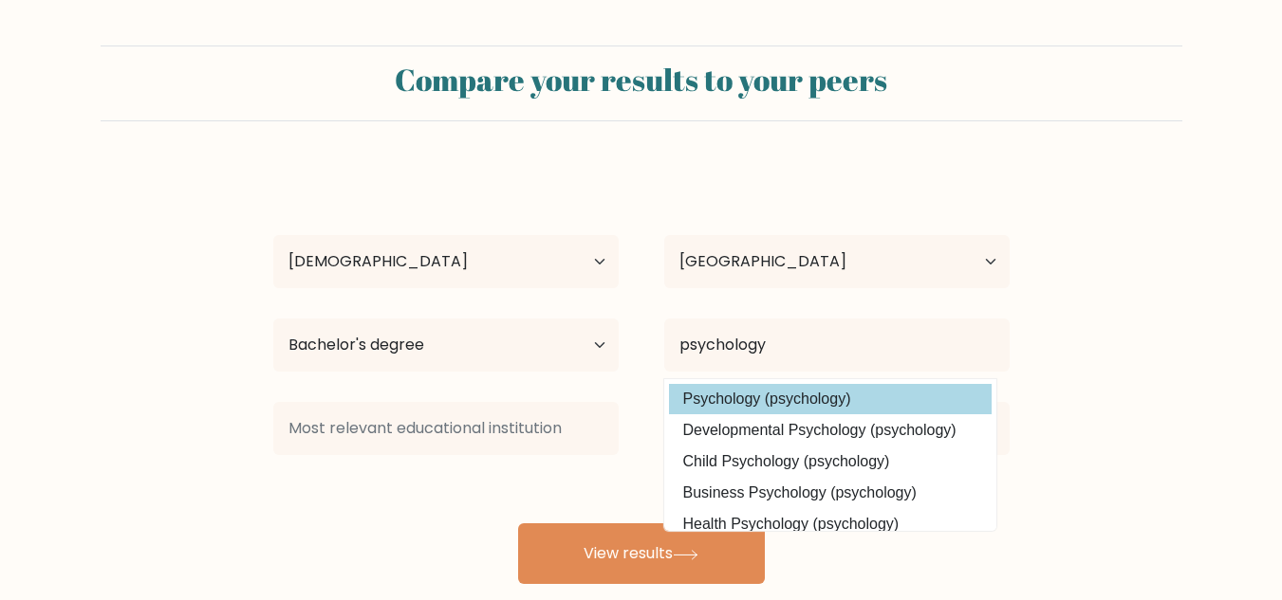
click at [793, 403] on div "jane doe Age Under 18 years old 18-24 years old 25-34 years old 35-44 years old…" at bounding box center [641, 375] width 759 height 417
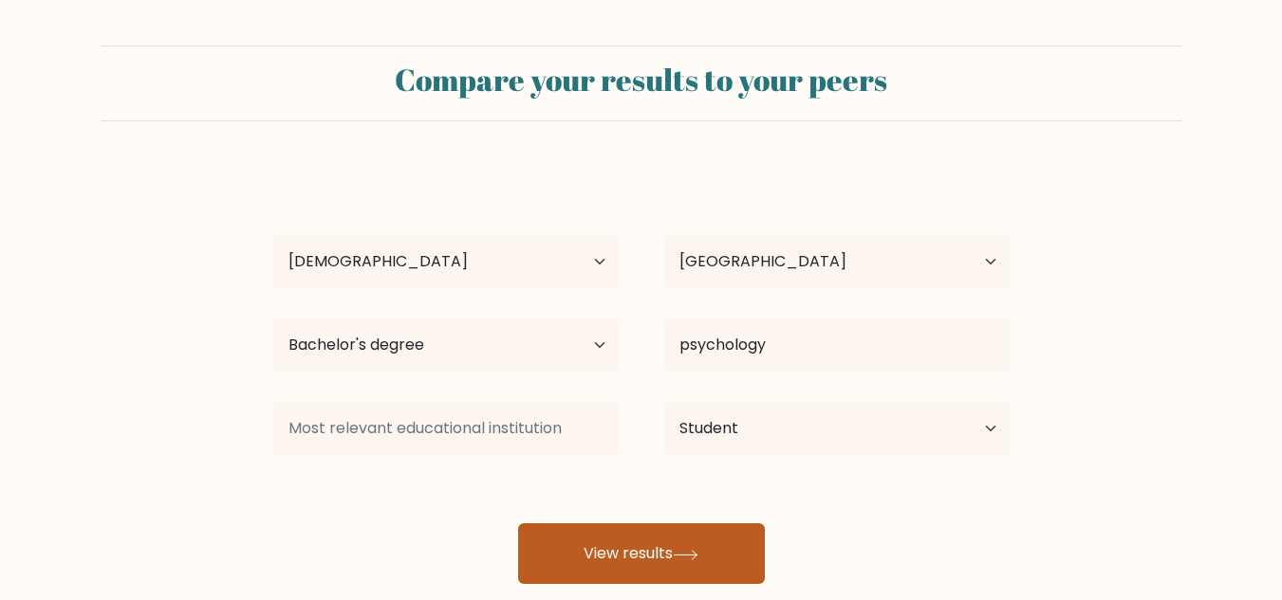
click at [665, 572] on button "View results" at bounding box center [641, 554] width 247 height 61
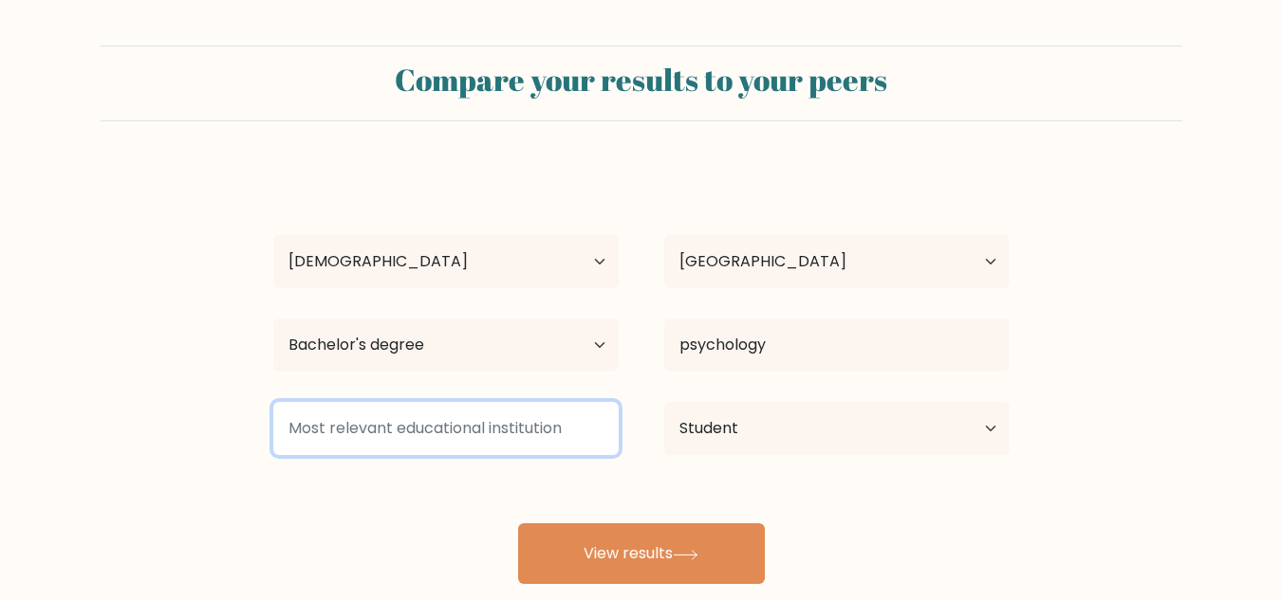
click at [512, 438] on input at bounding box center [445, 428] width 345 height 53
type input "none"
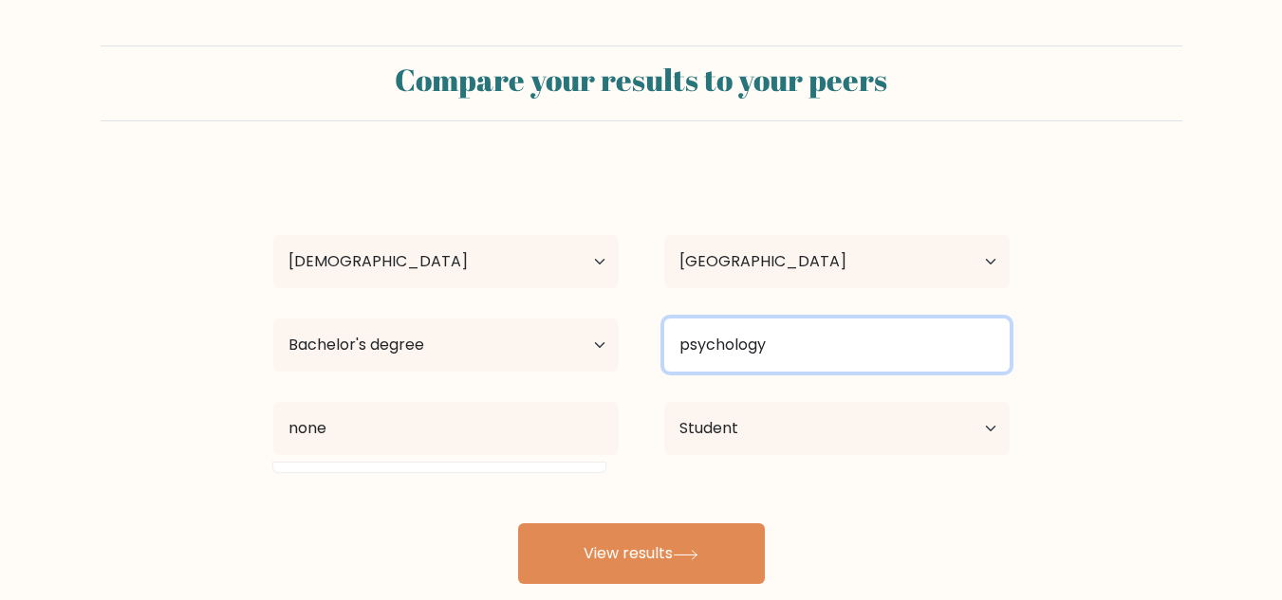
click at [782, 349] on input "psychology" at bounding box center [836, 345] width 345 height 53
type input "p"
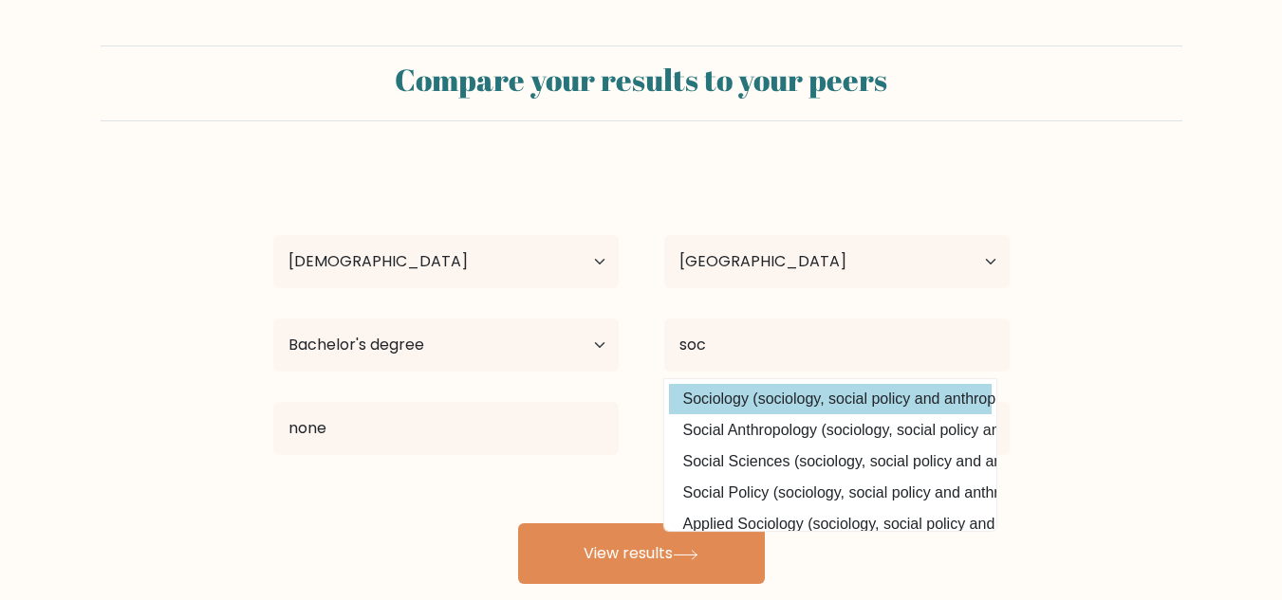
click at [790, 396] on div "jane doe Age Under 18 years old 18-24 years old 25-34 years old 35-44 years old…" at bounding box center [641, 375] width 759 height 417
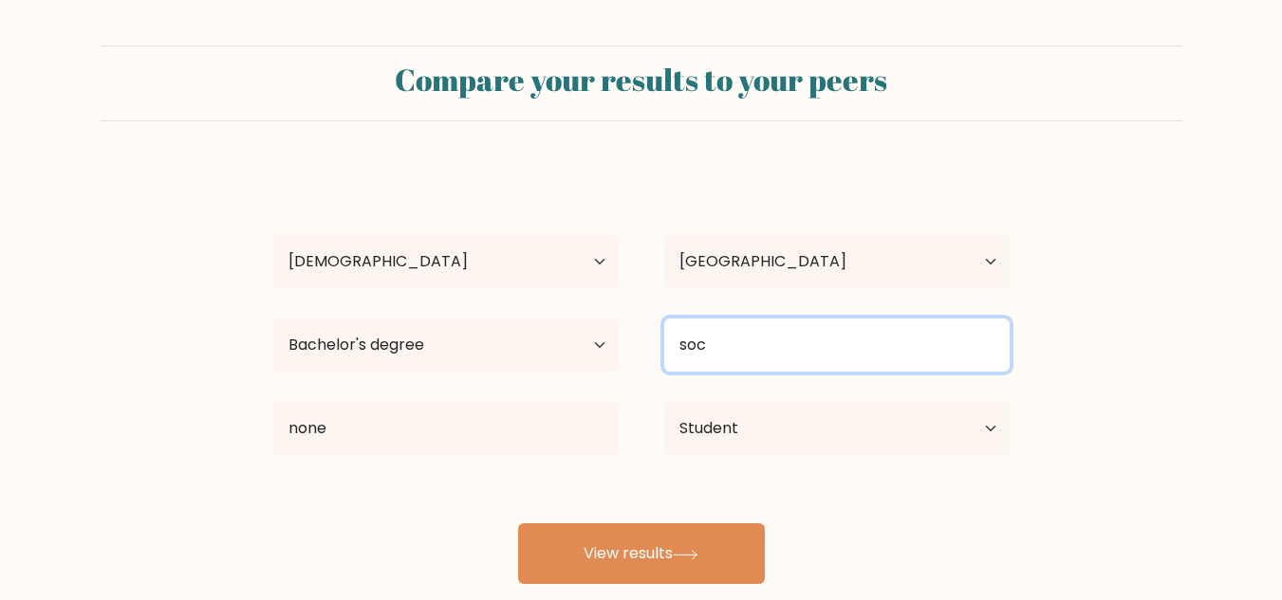
click at [744, 351] on input "soc" at bounding box center [836, 345] width 345 height 53
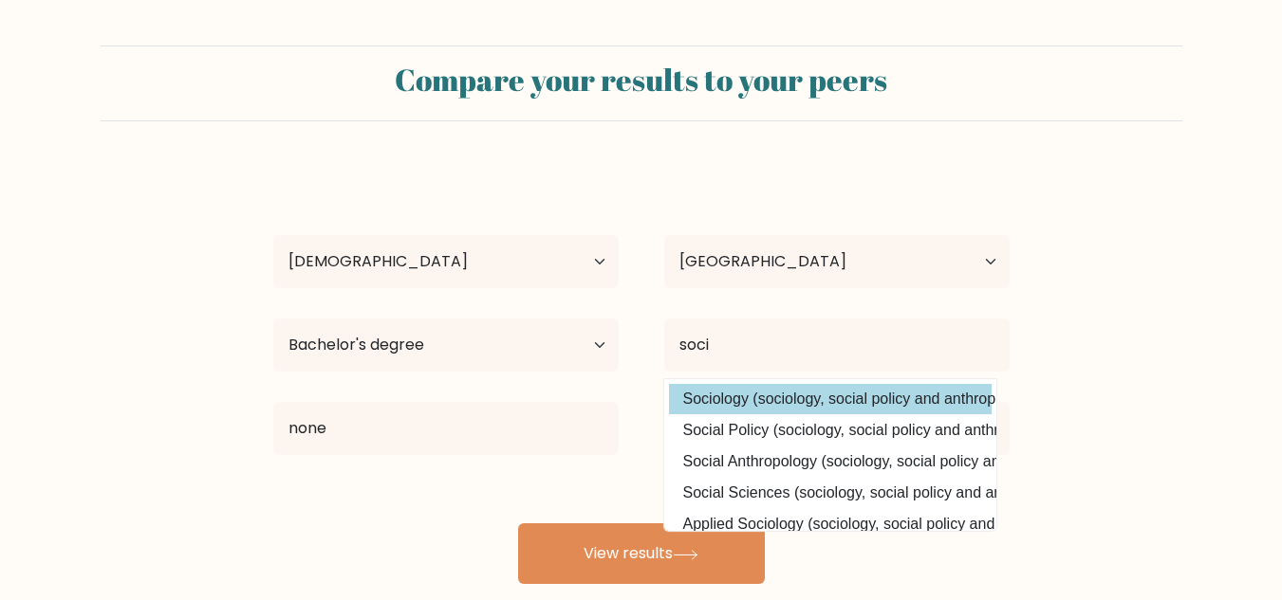
click at [747, 411] on div "jane doe Age Under 18 years old 18-24 years old 25-34 years old 35-44 years old…" at bounding box center [641, 375] width 759 height 417
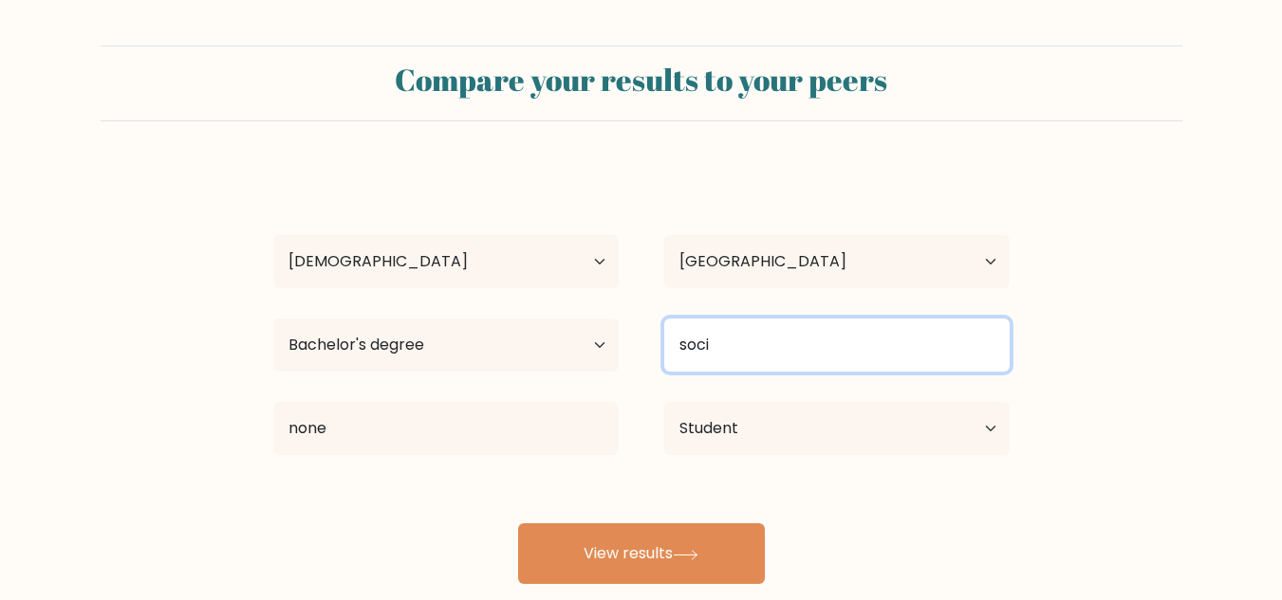
click at [740, 342] on input "soci" at bounding box center [836, 345] width 345 height 53
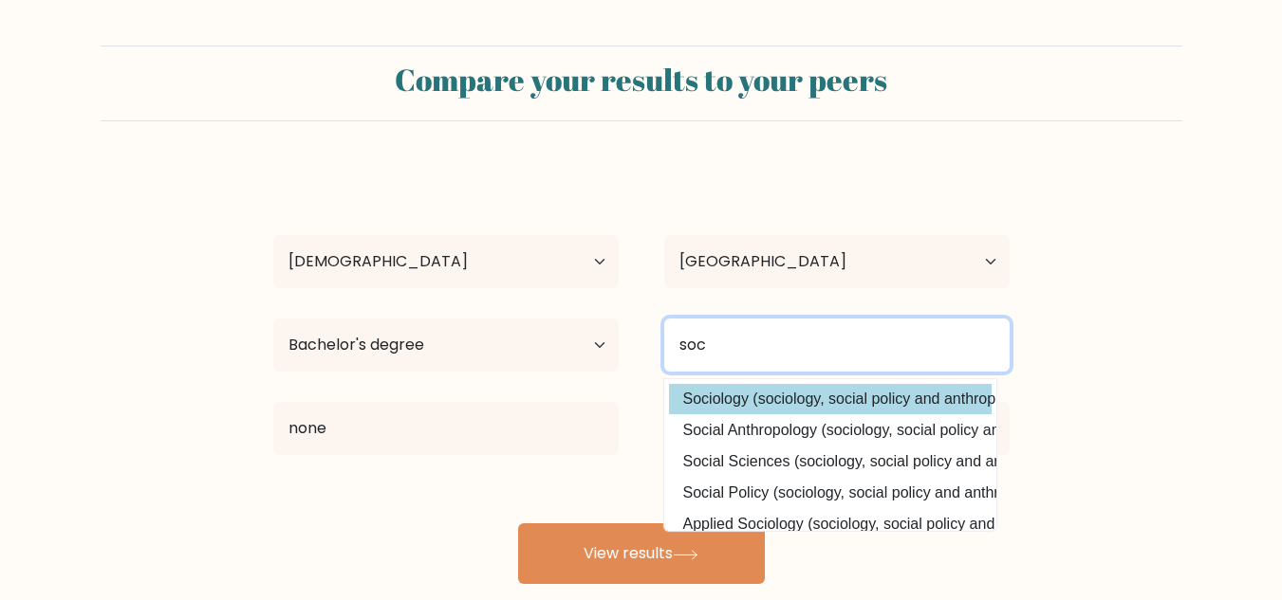
type input "soc"
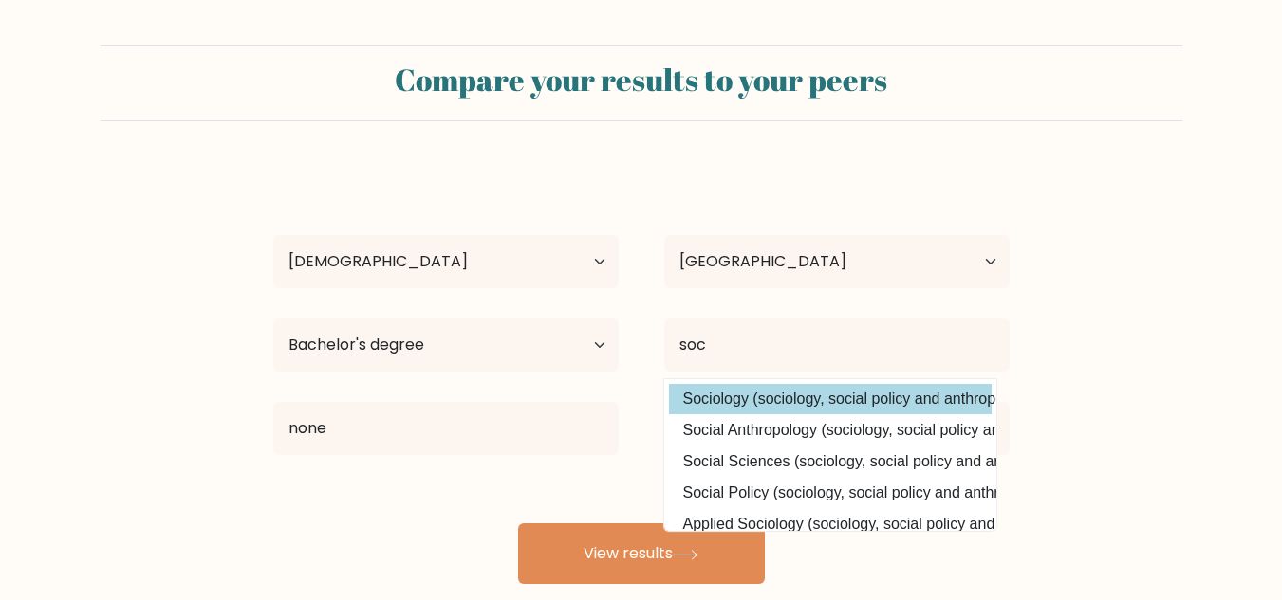
click at [732, 406] on div "jane doe Age Under 18 years old 18-24 years old 25-34 years old 35-44 years old…" at bounding box center [641, 375] width 759 height 417
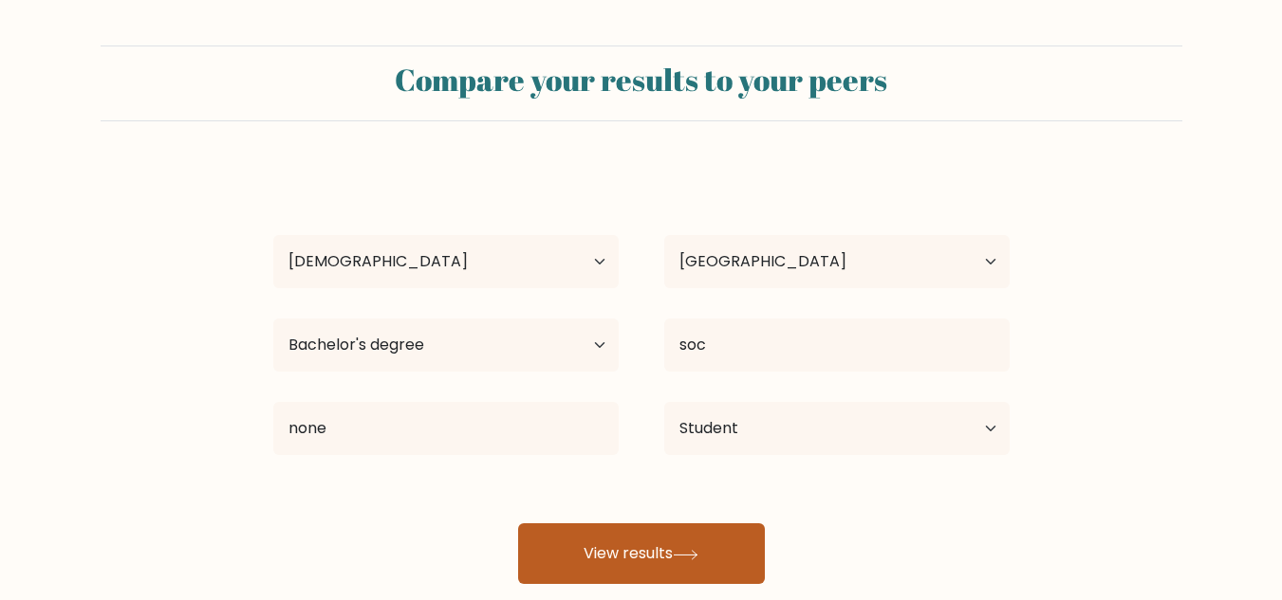
click at [633, 553] on button "View results" at bounding box center [641, 554] width 247 height 61
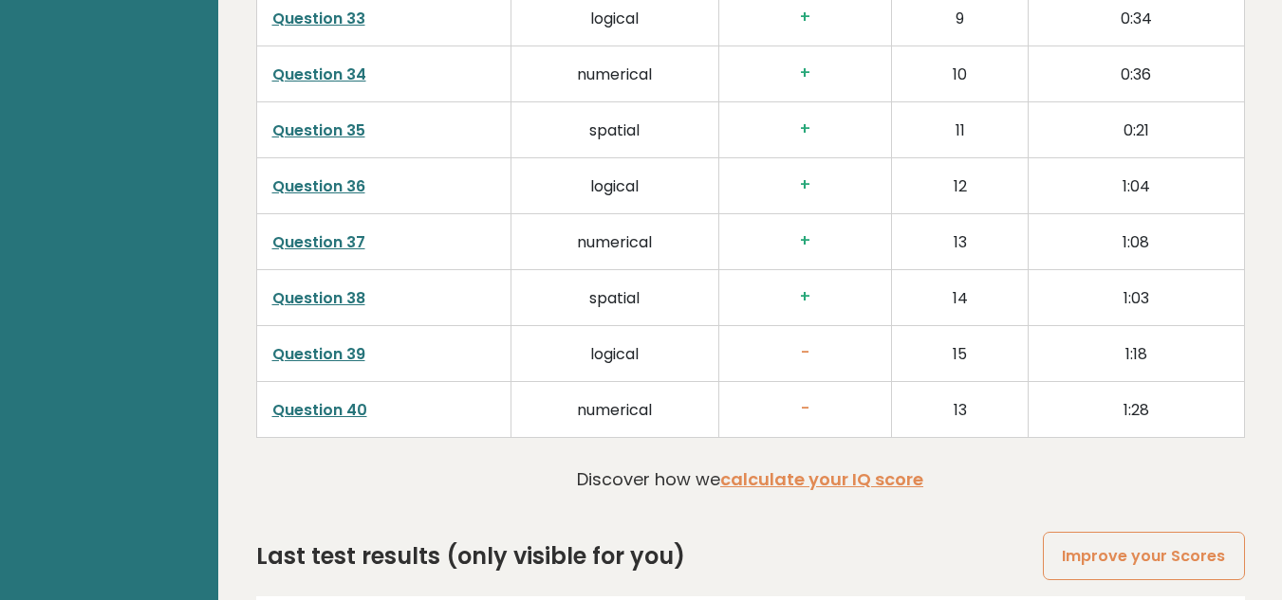
scroll to position [4869, 0]
